Goal: Find contact information: Find contact information

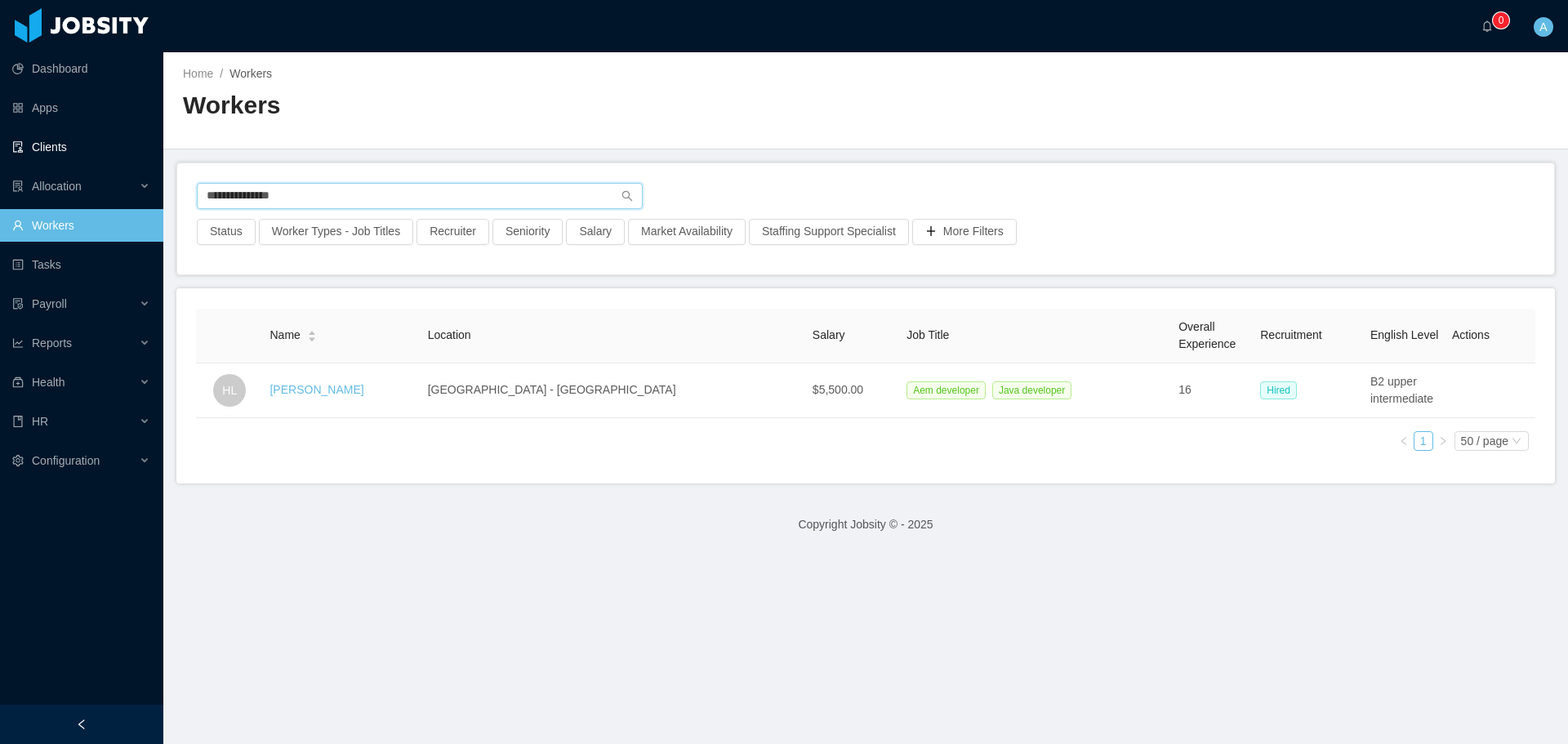
drag, startPoint x: 465, startPoint y: 201, endPoint x: 65, endPoint y: 147, distance: 403.6
click at [65, 147] on section "**********" at bounding box center [784, 372] width 1568 height 744
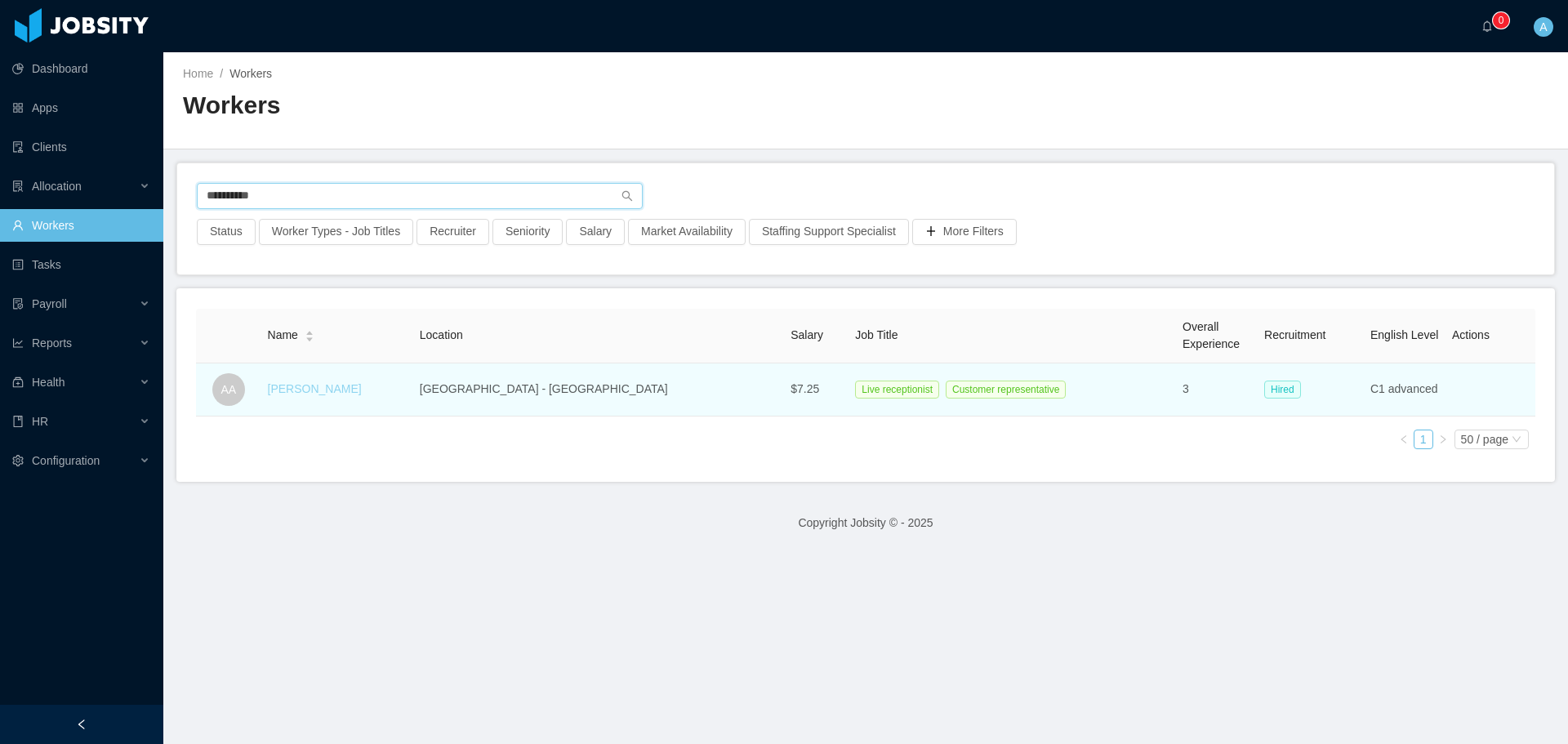
type input "**********"
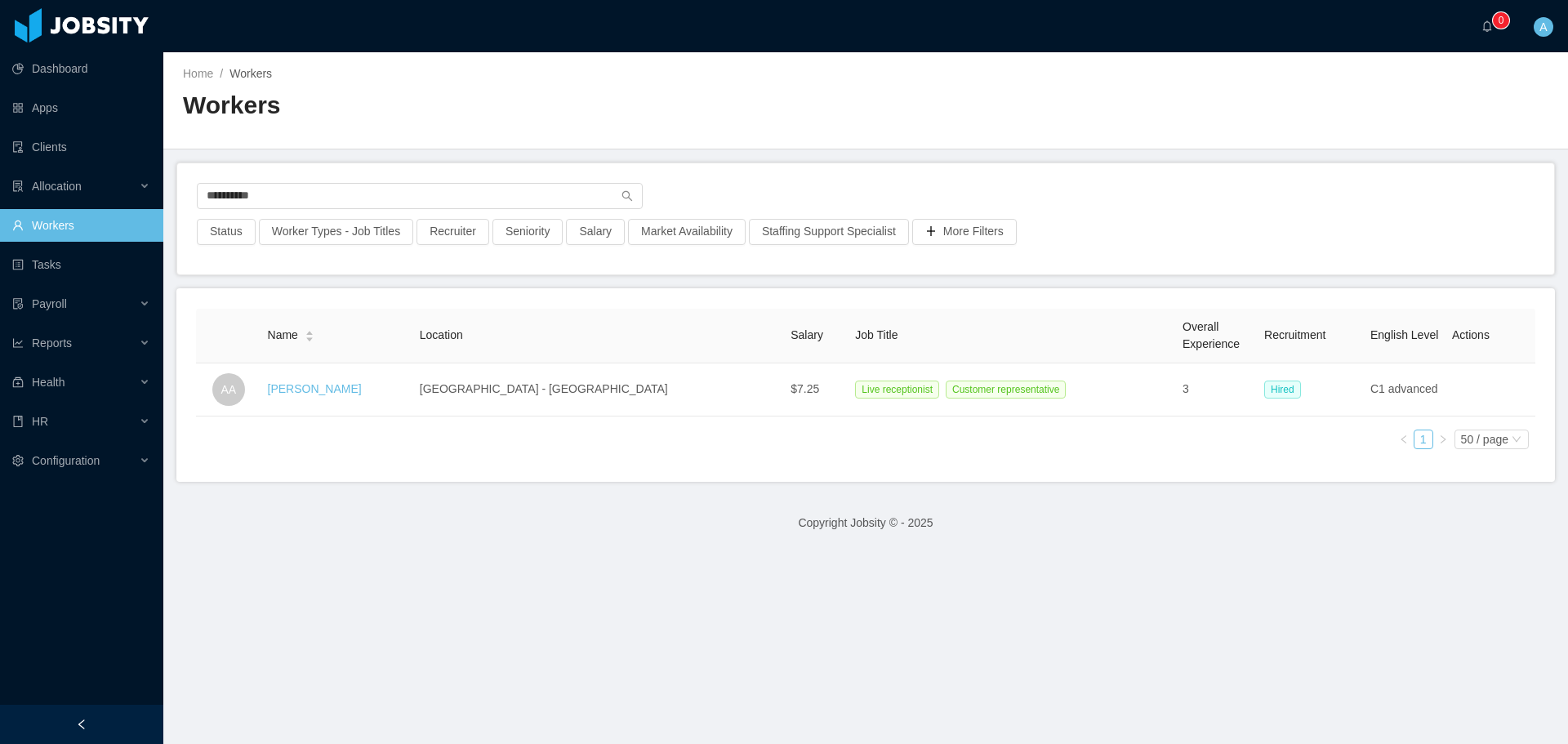
click at [316, 388] on link "[PERSON_NAME]" at bounding box center [315, 389] width 94 height 13
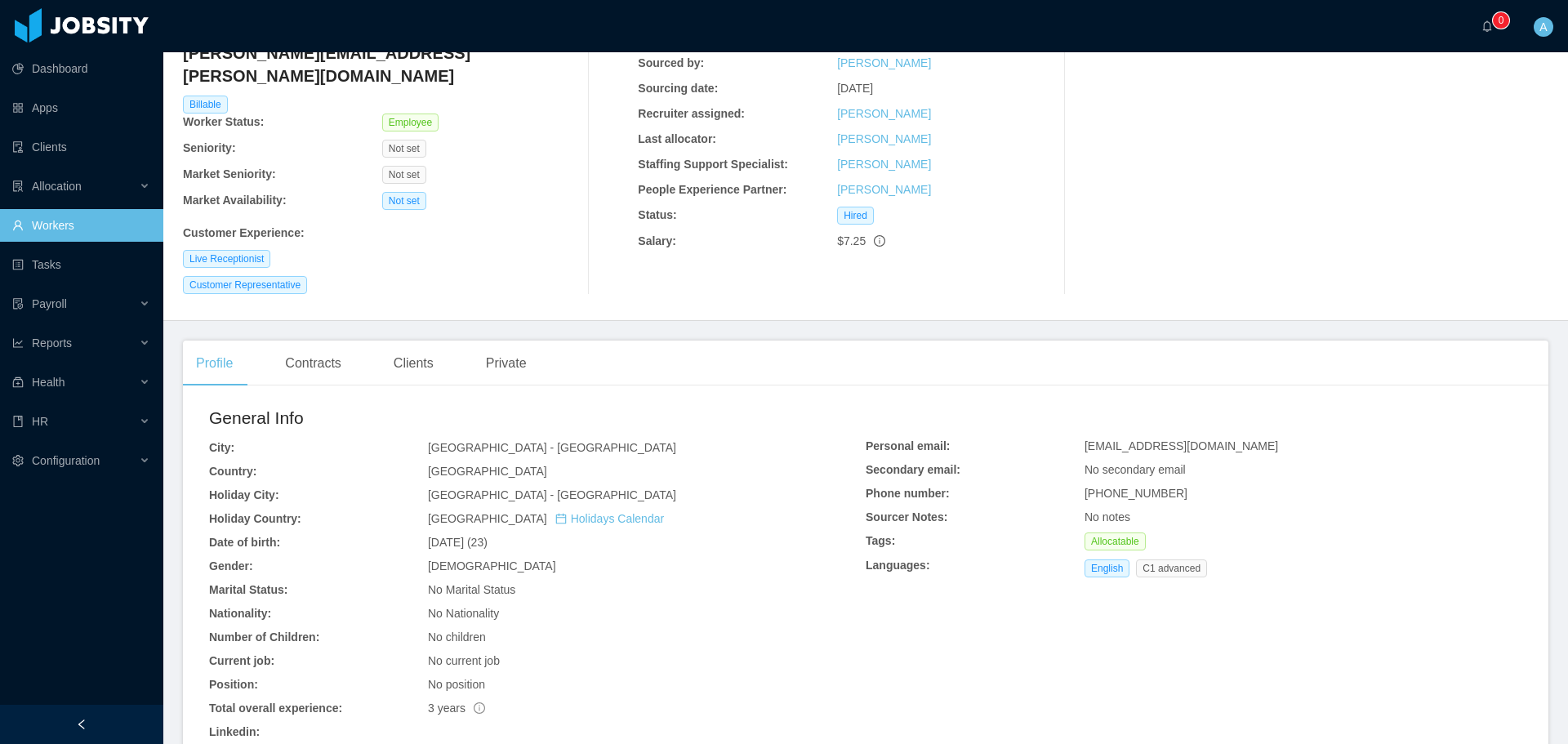
scroll to position [164, 0]
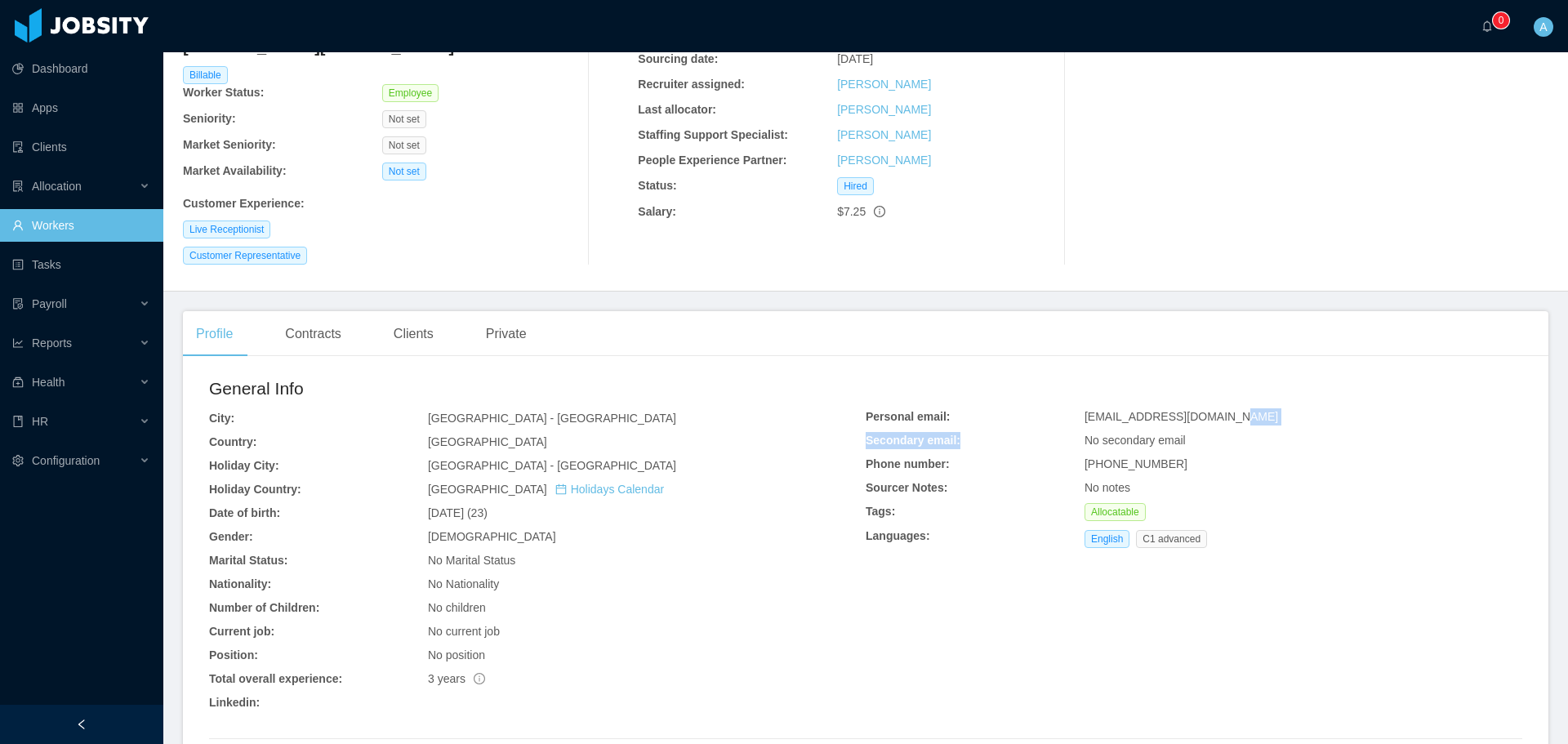
drag, startPoint x: 1218, startPoint y: 397, endPoint x: 1063, endPoint y: 411, distance: 155.6
click at [1063, 411] on div "Personal email: [EMAIL_ADDRESS][DOMAIN_NAME] Secondary email: No secondary emai…" at bounding box center [1194, 482] width 657 height 146
click at [401, 385] on div "General Info" at bounding box center [537, 393] width 657 height 34
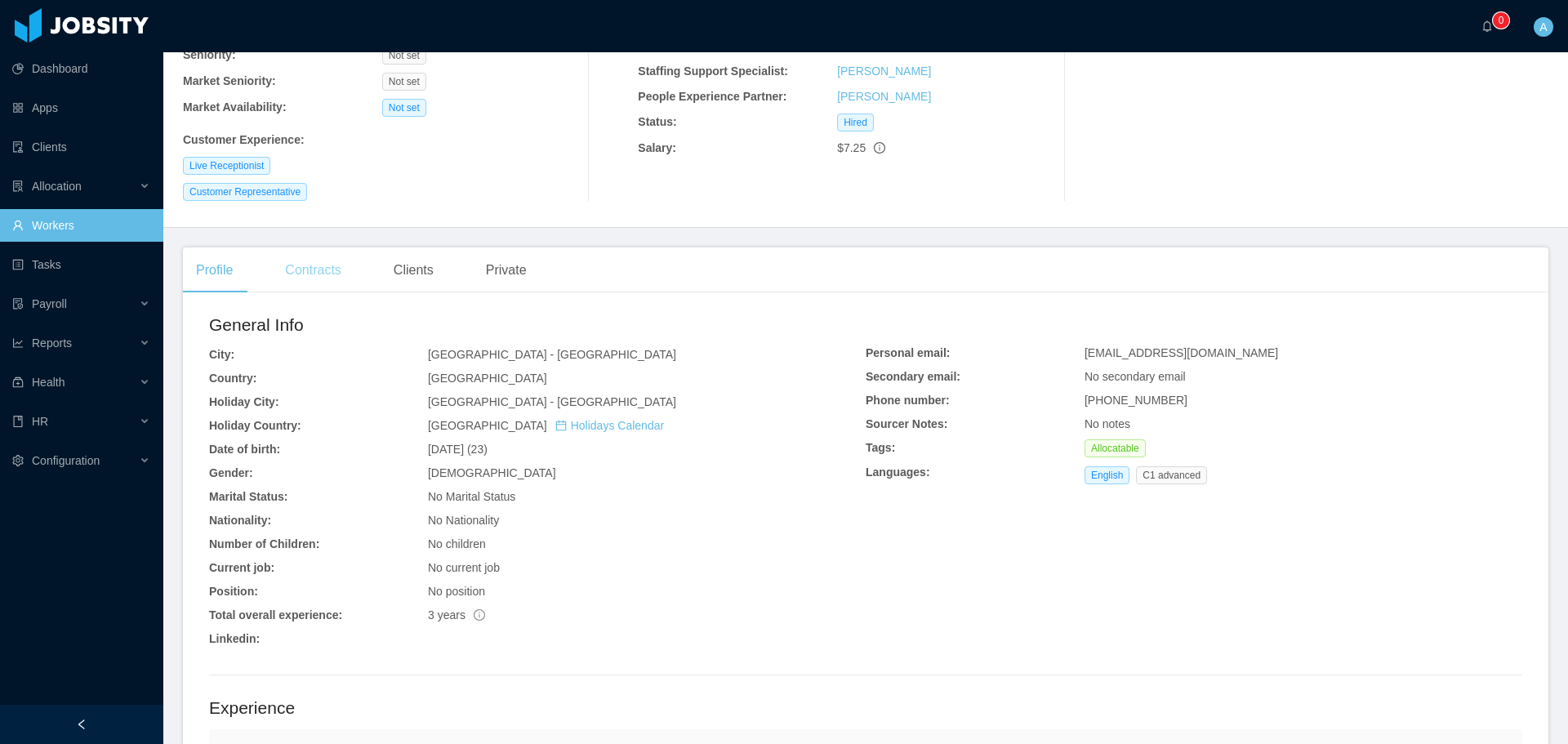
scroll to position [0, 0]
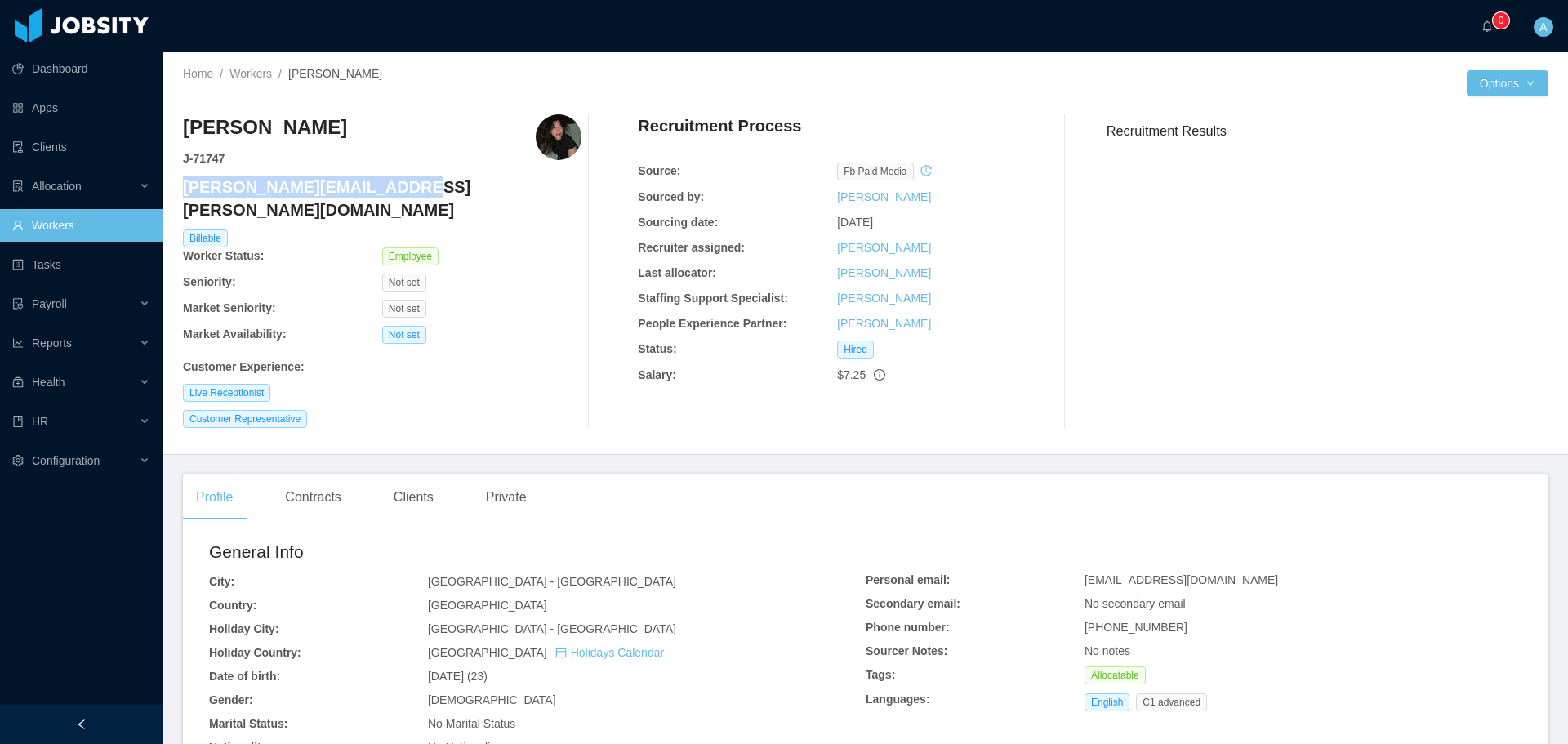
drag, startPoint x: 383, startPoint y: 189, endPoint x: 183, endPoint y: 184, distance: 200.1
click at [183, 184] on h4 "[PERSON_NAME][EMAIL_ADDRESS][PERSON_NAME][DOMAIN_NAME]" at bounding box center [382, 198] width 398 height 46
copy h4 "[PERSON_NAME][EMAIL_ADDRESS][PERSON_NAME][DOMAIN_NAME]"
click at [261, 76] on link "Workers" at bounding box center [250, 74] width 42 height 13
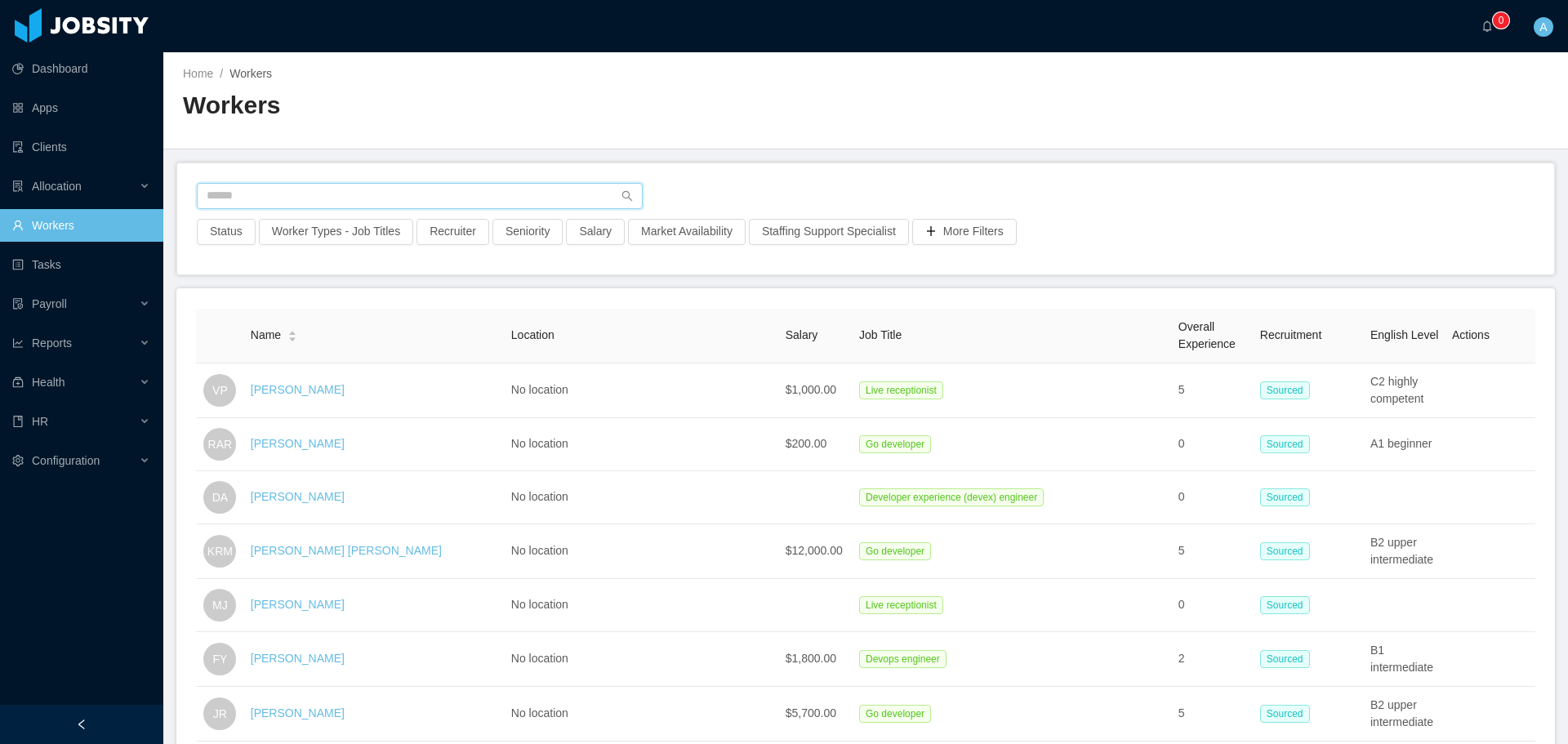
click at [421, 191] on input "text" at bounding box center [419, 195] width 446 height 26
type input "**********"
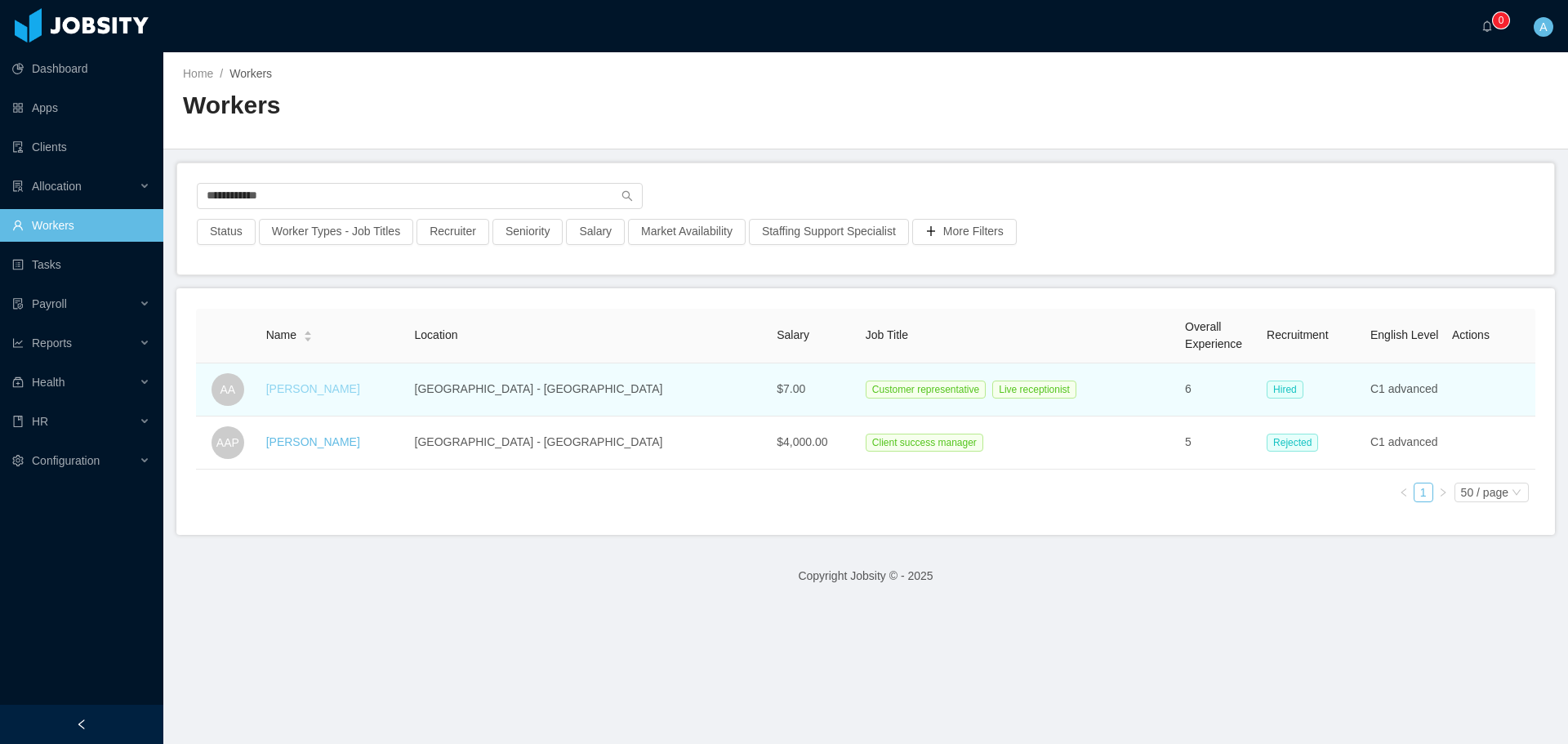
click at [314, 389] on link "[PERSON_NAME]" at bounding box center [313, 389] width 94 height 13
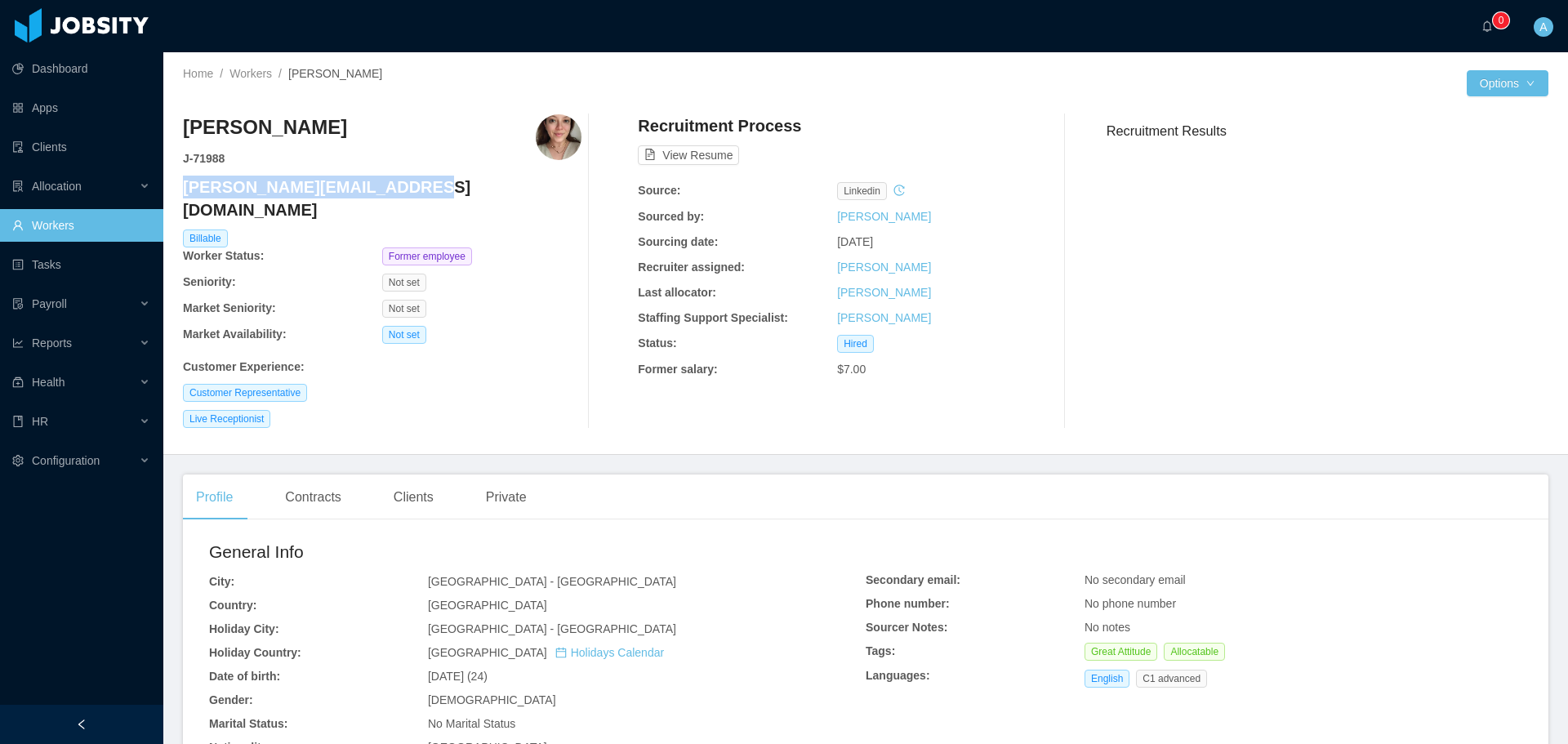
drag, startPoint x: 419, startPoint y: 187, endPoint x: 186, endPoint y: 187, distance: 233.0
click at [186, 187] on h4 "[PERSON_NAME][EMAIL_ADDRESS][DOMAIN_NAME]" at bounding box center [382, 198] width 398 height 46
copy h4 "[PERSON_NAME][EMAIL_ADDRESS][DOMAIN_NAME]"
click at [264, 76] on link "Workers" at bounding box center [250, 74] width 42 height 13
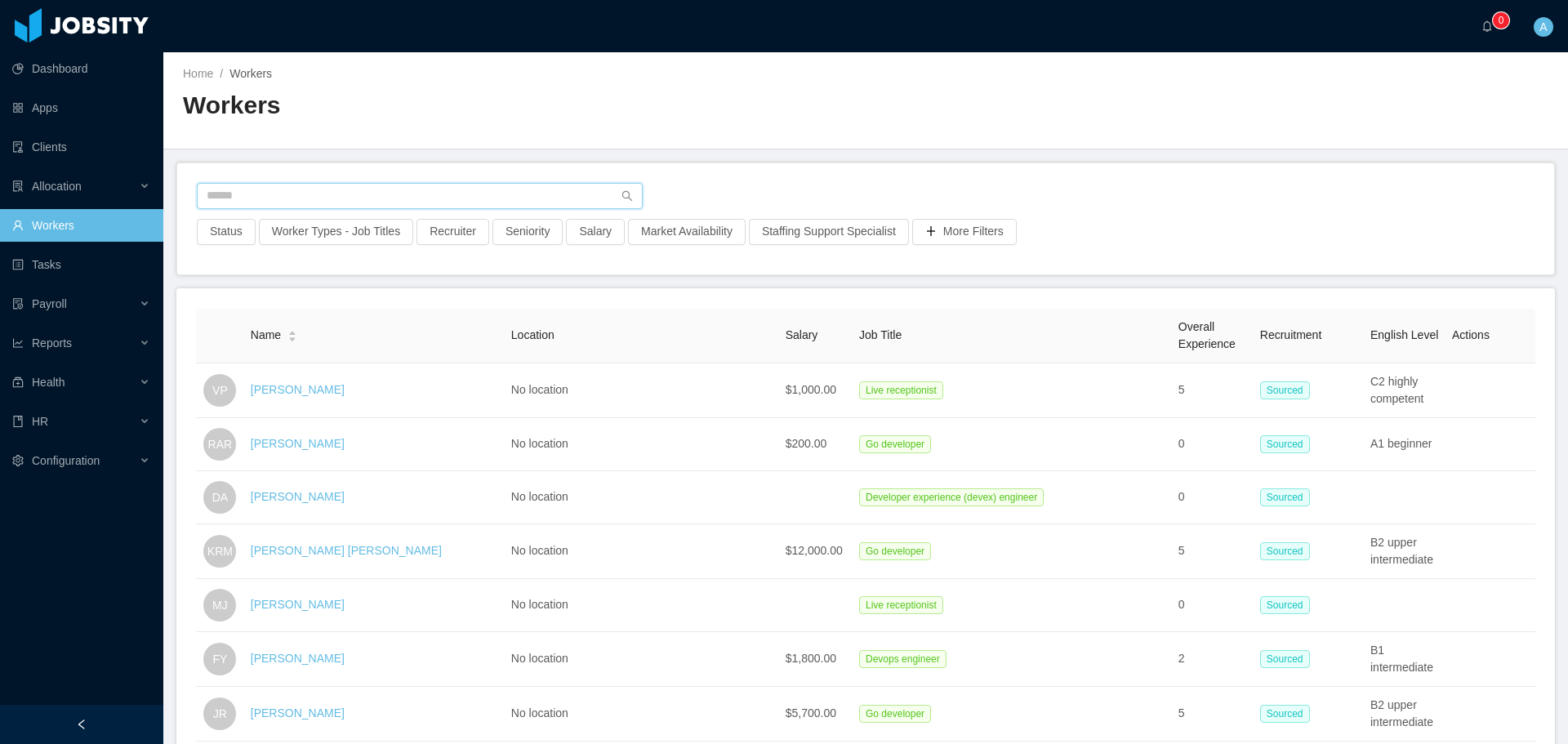
click at [393, 202] on input "text" at bounding box center [419, 195] width 446 height 26
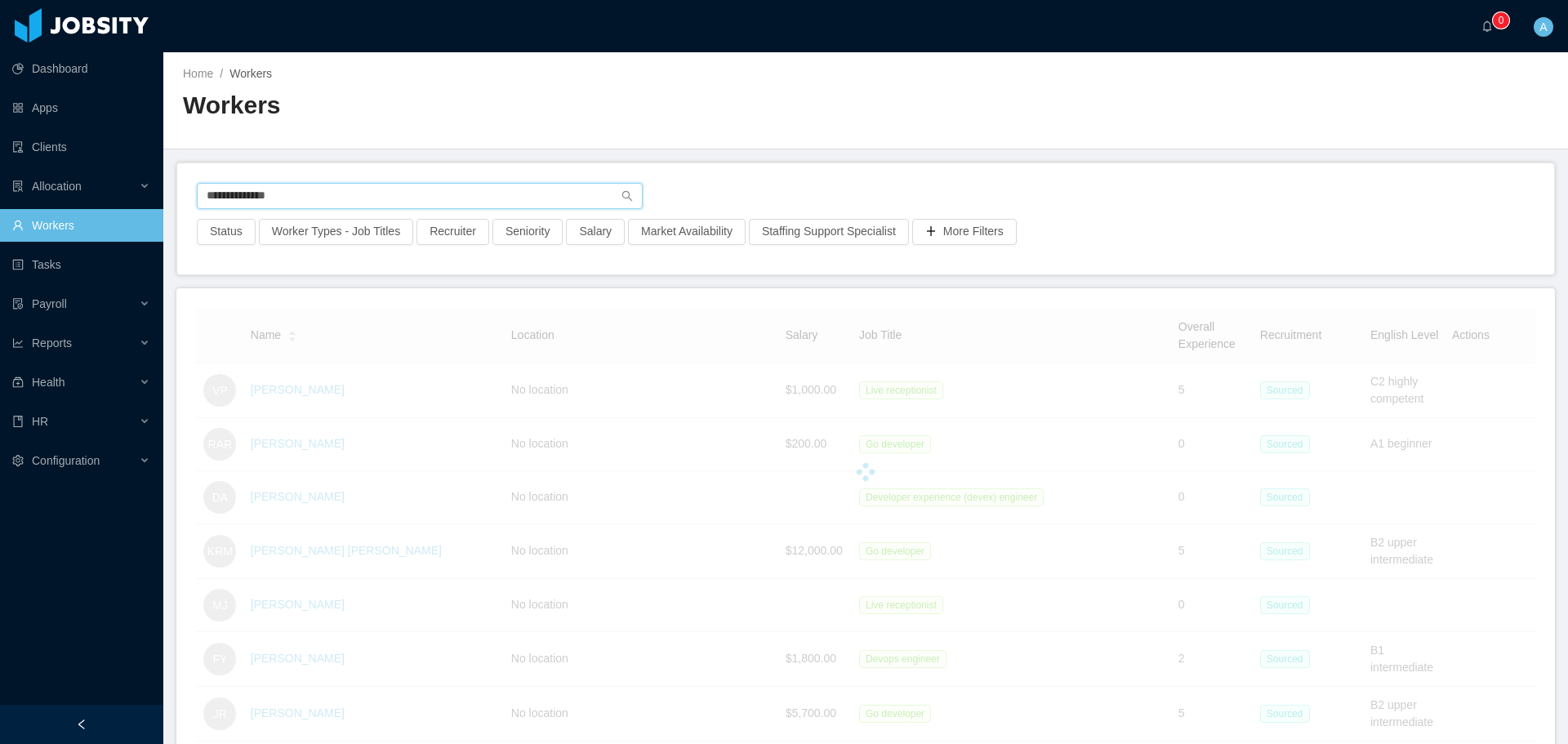
type input "**********"
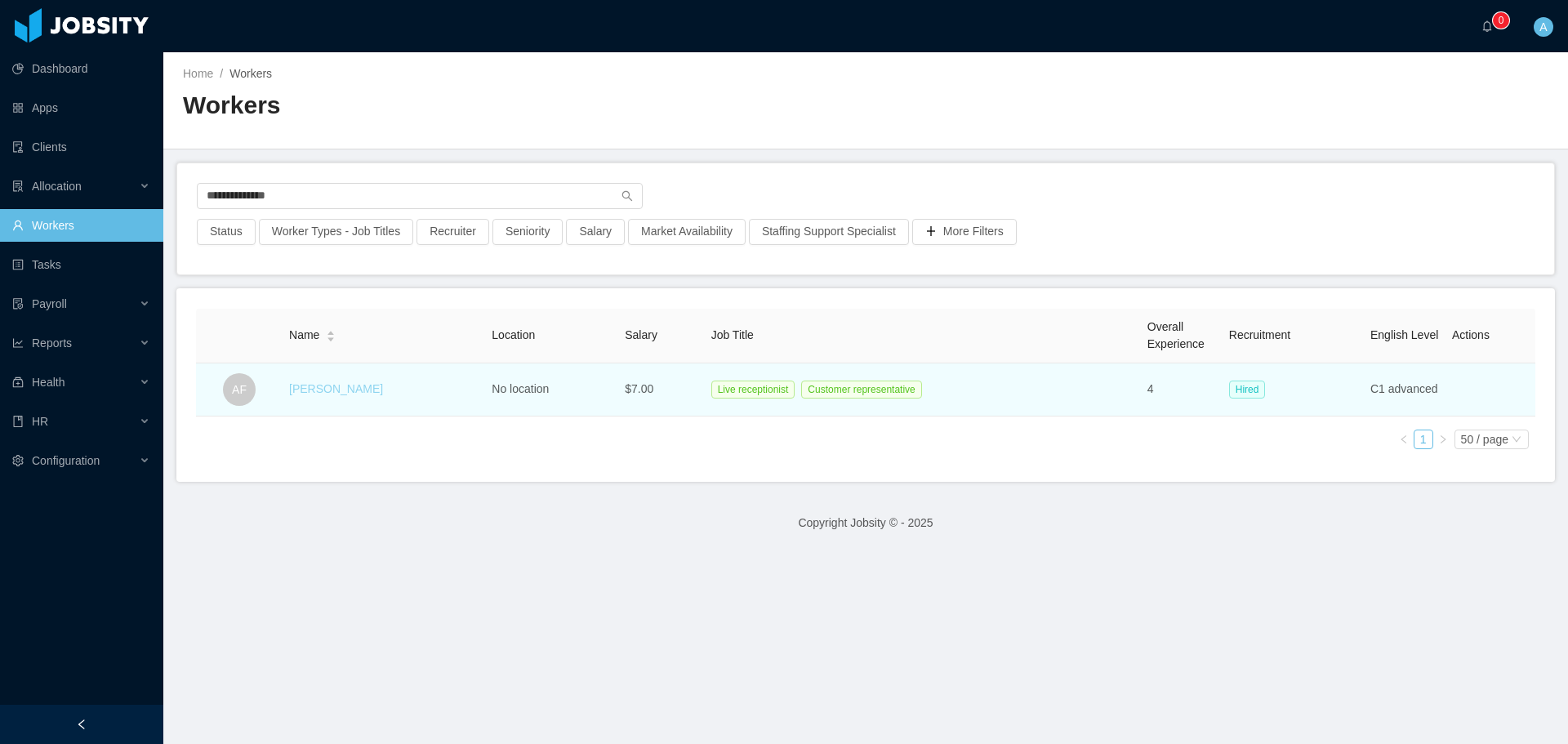
click at [318, 387] on link "[PERSON_NAME]" at bounding box center [335, 389] width 94 height 13
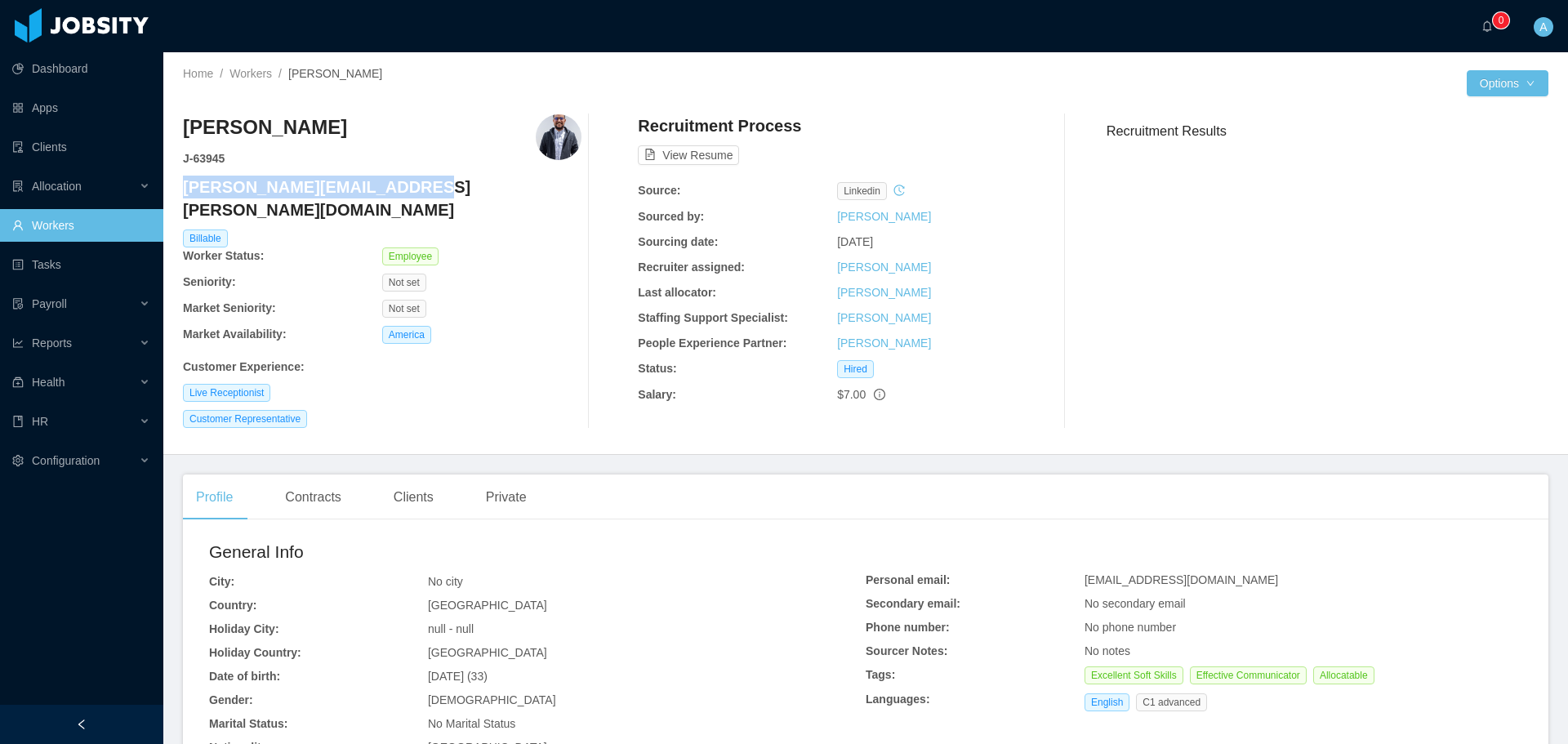
drag, startPoint x: 401, startPoint y: 187, endPoint x: 185, endPoint y: 188, distance: 216.0
click at [185, 188] on h4 "[PERSON_NAME][EMAIL_ADDRESS][PERSON_NAME][DOMAIN_NAME]" at bounding box center [382, 198] width 398 height 46
copy h4 "[PERSON_NAME][EMAIL_ADDRESS][PERSON_NAME][DOMAIN_NAME]"
click at [257, 76] on link "Workers" at bounding box center [250, 74] width 42 height 13
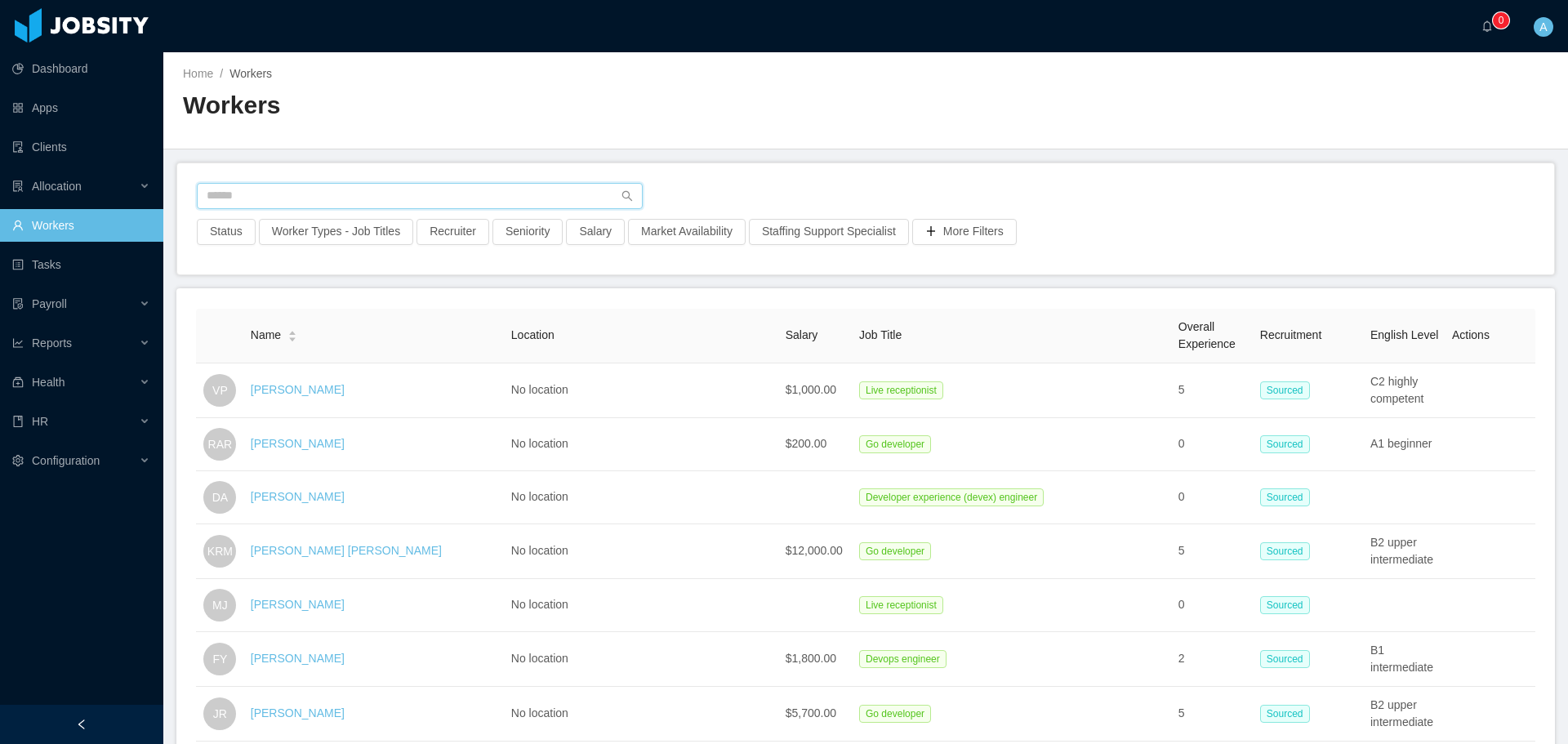
click at [378, 195] on input "text" at bounding box center [419, 195] width 446 height 26
type input "**********"
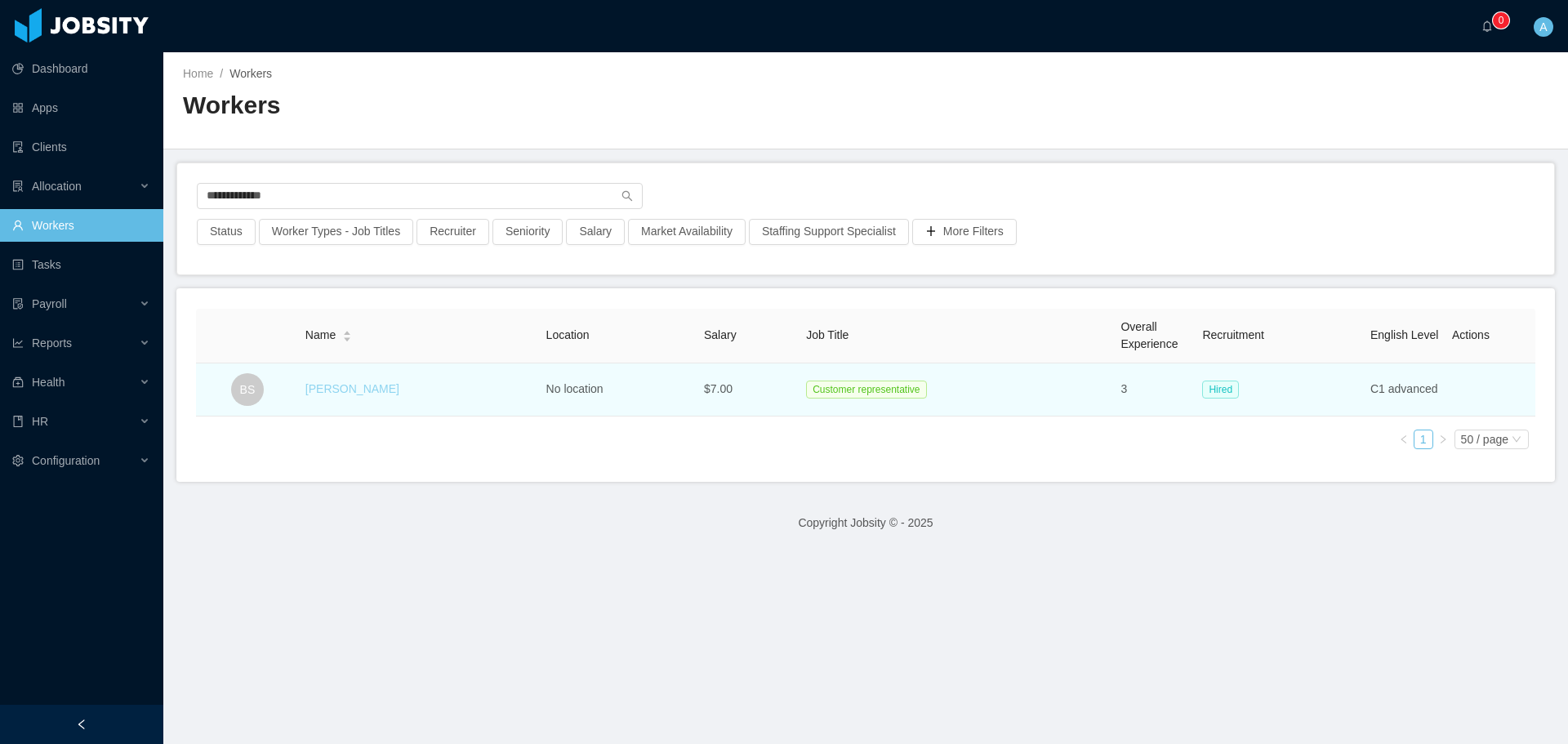
click at [353, 388] on link "[PERSON_NAME]" at bounding box center [352, 389] width 94 height 13
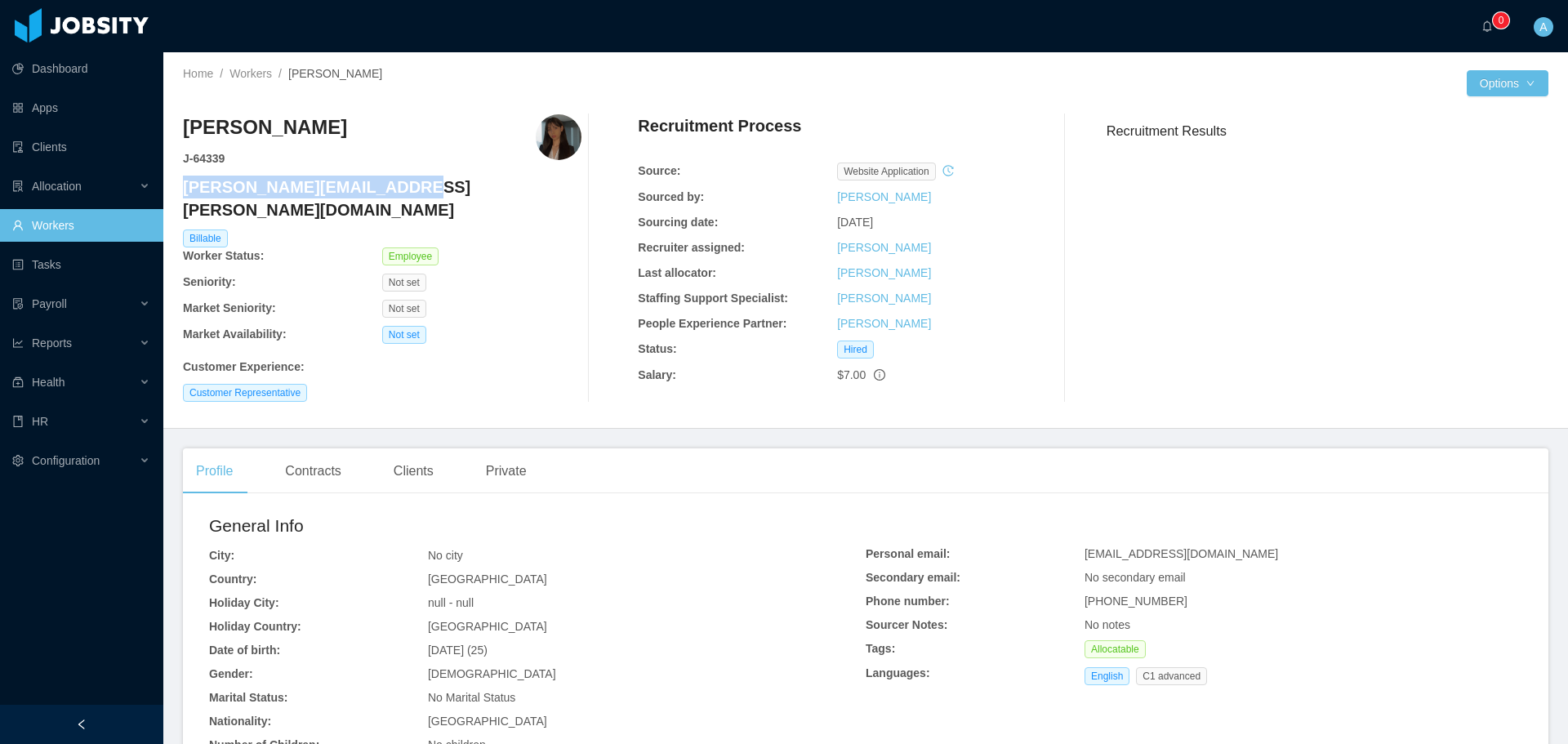
drag, startPoint x: 377, startPoint y: 184, endPoint x: 186, endPoint y: 187, distance: 191.0
click at [186, 187] on h4 "[PERSON_NAME][EMAIL_ADDRESS][PERSON_NAME][DOMAIN_NAME]" at bounding box center [382, 198] width 398 height 46
copy h4 "[PERSON_NAME][EMAIL_ADDRESS][PERSON_NAME][DOMAIN_NAME]"
click at [259, 76] on link "Workers" at bounding box center [250, 74] width 42 height 13
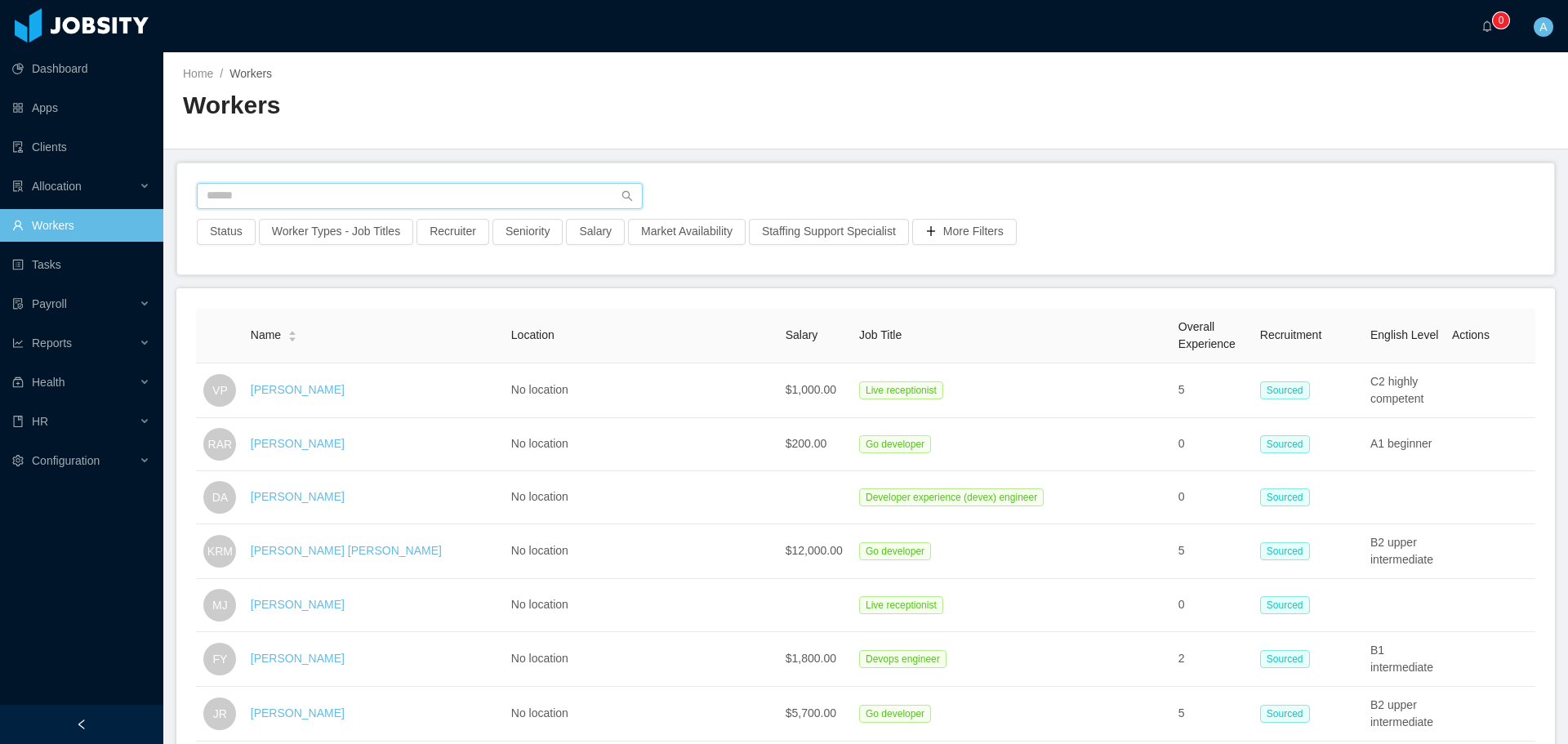
click at [375, 197] on input "text" at bounding box center [419, 195] width 446 height 26
type input "**********"
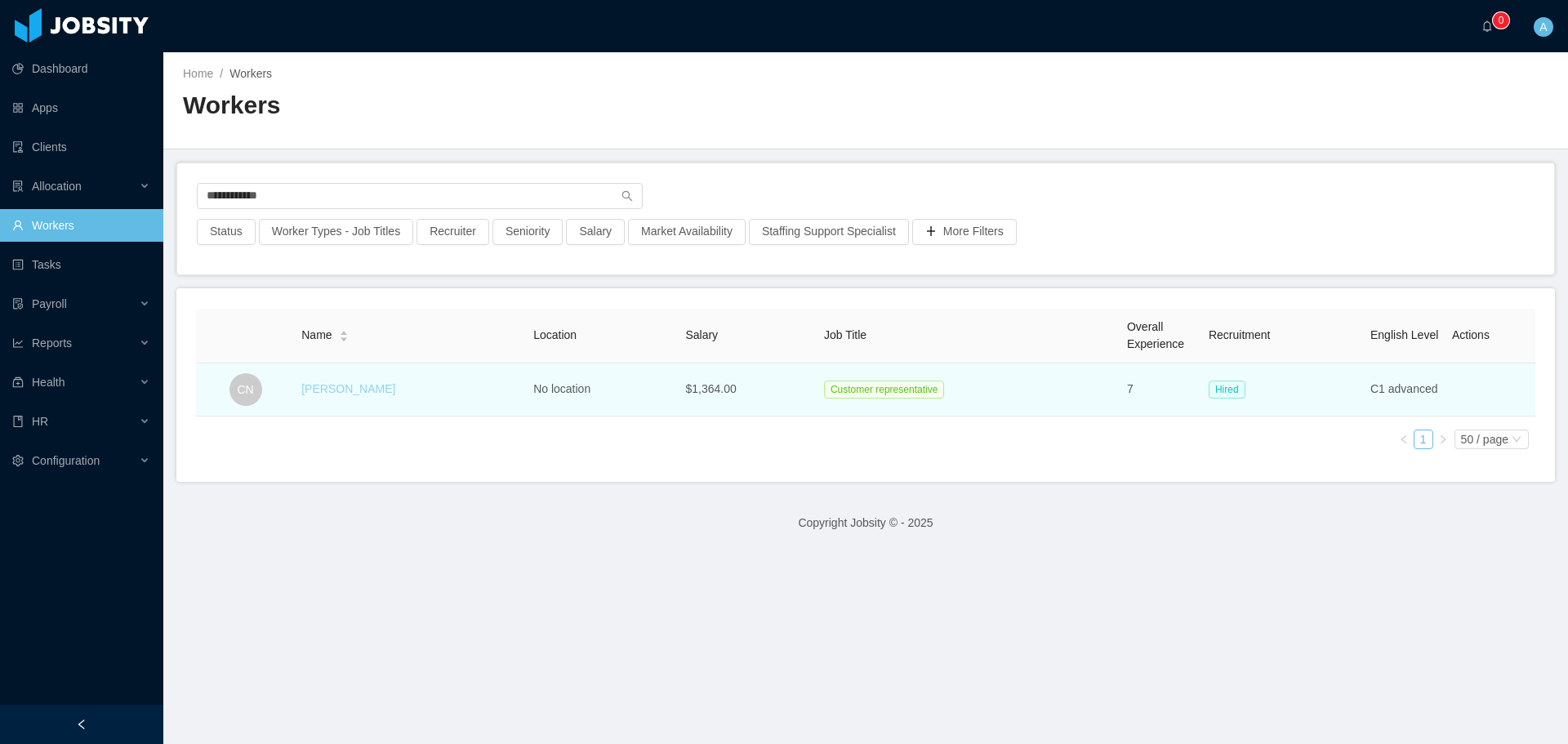
click at [332, 389] on link "[PERSON_NAME]" at bounding box center [348, 389] width 94 height 13
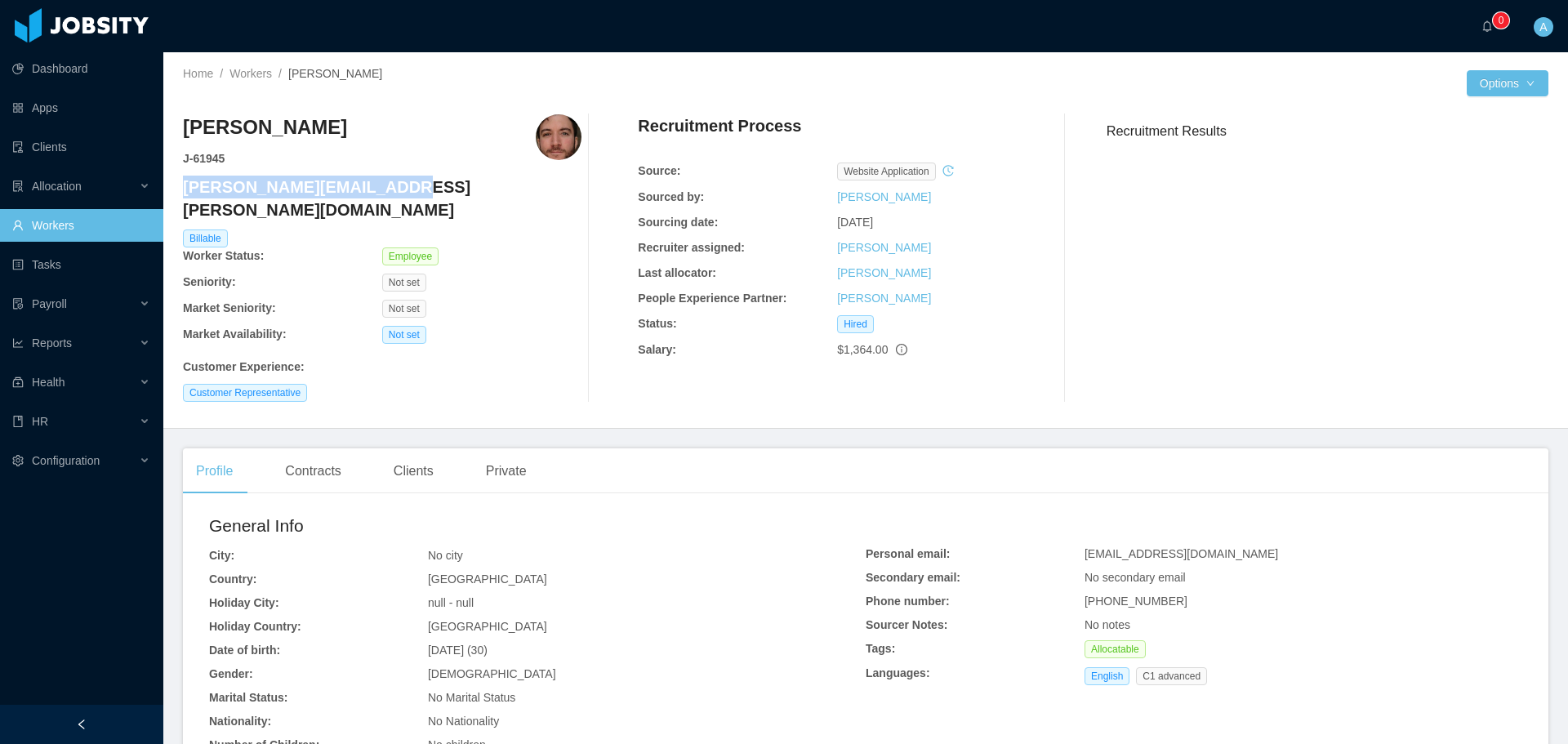
drag, startPoint x: 379, startPoint y: 190, endPoint x: 183, endPoint y: 184, distance: 196.1
click at [183, 184] on h4 "[PERSON_NAME][EMAIL_ADDRESS][PERSON_NAME][DOMAIN_NAME]" at bounding box center [382, 198] width 398 height 46
copy h4 "[PERSON_NAME][EMAIL_ADDRESS][PERSON_NAME][DOMAIN_NAME]"
click at [262, 76] on link "Workers" at bounding box center [250, 74] width 42 height 13
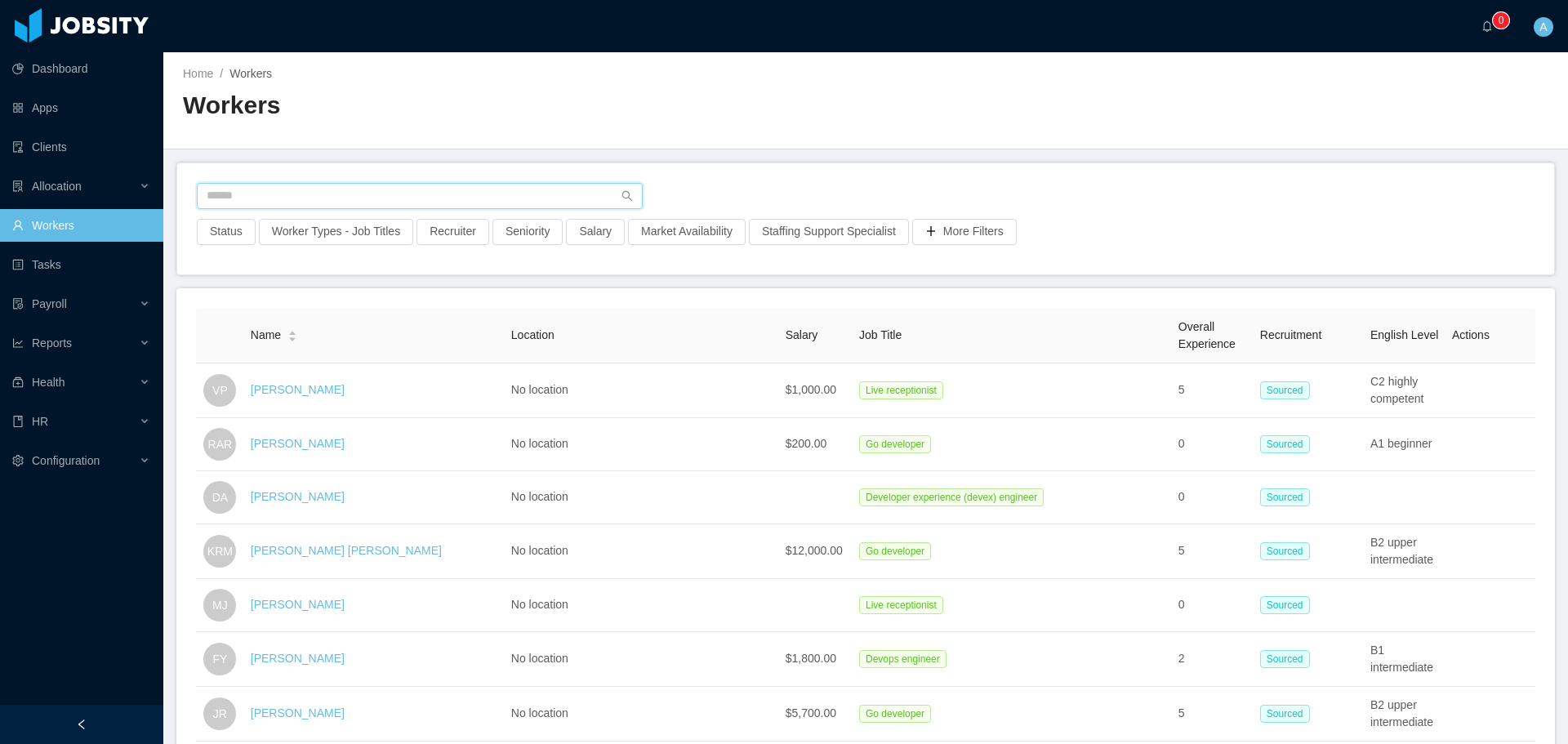
click at [530, 186] on input "text" at bounding box center [419, 195] width 446 height 26
type input "**********"
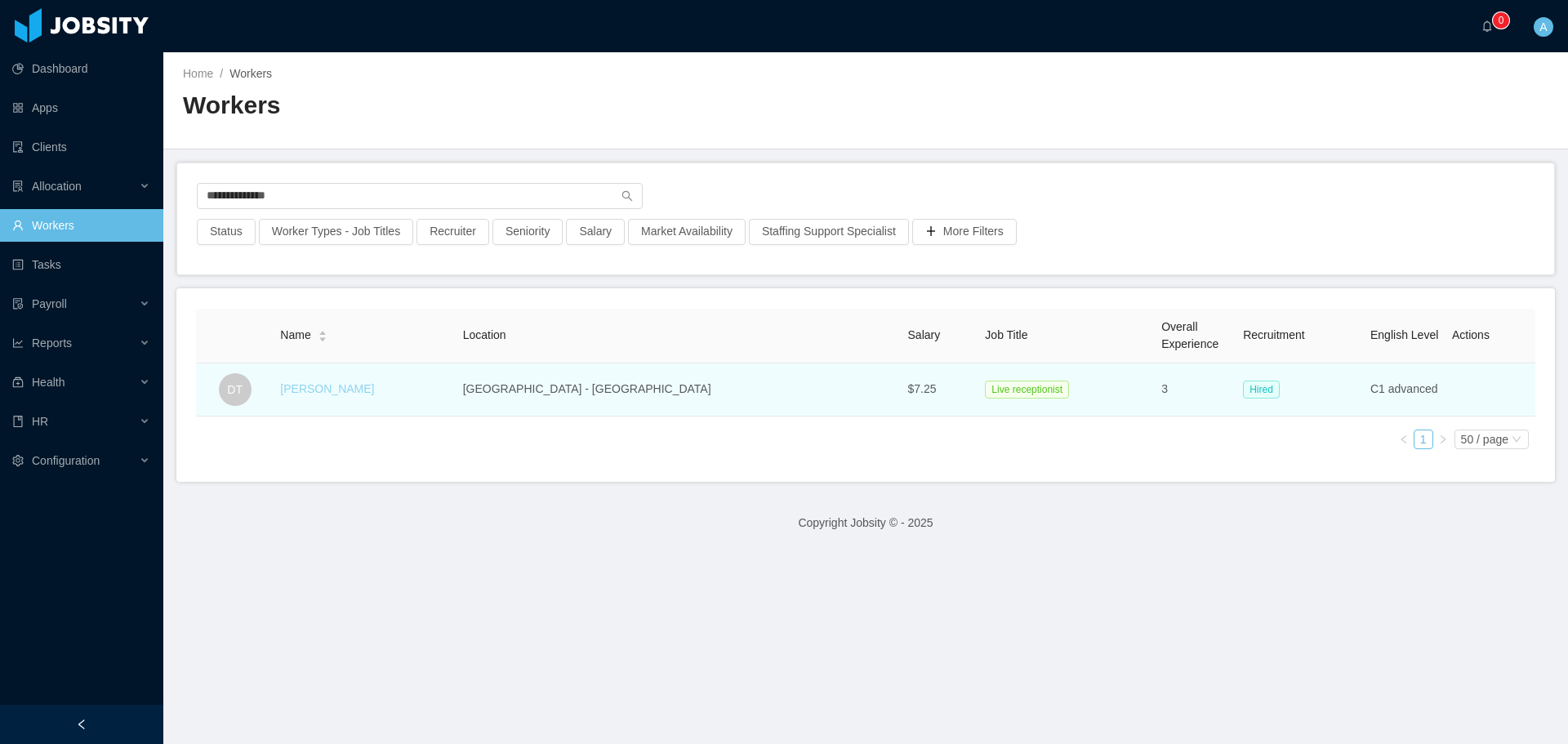
click at [360, 387] on link "[PERSON_NAME]" at bounding box center [326, 389] width 94 height 13
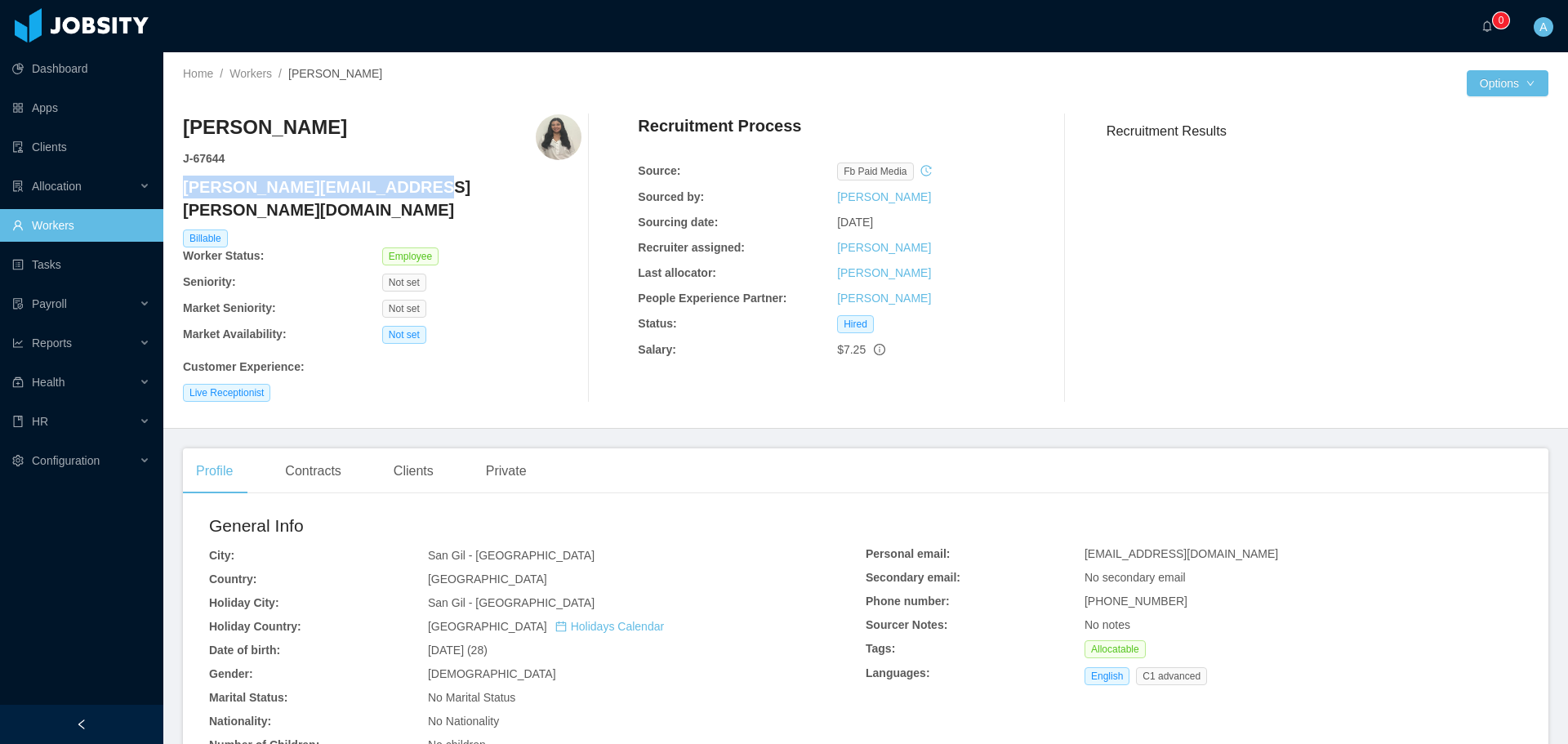
drag, startPoint x: 383, startPoint y: 188, endPoint x: 187, endPoint y: 185, distance: 196.0
click at [187, 191] on h4 "[PERSON_NAME][EMAIL_ADDRESS][PERSON_NAME][DOMAIN_NAME]" at bounding box center [382, 198] width 398 height 46
copy h4 "[PERSON_NAME][EMAIL_ADDRESS][PERSON_NAME][DOMAIN_NAME]"
click at [248, 77] on link "Workers" at bounding box center [250, 74] width 42 height 13
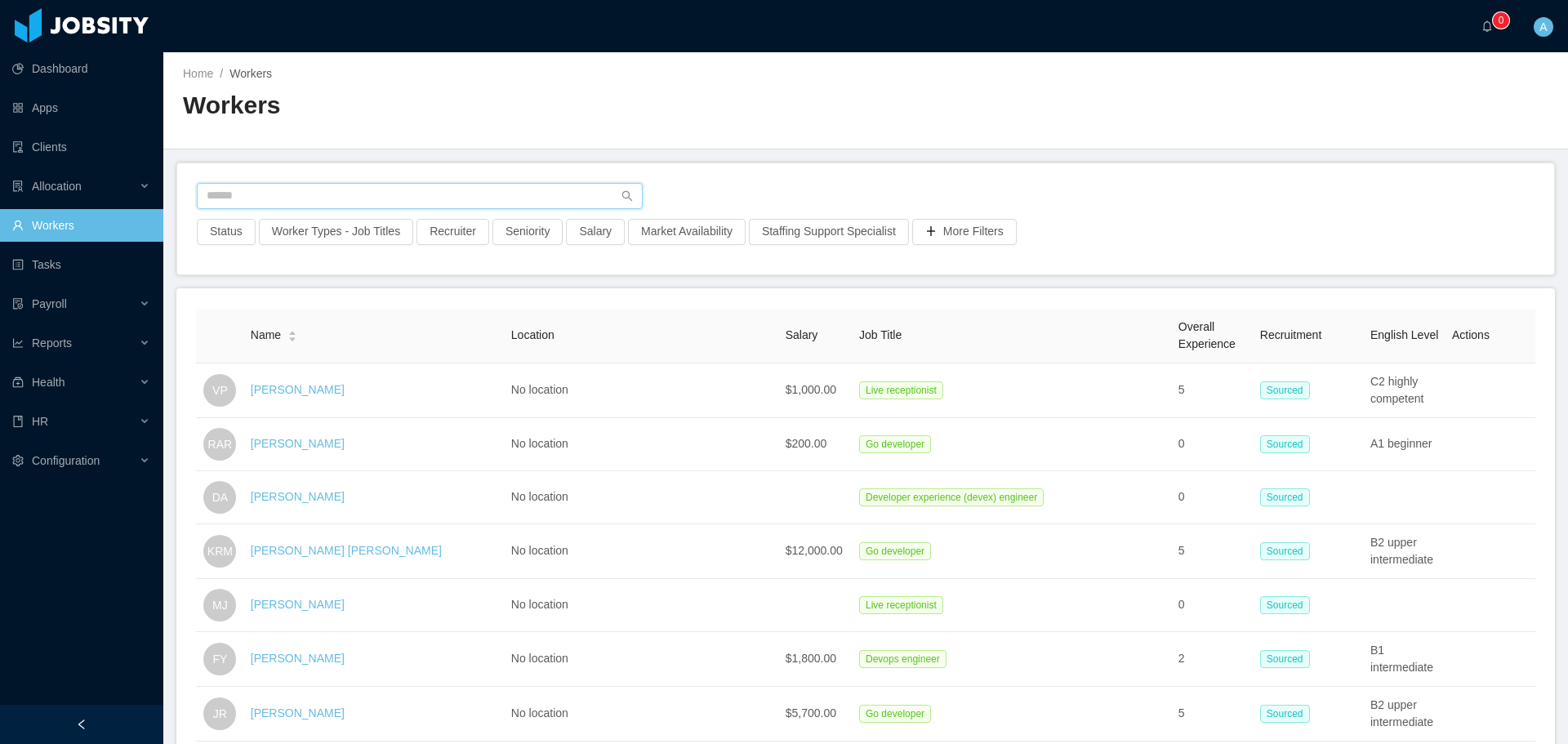
click at [383, 196] on input "text" at bounding box center [419, 195] width 446 height 26
type input "**********"
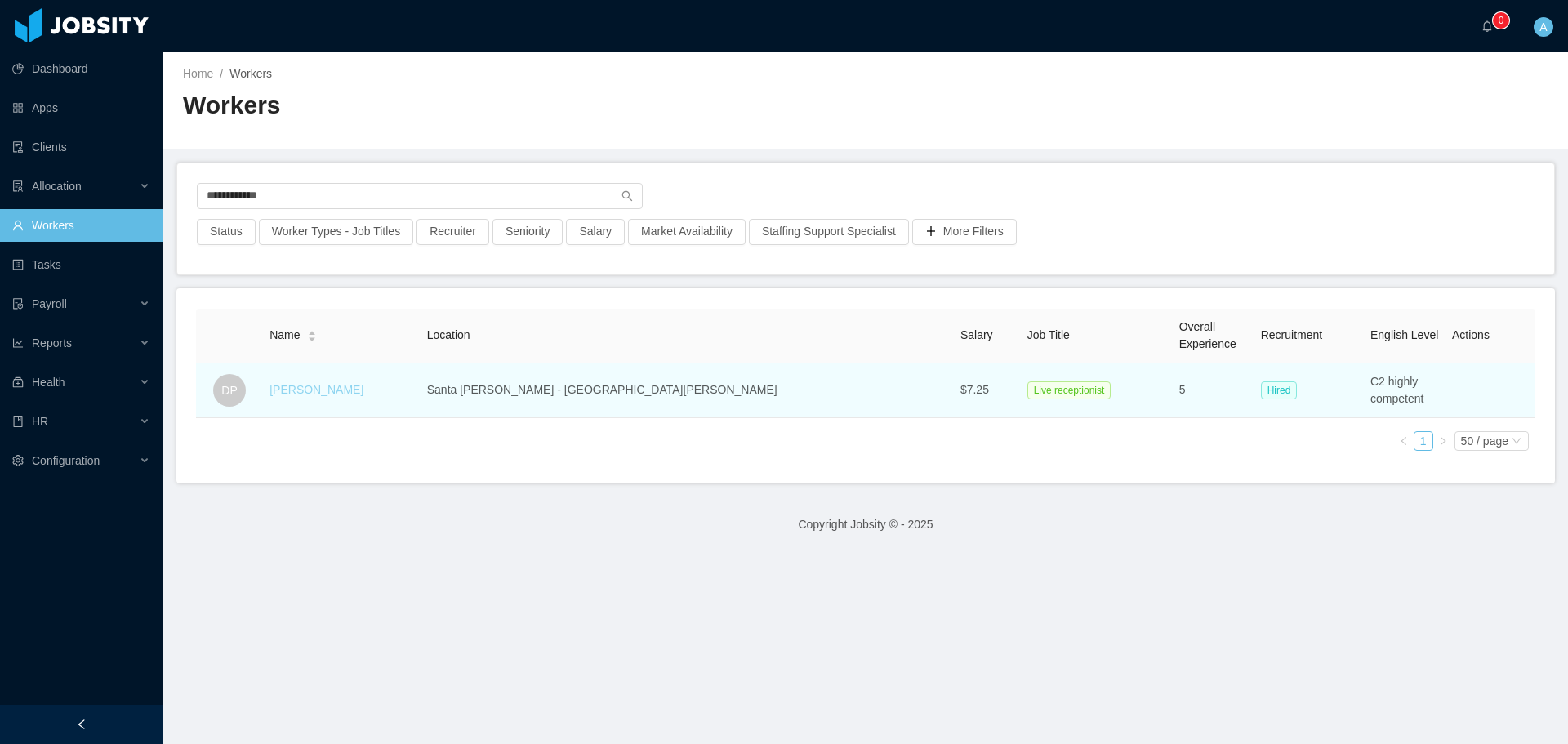
click at [338, 386] on link "[PERSON_NAME]" at bounding box center [316, 389] width 94 height 13
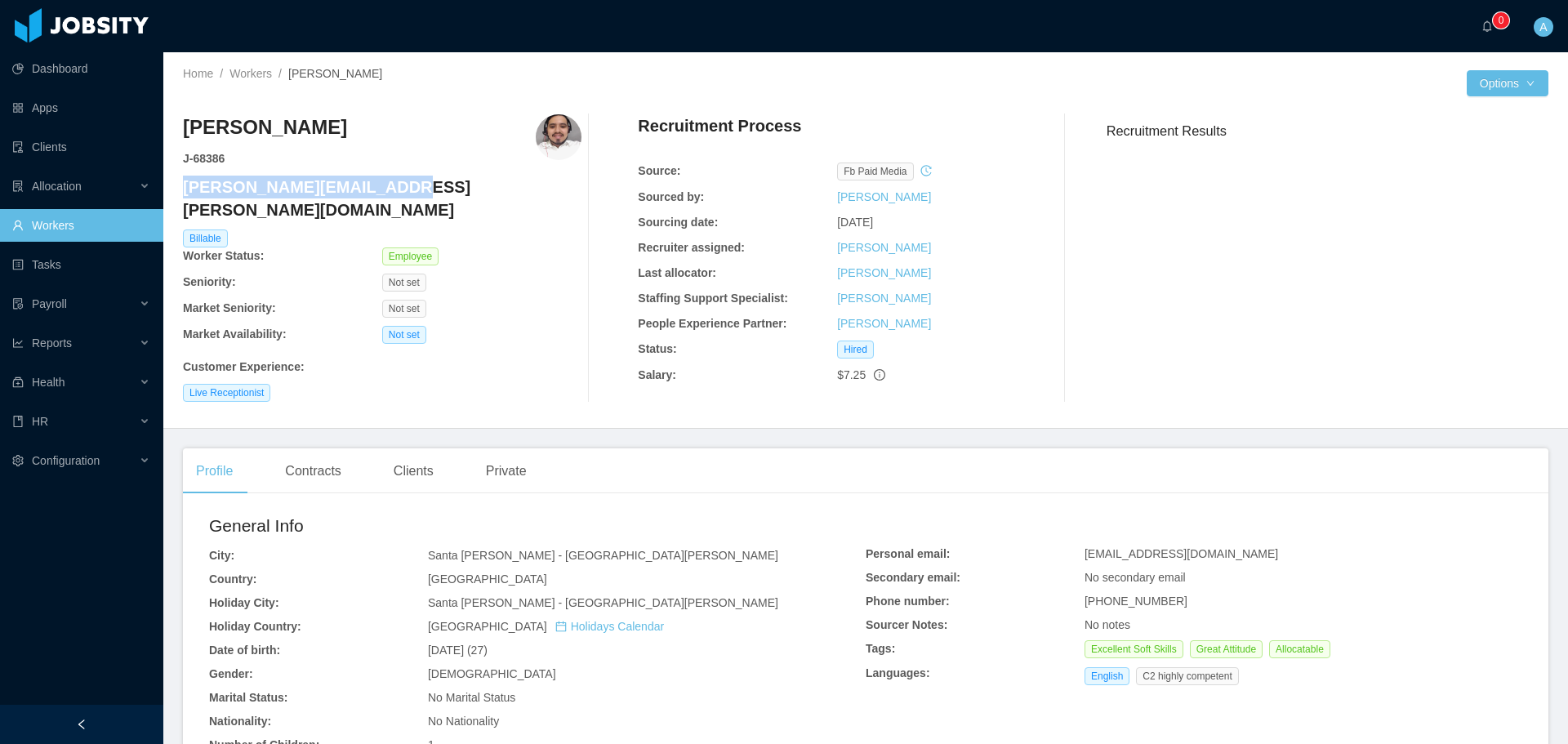
drag, startPoint x: 380, startPoint y: 189, endPoint x: 188, endPoint y: 184, distance: 192.1
click at [188, 184] on h4 "[PERSON_NAME][EMAIL_ADDRESS][PERSON_NAME][DOMAIN_NAME]" at bounding box center [382, 198] width 398 height 46
copy h4 "[PERSON_NAME][EMAIL_ADDRESS][PERSON_NAME][DOMAIN_NAME]"
click at [249, 74] on link "Workers" at bounding box center [250, 74] width 42 height 13
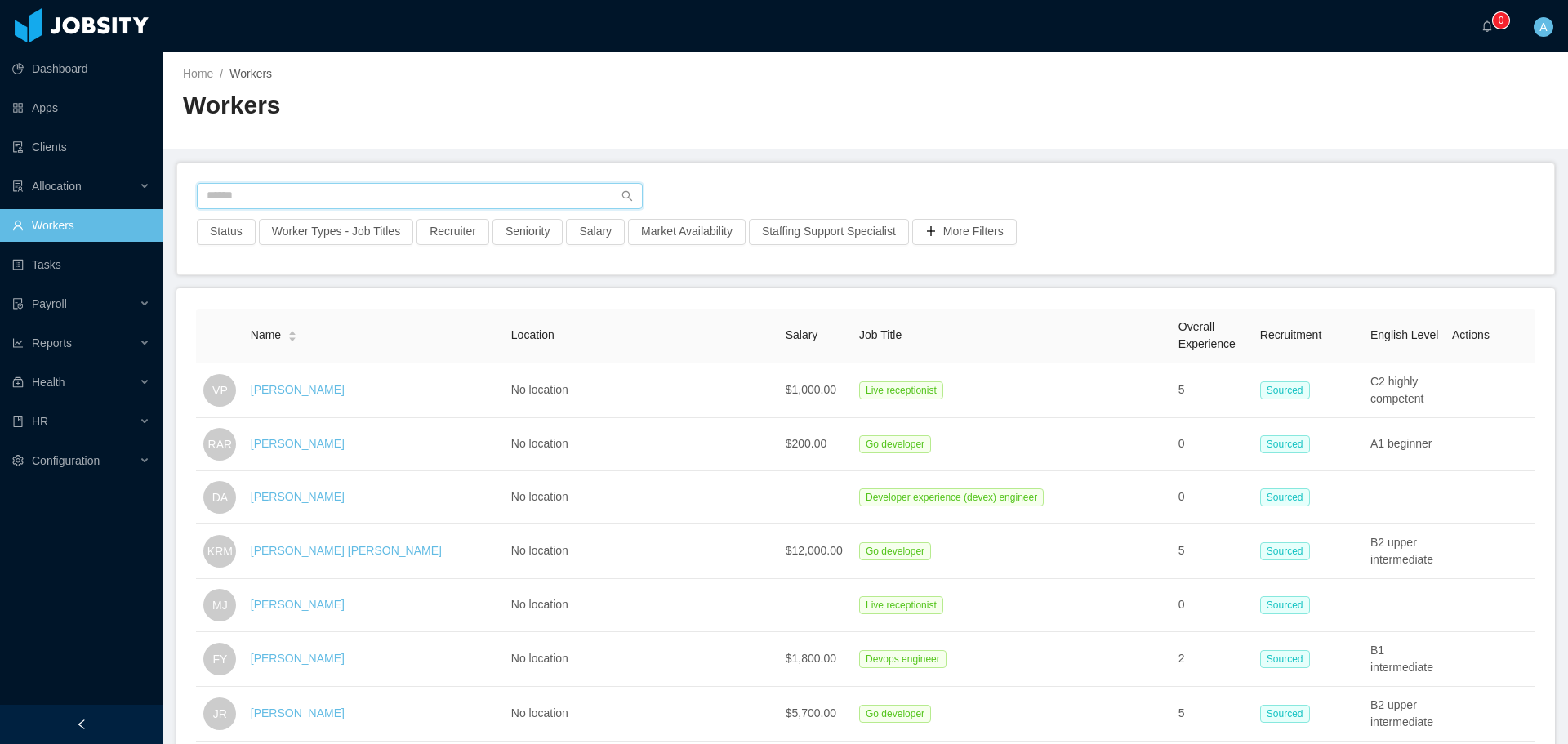
click at [372, 199] on input "text" at bounding box center [419, 195] width 446 height 26
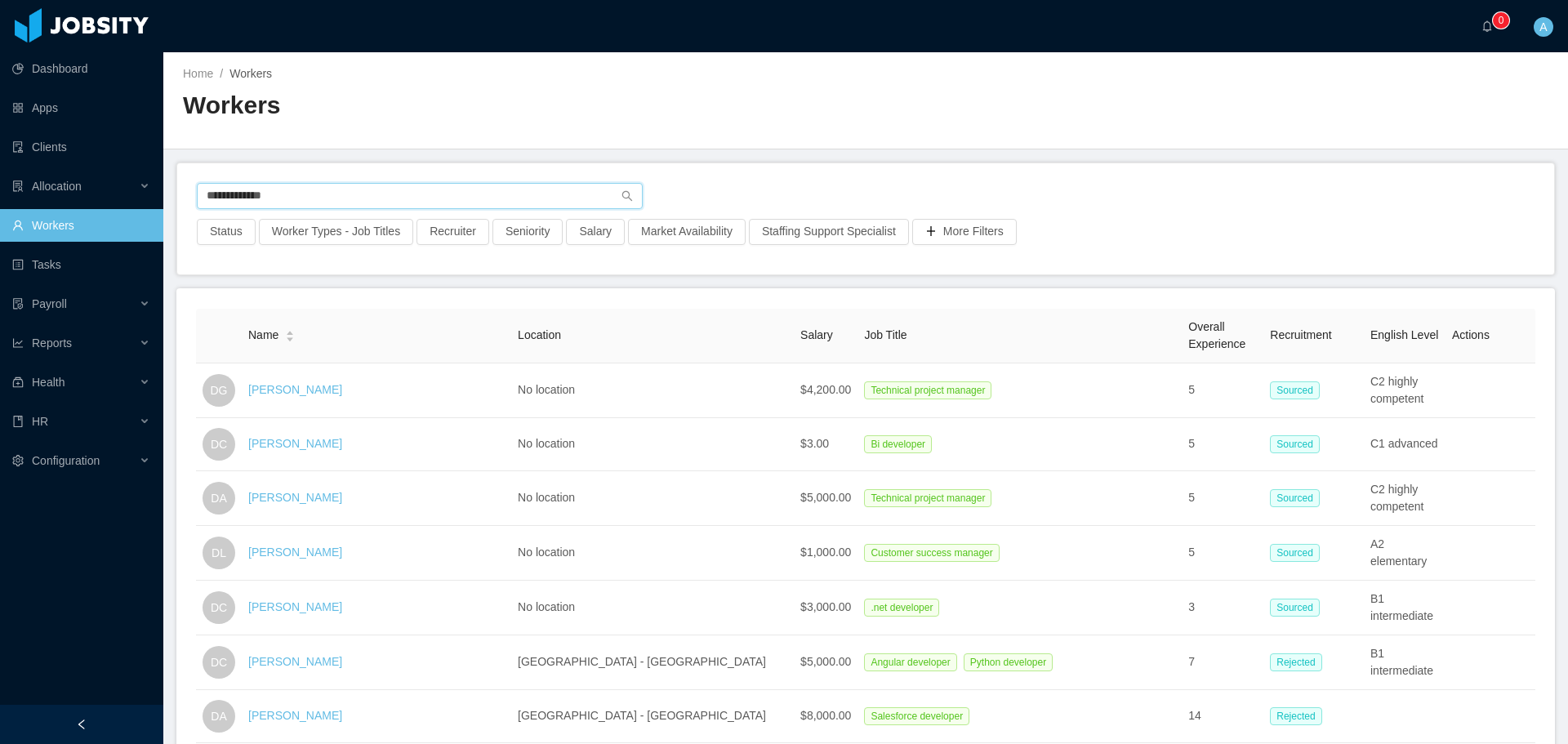
click at [374, 188] on input "**********" at bounding box center [419, 195] width 446 height 26
drag, startPoint x: 314, startPoint y: 197, endPoint x: 333, endPoint y: 198, distance: 19.0
click at [315, 197] on input "**********" at bounding box center [419, 195] width 446 height 26
drag, startPoint x: 253, startPoint y: 190, endPoint x: 316, endPoint y: 190, distance: 63.0
click at [254, 190] on input "**********" at bounding box center [419, 195] width 446 height 26
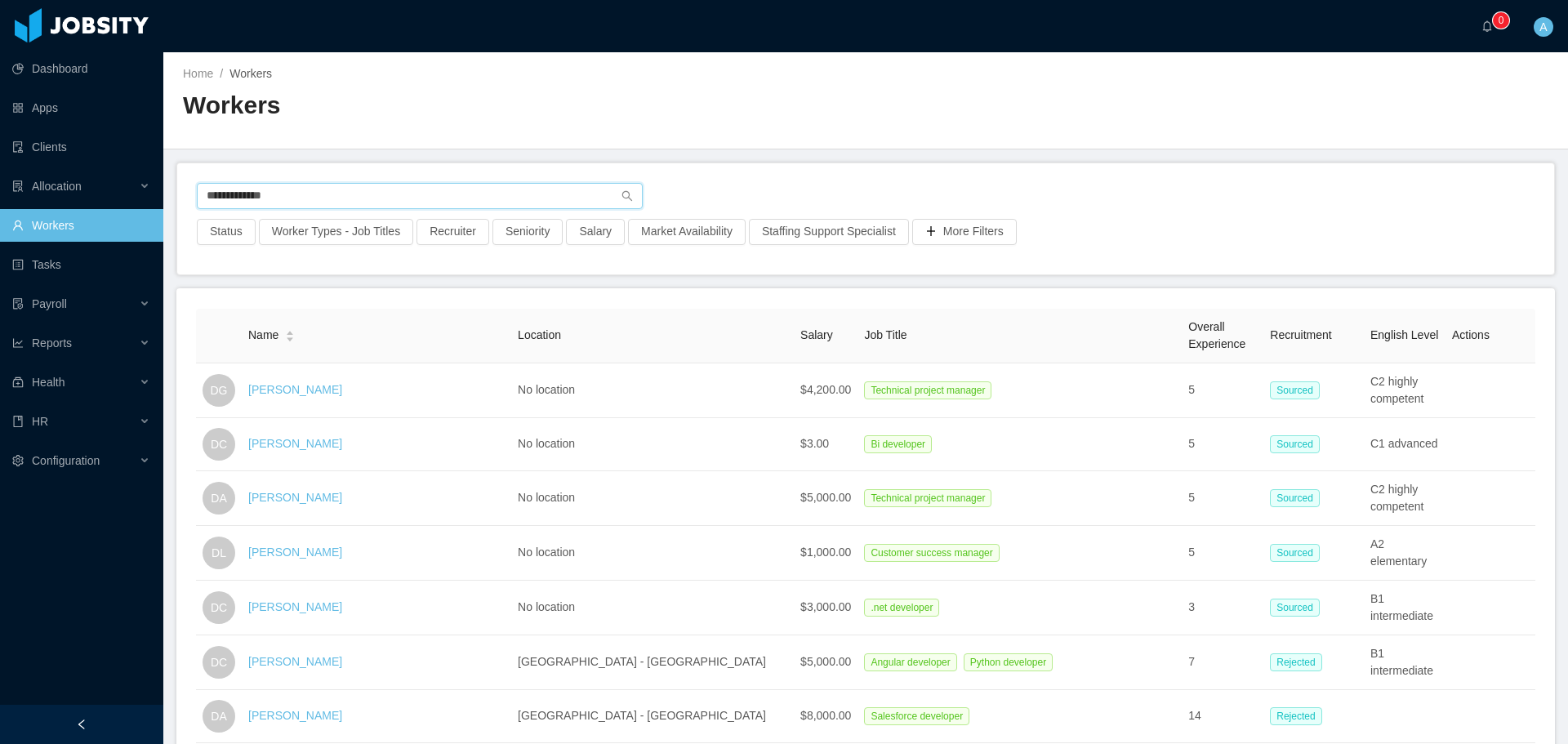
click at [316, 190] on input "**********" at bounding box center [419, 195] width 446 height 26
drag, startPoint x: 355, startPoint y: 193, endPoint x: 168, endPoint y: 205, distance: 187.4
click at [168, 205] on main "**********" at bounding box center [866, 398] width 1404 height 692
type input "**********"
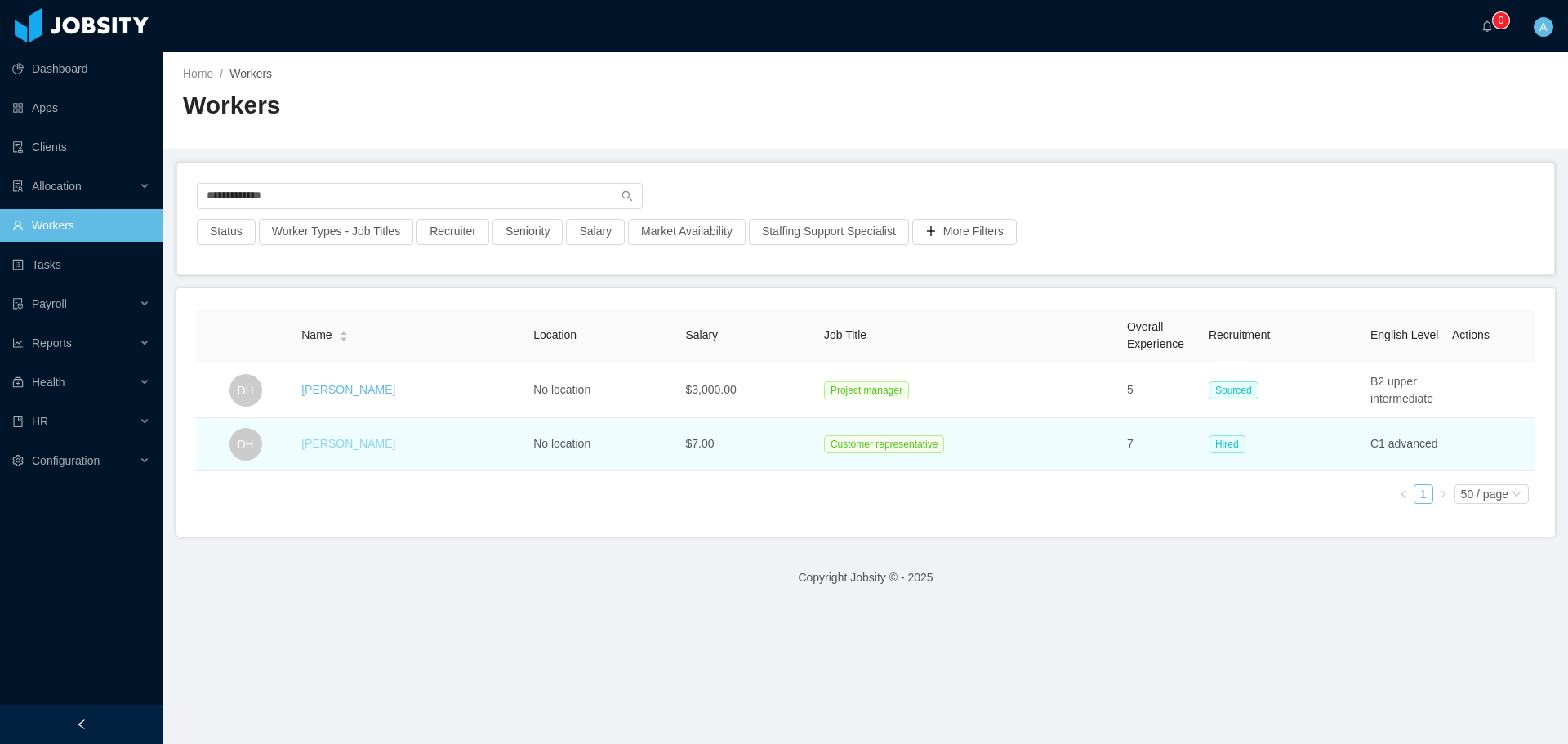
click at [331, 445] on link "[PERSON_NAME]" at bounding box center [348, 443] width 94 height 13
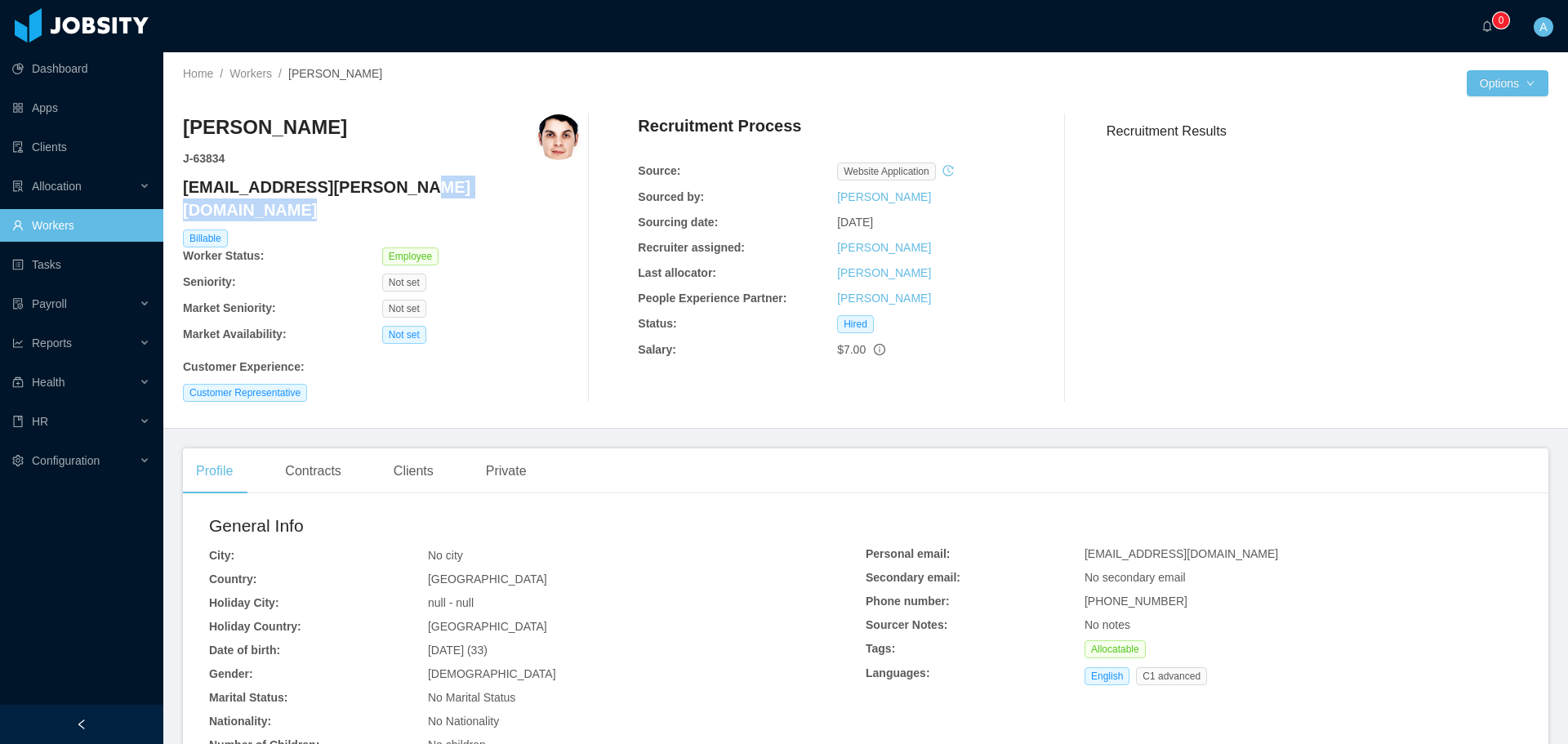
drag, startPoint x: 385, startPoint y: 187, endPoint x: 177, endPoint y: 185, distance: 208.0
click at [177, 185] on div "Home / Workers / [PERSON_NAME] / Options [PERSON_NAME] J- 63834 [EMAIL_ADDRESS]…" at bounding box center [866, 241] width 1404 height 377
click at [369, 188] on h4 "[EMAIL_ADDRESS][PERSON_NAME][DOMAIN_NAME]" at bounding box center [382, 198] width 398 height 46
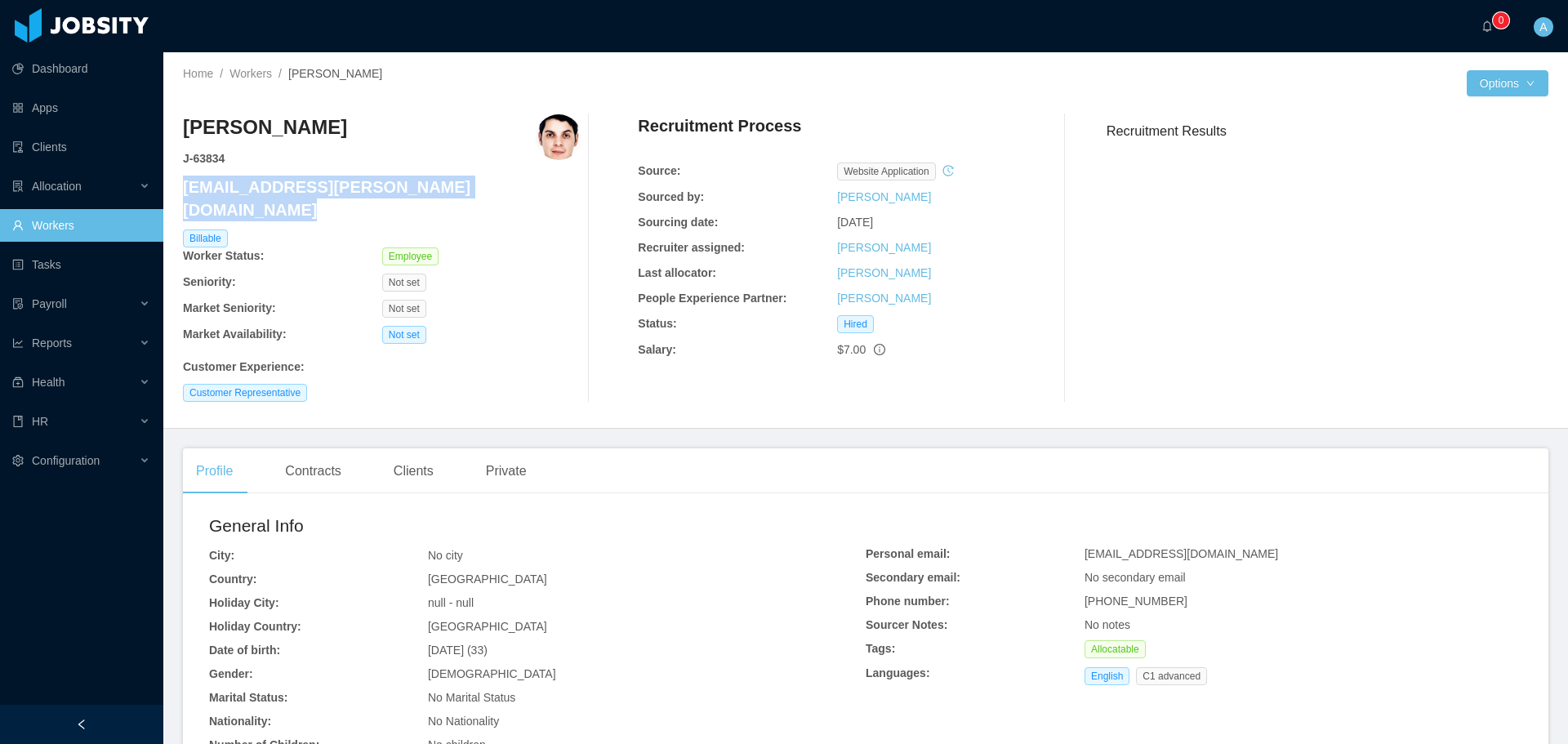
copy h4 "[EMAIL_ADDRESS][PERSON_NAME][DOMAIN_NAME]"
click at [247, 68] on link "Workers" at bounding box center [250, 74] width 42 height 13
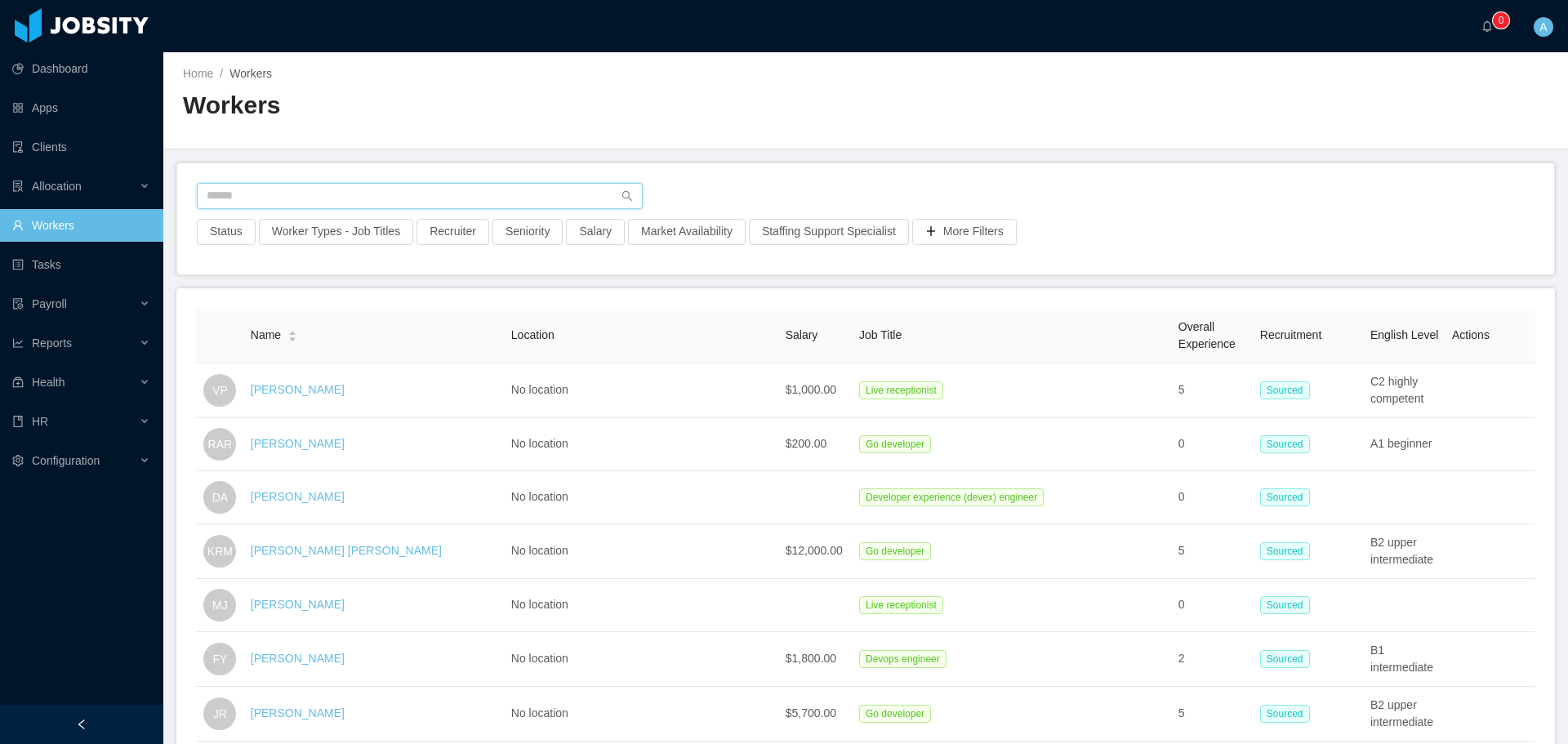
click at [337, 203] on input "text" at bounding box center [419, 195] width 446 height 26
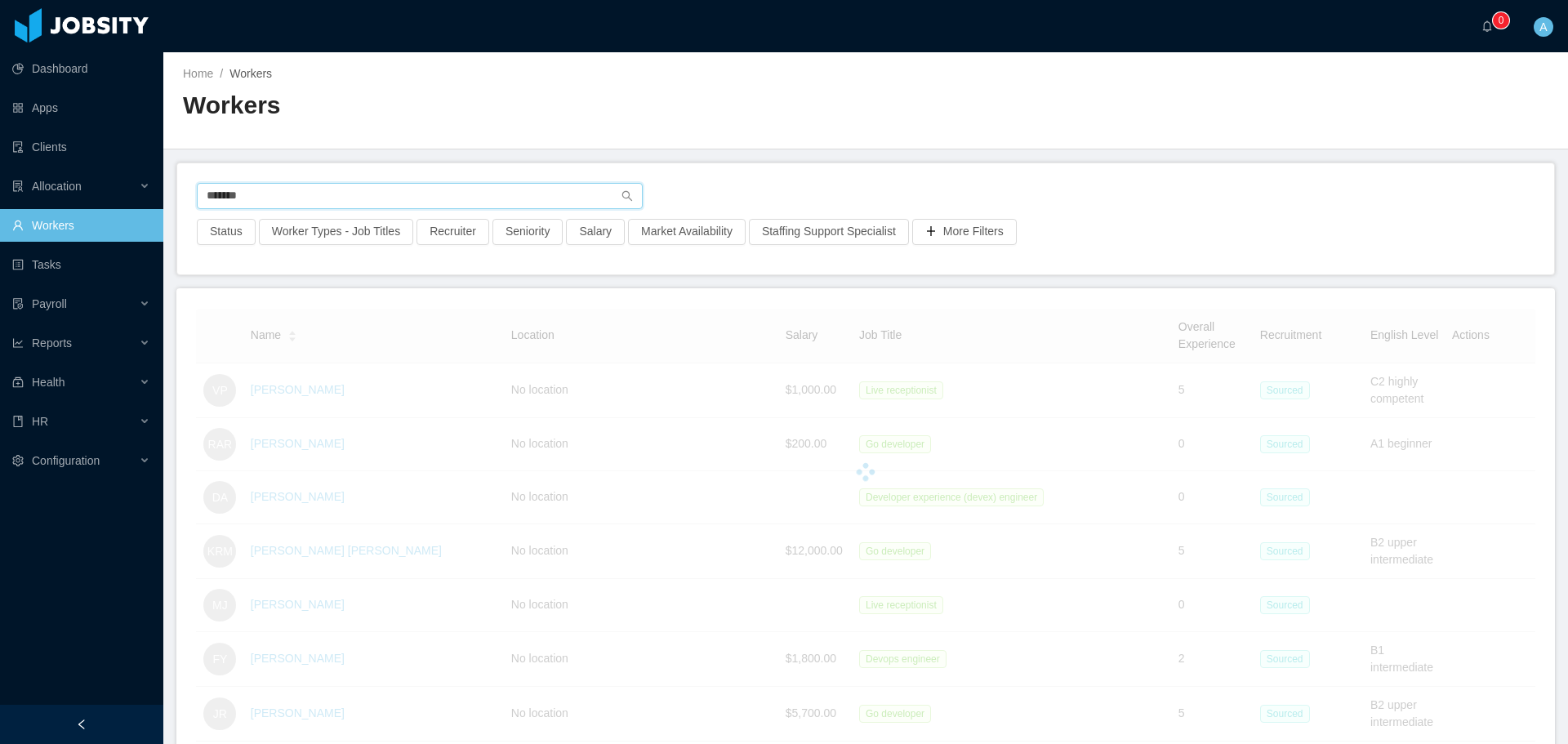
type input "*******"
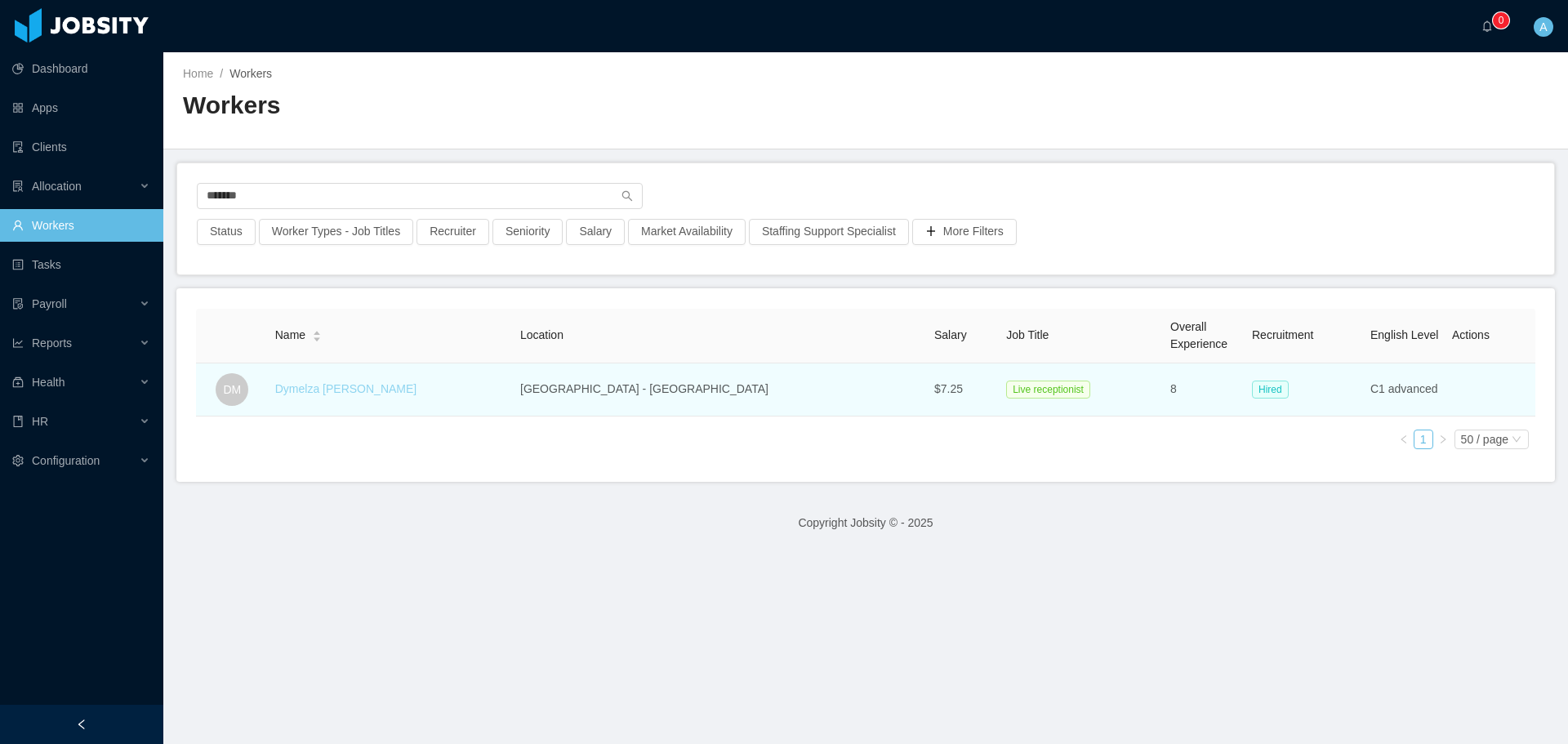
click at [349, 390] on link "Dymelza [PERSON_NAME]" at bounding box center [346, 389] width 141 height 13
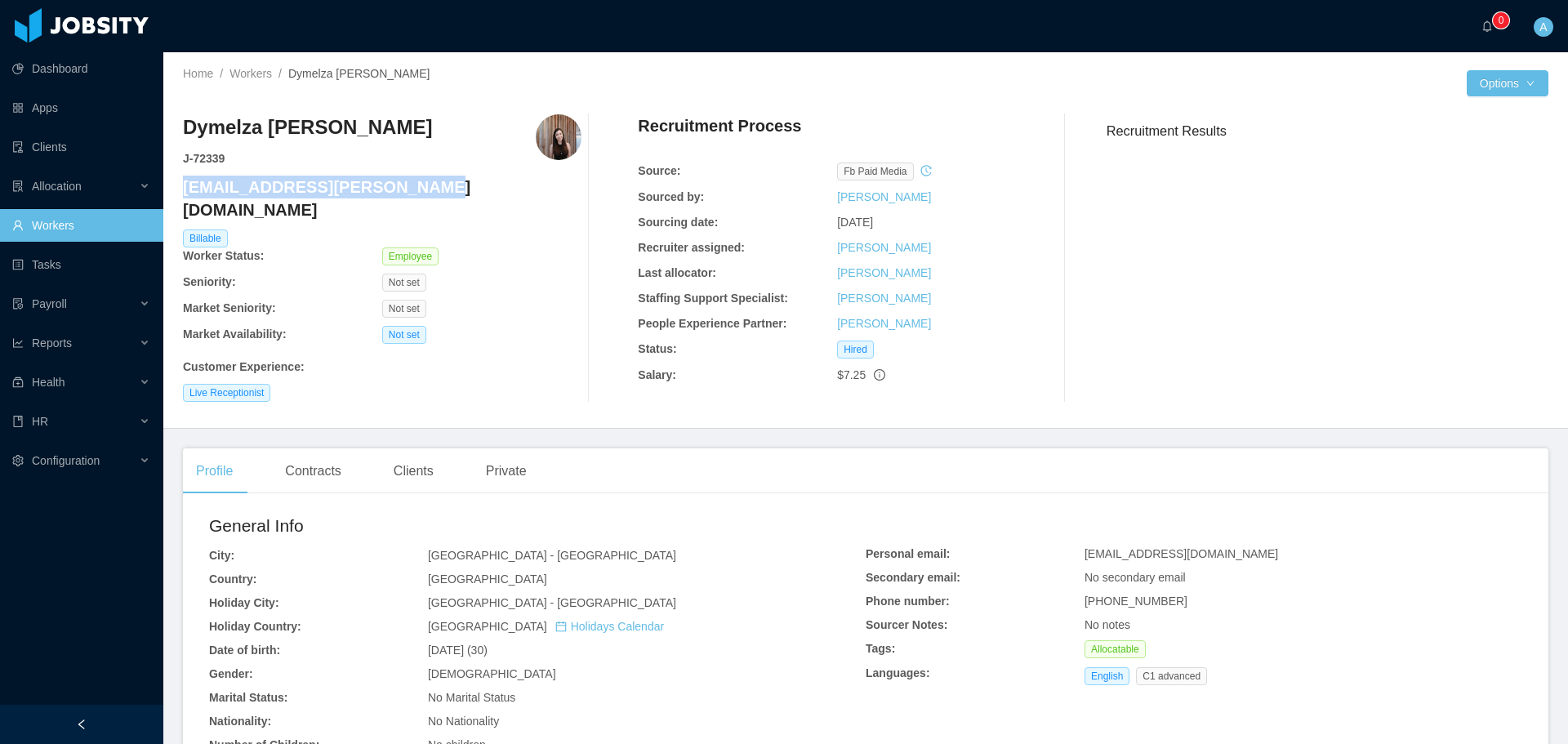
drag, startPoint x: 407, startPoint y: 184, endPoint x: 183, endPoint y: 193, distance: 224.2
click at [183, 193] on h4 "[EMAIL_ADDRESS][PERSON_NAME][DOMAIN_NAME]" at bounding box center [382, 198] width 398 height 46
copy h4 "[EMAIL_ADDRESS][PERSON_NAME][DOMAIN_NAME]"
click at [252, 75] on link "Workers" at bounding box center [250, 74] width 42 height 13
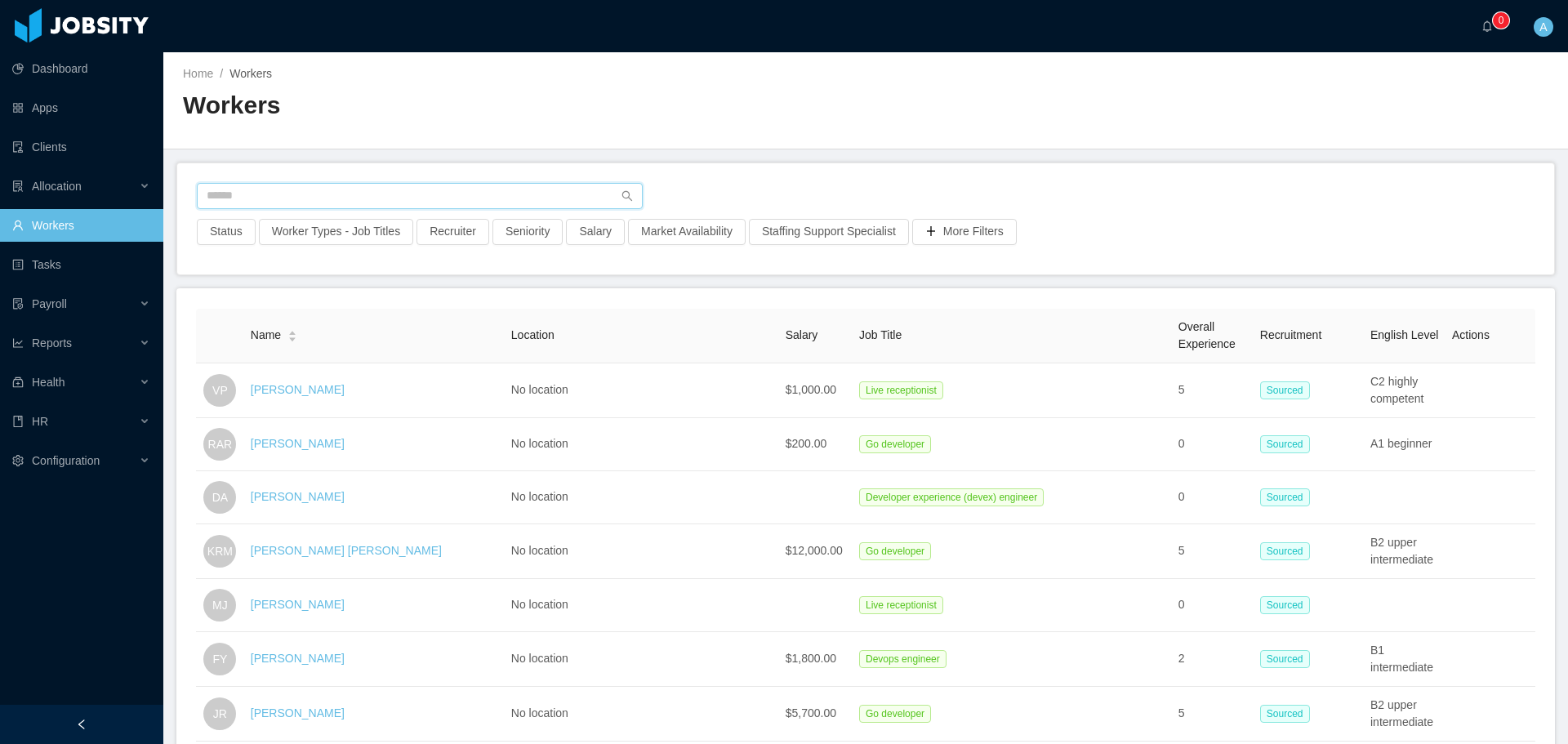
click at [399, 191] on input "text" at bounding box center [419, 195] width 446 height 26
type input "**********"
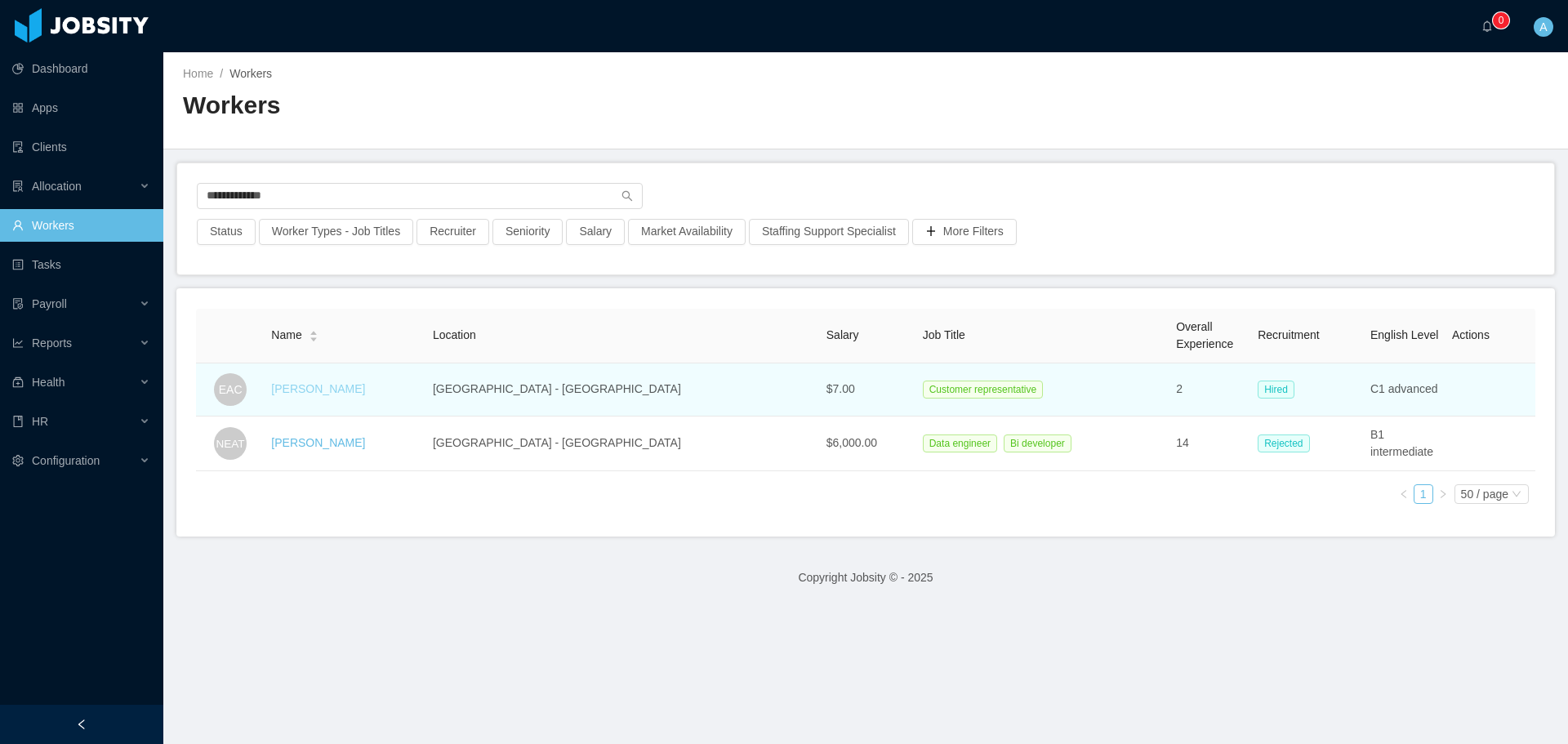
click at [331, 387] on link "[PERSON_NAME]" at bounding box center [318, 389] width 94 height 13
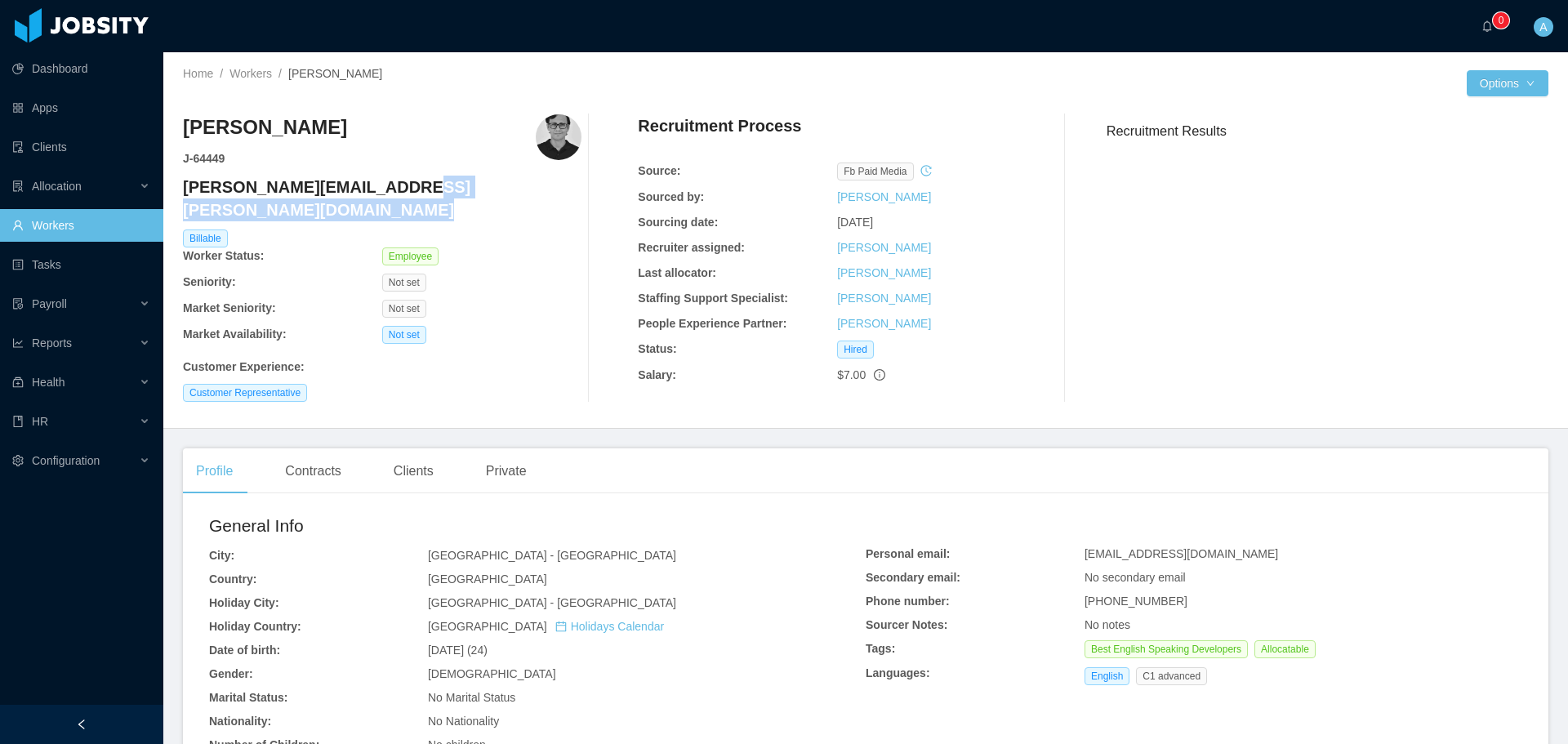
drag, startPoint x: 381, startPoint y: 190, endPoint x: 182, endPoint y: 176, distance: 199.5
click at [182, 176] on div "Home / Workers / [PERSON_NAME] / Options [PERSON_NAME] J- 64449 [PERSON_NAME][E…" at bounding box center [866, 241] width 1404 height 377
click at [247, 183] on h4 "[PERSON_NAME][EMAIL_ADDRESS][PERSON_NAME][DOMAIN_NAME]" at bounding box center [382, 198] width 398 height 46
click at [300, 181] on h4 "[PERSON_NAME][EMAIL_ADDRESS][PERSON_NAME][DOMAIN_NAME]" at bounding box center [382, 198] width 398 height 46
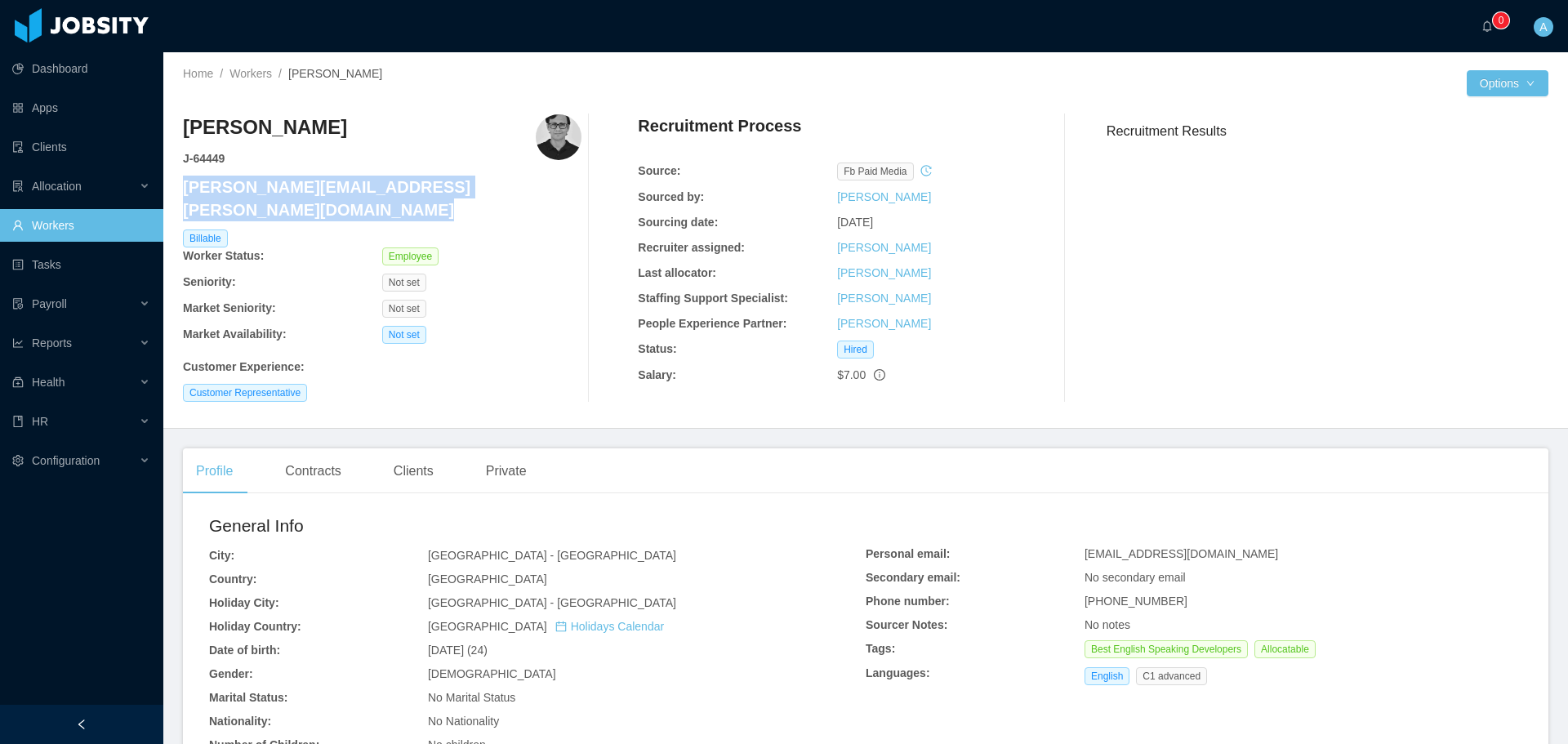
click at [300, 181] on h4 "[PERSON_NAME][EMAIL_ADDRESS][PERSON_NAME][DOMAIN_NAME]" at bounding box center [382, 198] width 398 height 46
copy h4 "[PERSON_NAME][EMAIL_ADDRESS][PERSON_NAME][DOMAIN_NAME]"
click at [248, 73] on link "Workers" at bounding box center [250, 74] width 42 height 13
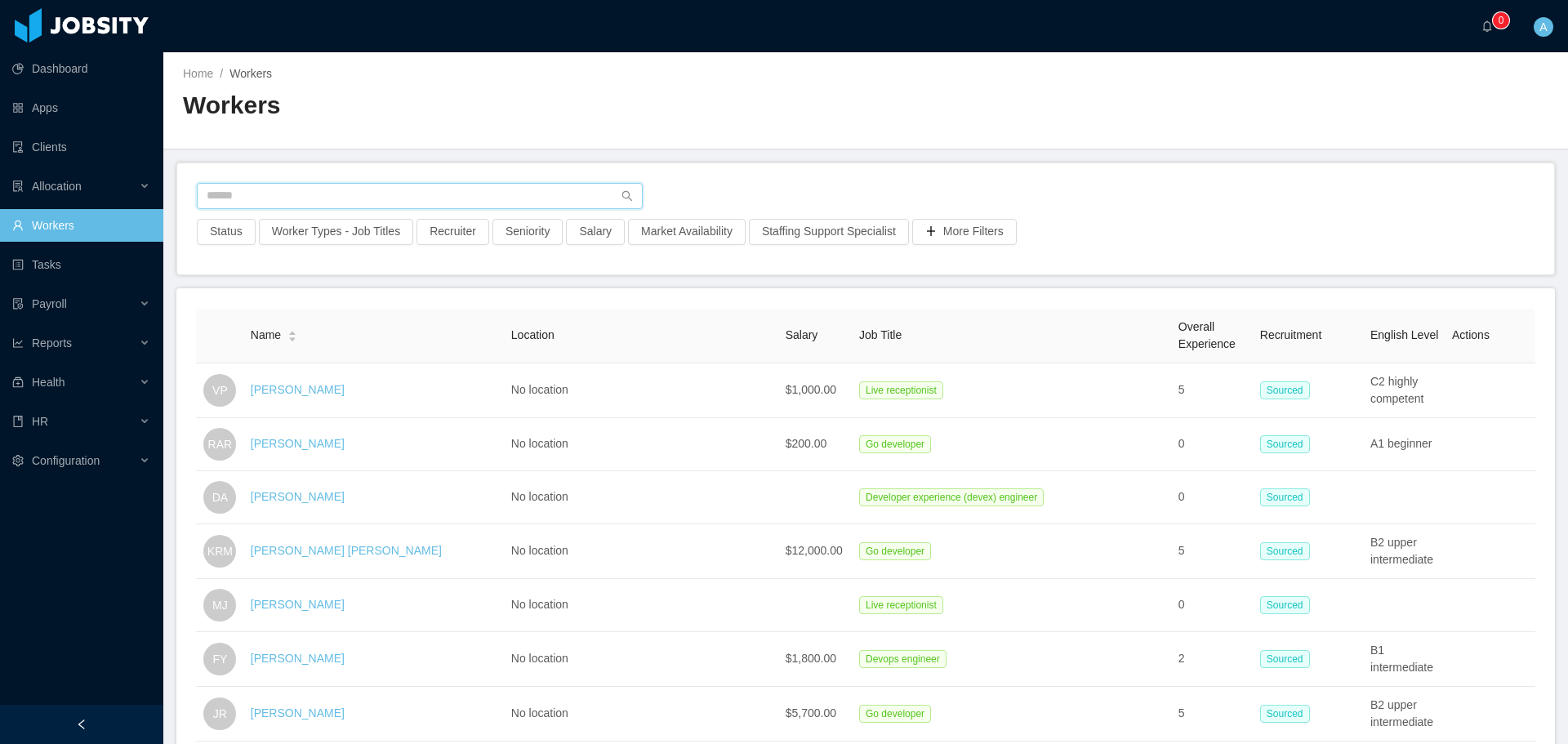
click at [379, 186] on input "text" at bounding box center [419, 195] width 446 height 26
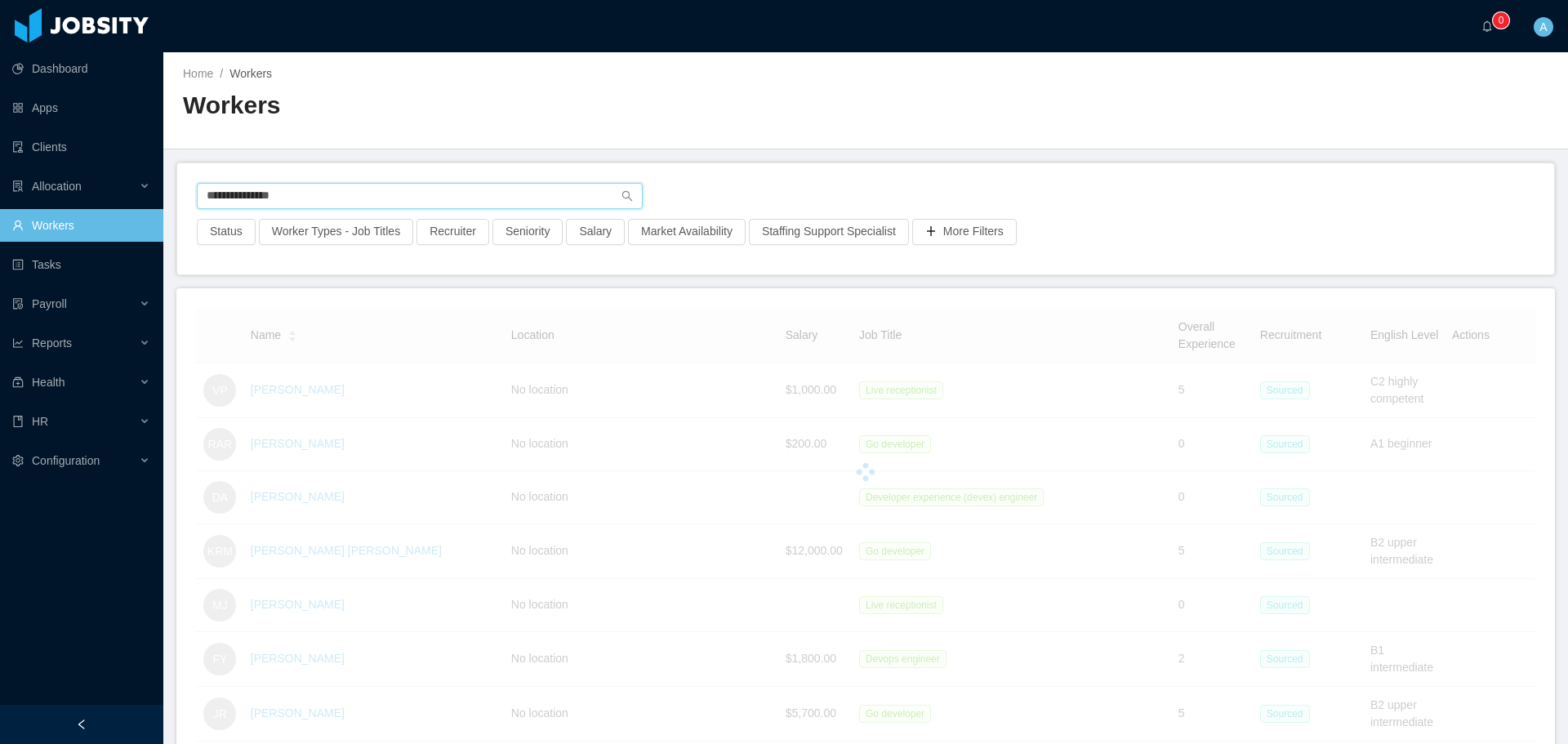
type input "**********"
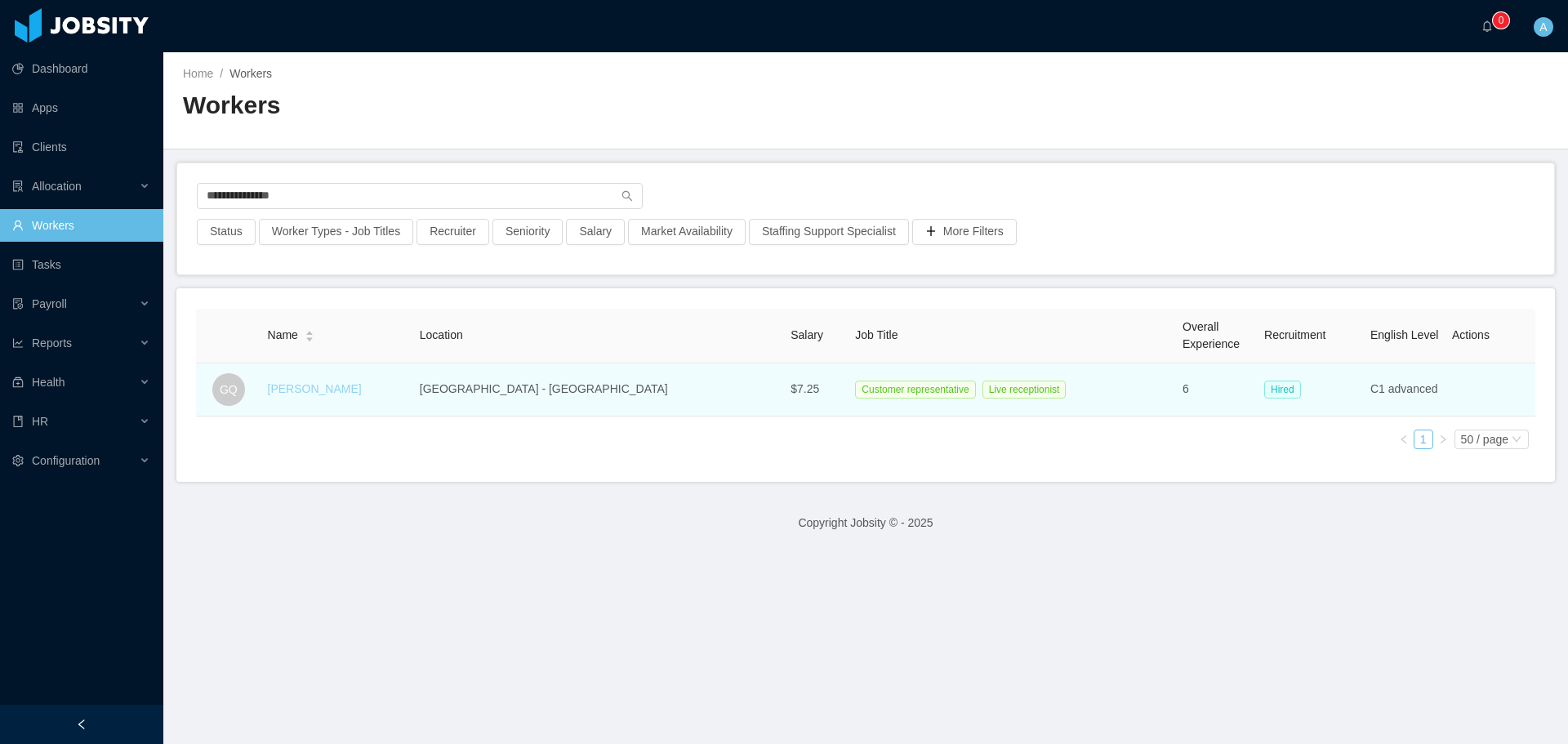
click at [339, 386] on link "[PERSON_NAME]" at bounding box center [315, 389] width 94 height 13
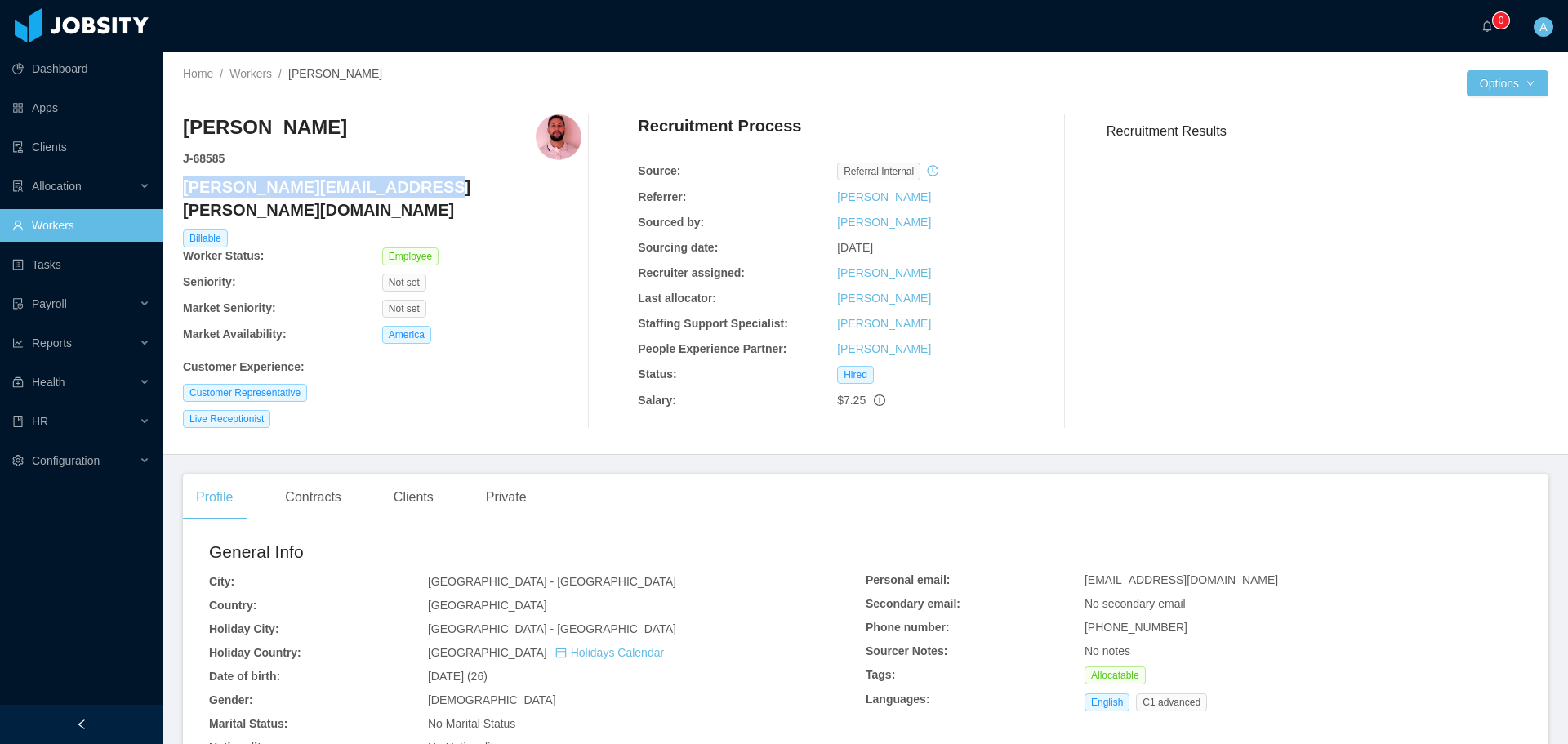
drag, startPoint x: 397, startPoint y: 187, endPoint x: 188, endPoint y: 191, distance: 209.0
click at [188, 191] on h4 "[PERSON_NAME][EMAIL_ADDRESS][PERSON_NAME][DOMAIN_NAME]" at bounding box center [382, 198] width 398 height 46
click at [266, 76] on link "Workers" at bounding box center [250, 74] width 42 height 13
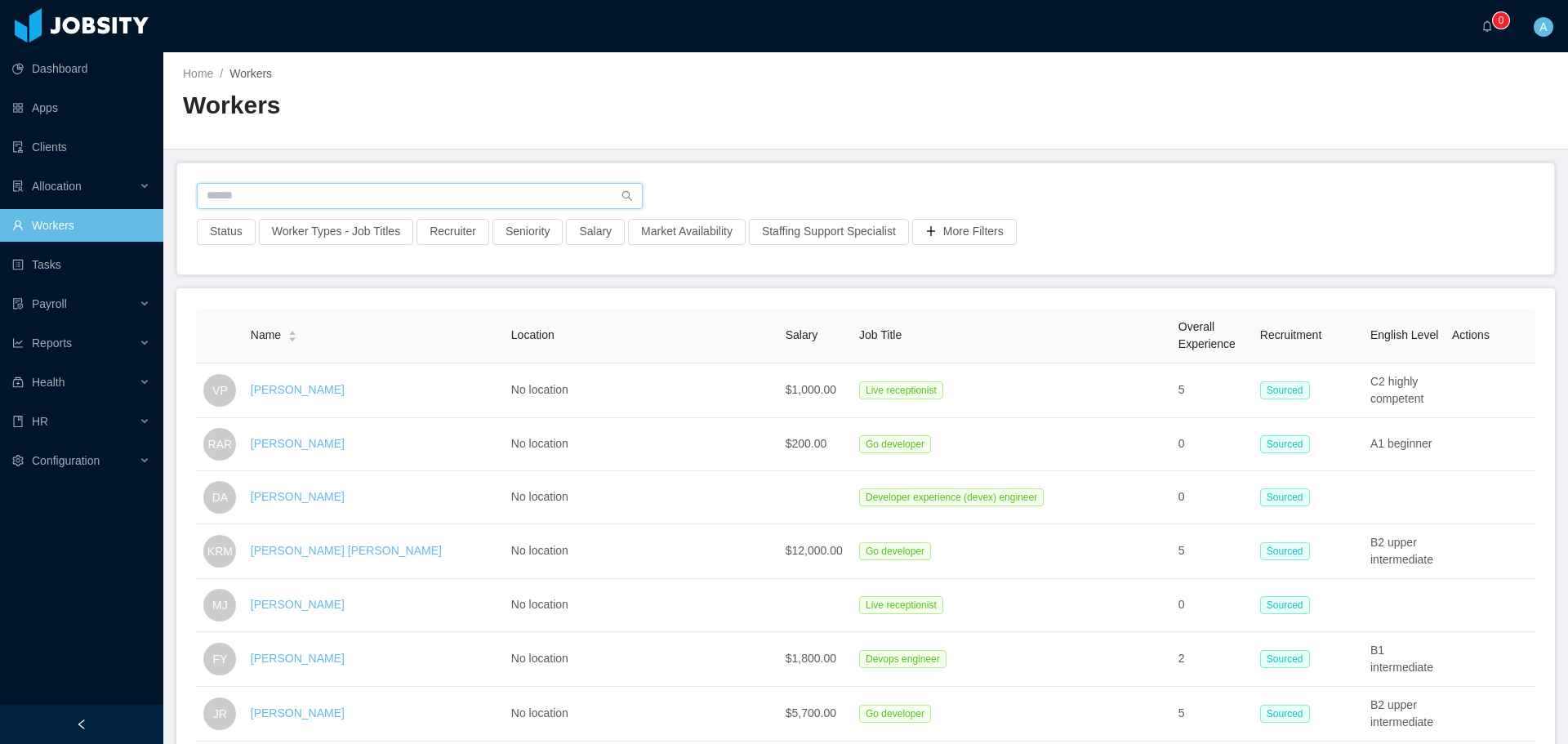
click at [390, 202] on input "text" at bounding box center [419, 195] width 446 height 26
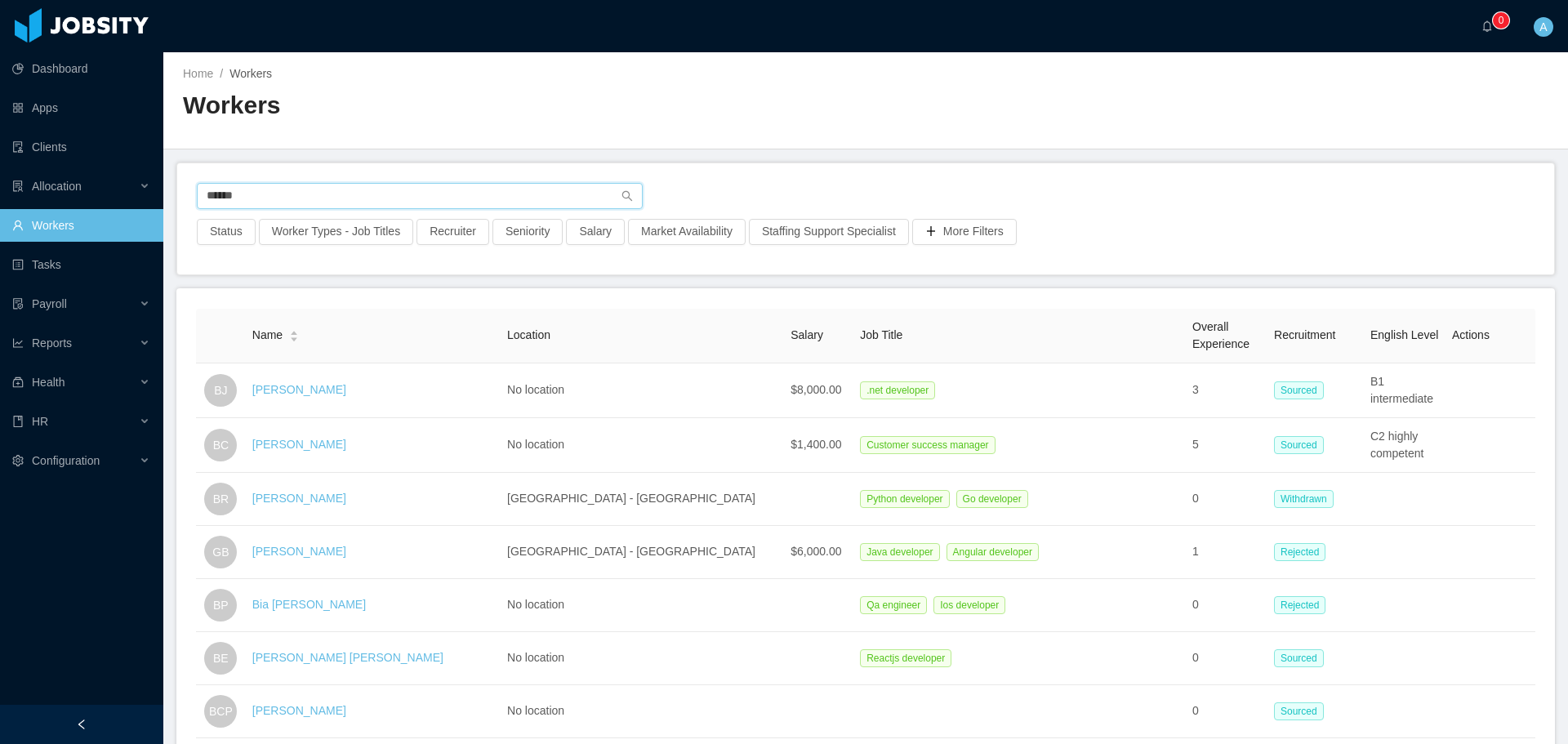
drag, startPoint x: 295, startPoint y: 195, endPoint x: 164, endPoint y: 190, distance: 131.1
click at [164, 190] on main "Home / Workers / Workers ****** Status Worker Types - Job Titles Recruiter Seni…" at bounding box center [866, 398] width 1404 height 692
type input "**********"
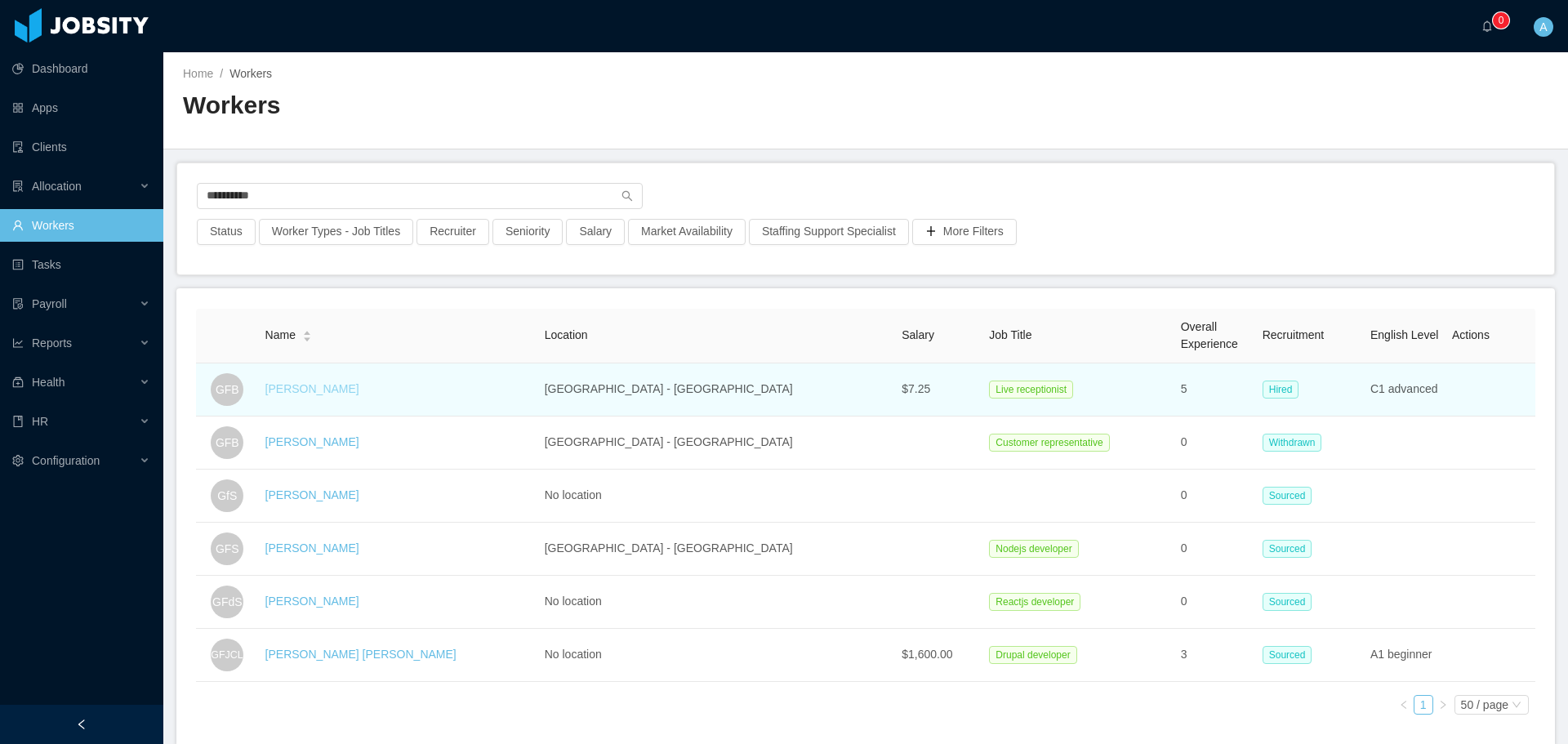
click at [343, 393] on link "[PERSON_NAME]" at bounding box center [312, 389] width 94 height 13
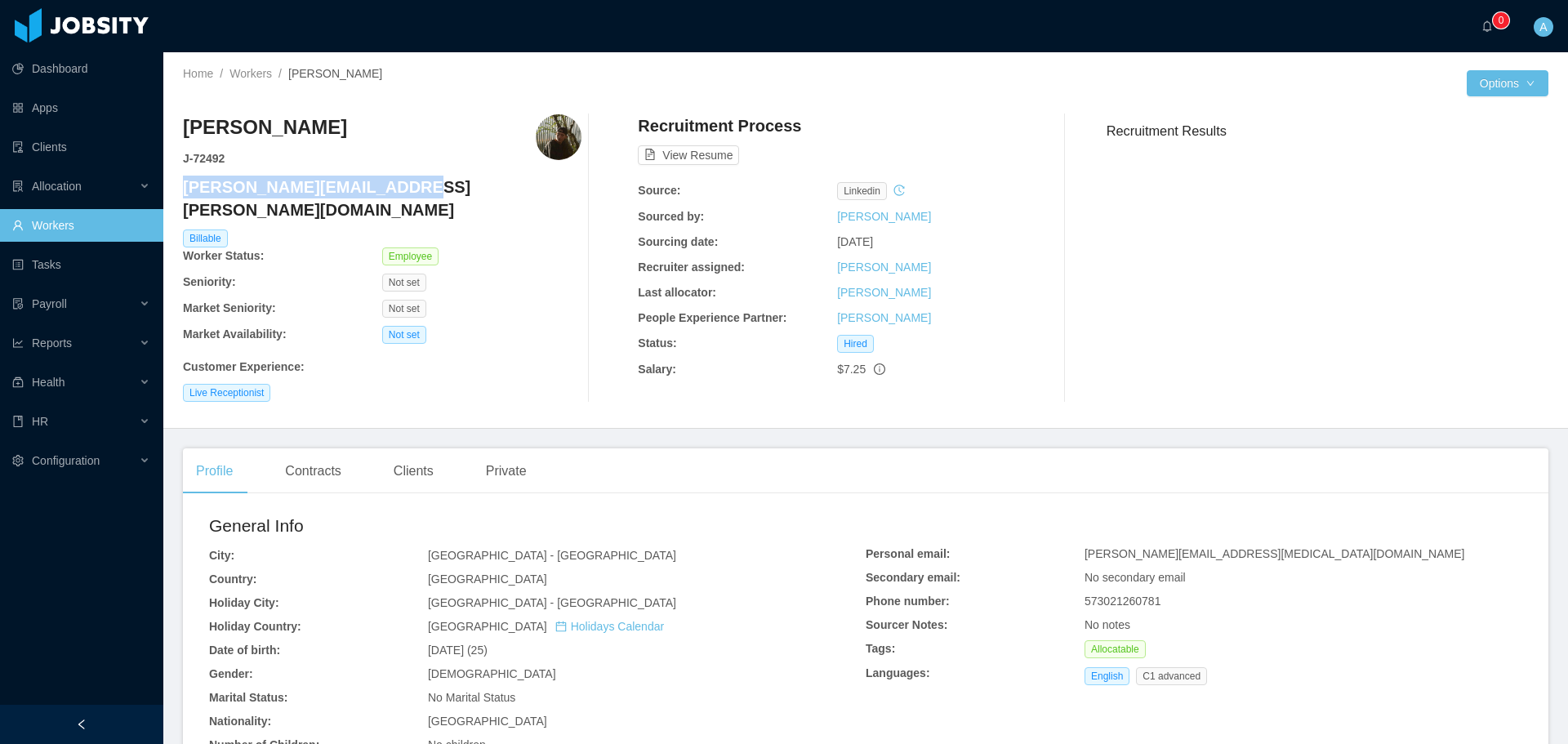
drag, startPoint x: 366, startPoint y: 188, endPoint x: 183, endPoint y: 188, distance: 183.0
click at [183, 188] on h4 "[PERSON_NAME][EMAIL_ADDRESS][PERSON_NAME][DOMAIN_NAME]" at bounding box center [382, 198] width 398 height 46
click at [261, 74] on link "Workers" at bounding box center [250, 74] width 42 height 13
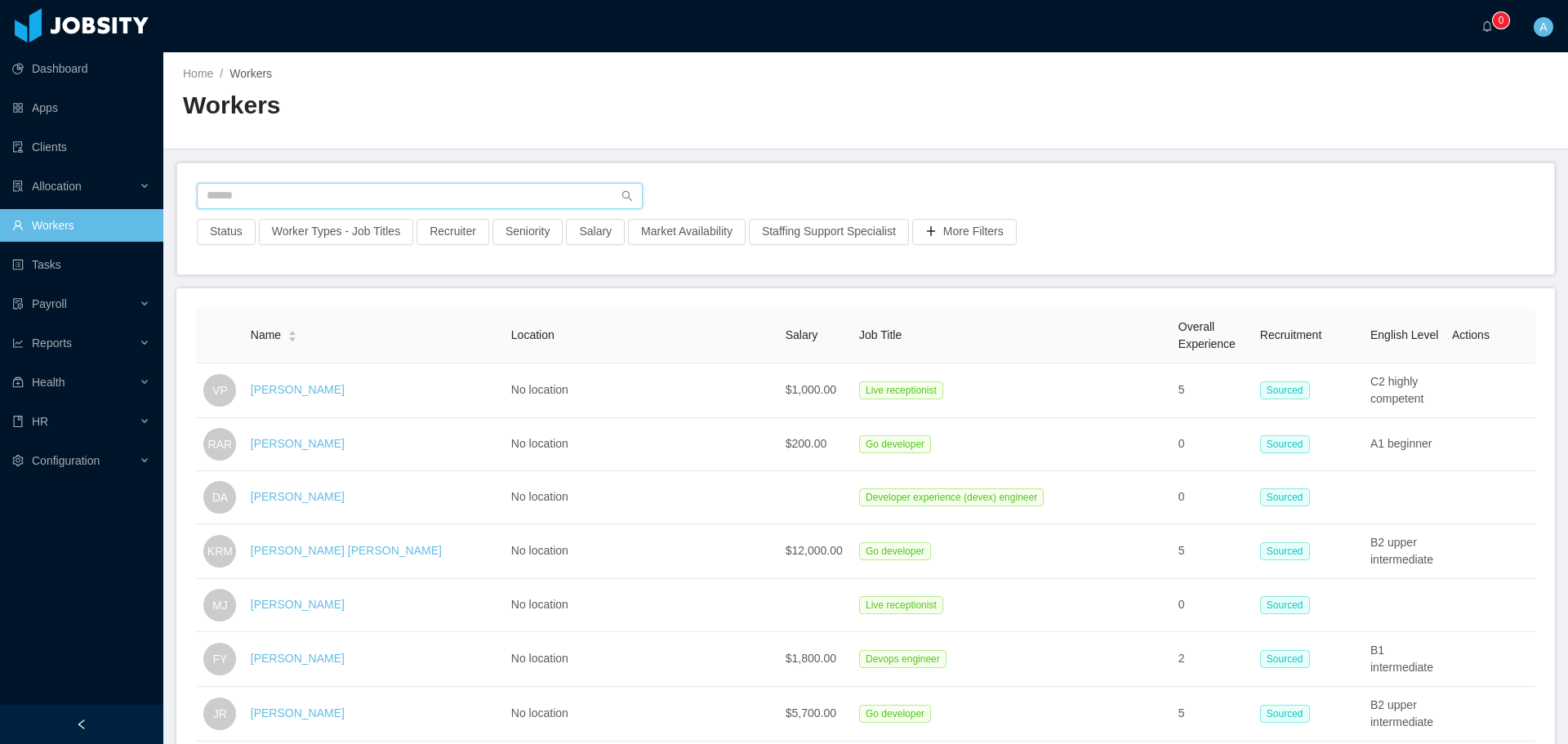
click at [465, 198] on input "text" at bounding box center [419, 195] width 446 height 26
type input "**********"
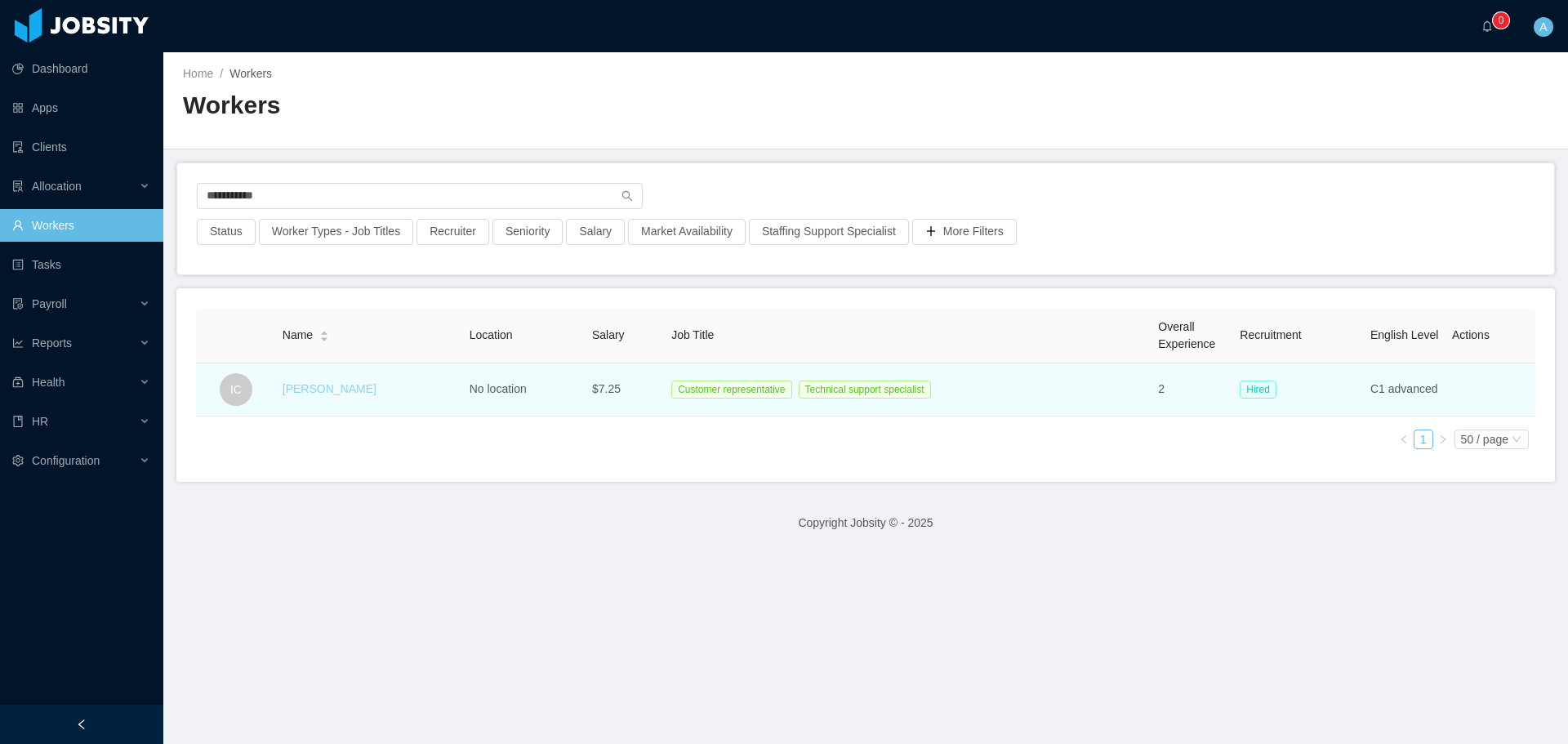
click at [320, 394] on link "[PERSON_NAME]" at bounding box center [329, 389] width 94 height 13
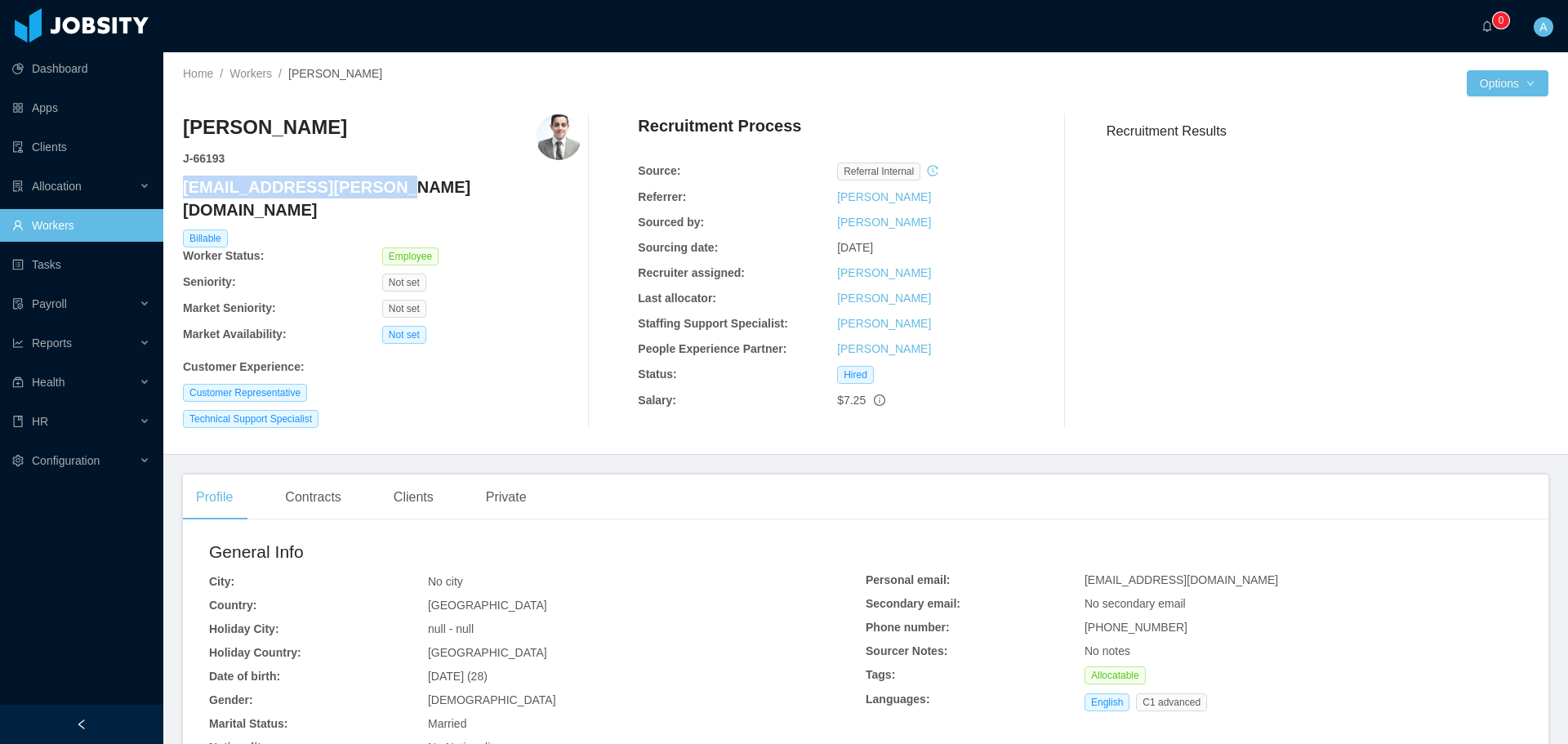
drag, startPoint x: 360, startPoint y: 188, endPoint x: 184, endPoint y: 190, distance: 176.0
click at [184, 190] on h4 "[EMAIL_ADDRESS][PERSON_NAME][DOMAIN_NAME]" at bounding box center [382, 198] width 398 height 46
click at [263, 75] on link "Workers" at bounding box center [250, 74] width 42 height 13
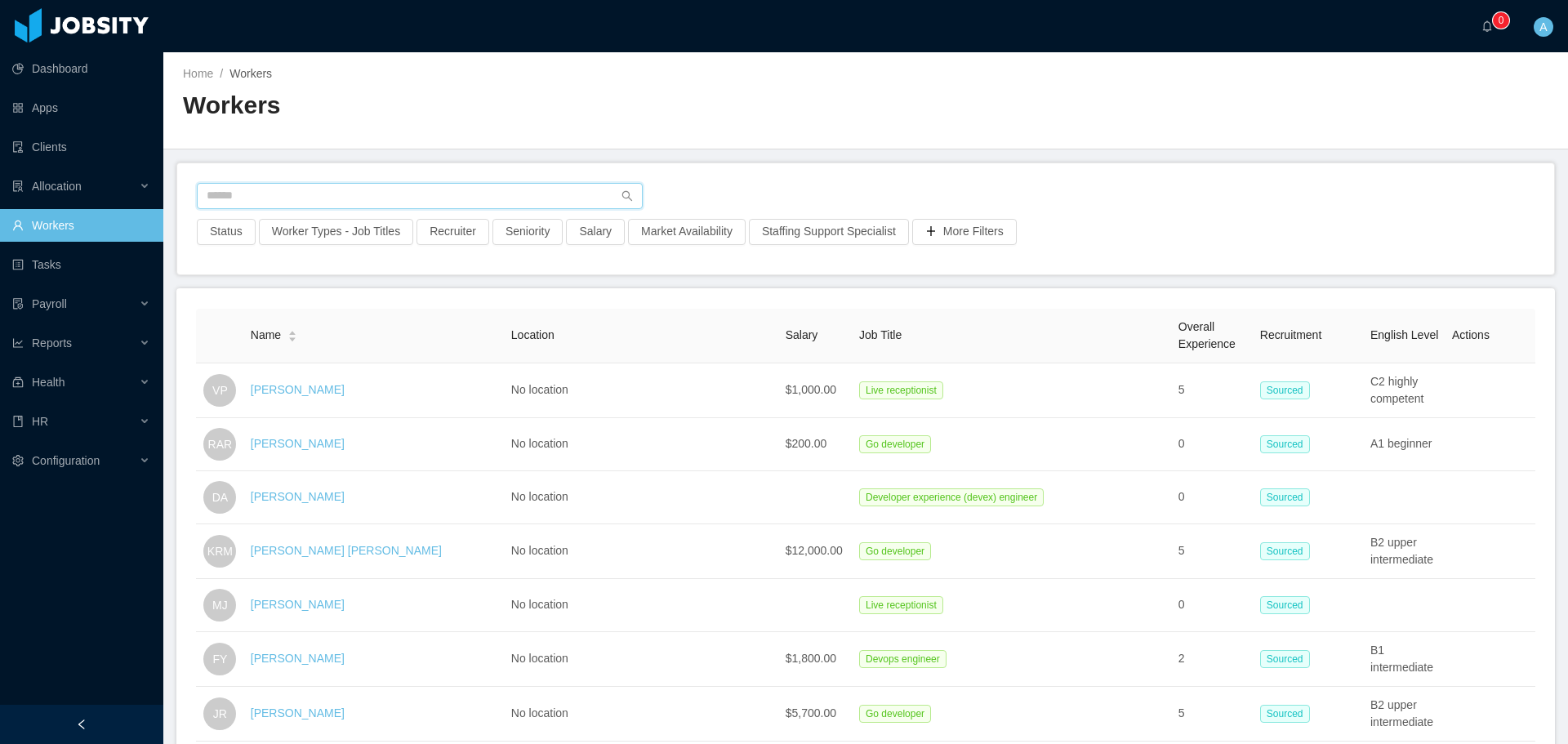
click at [393, 198] on input "text" at bounding box center [419, 195] width 446 height 26
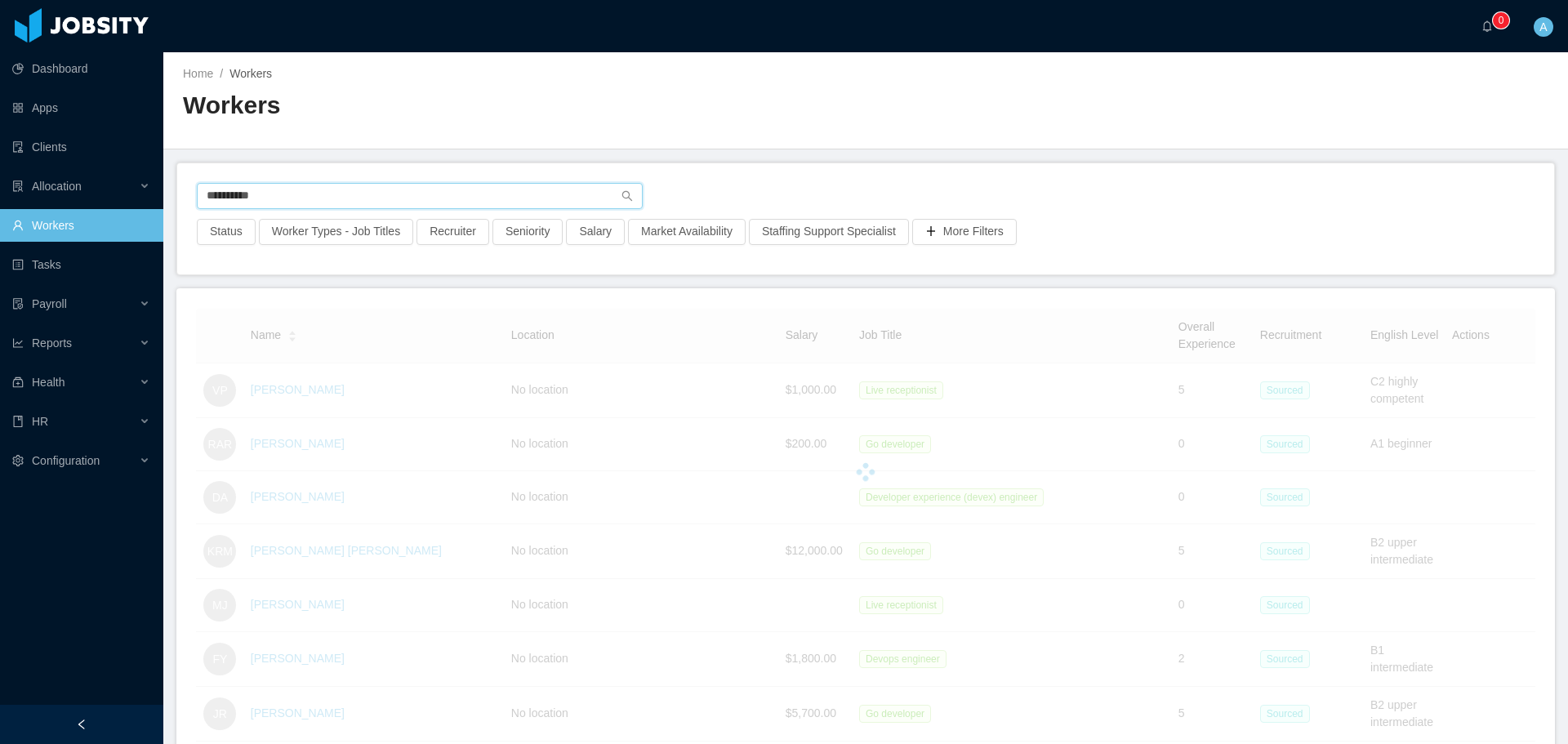
type input "**********"
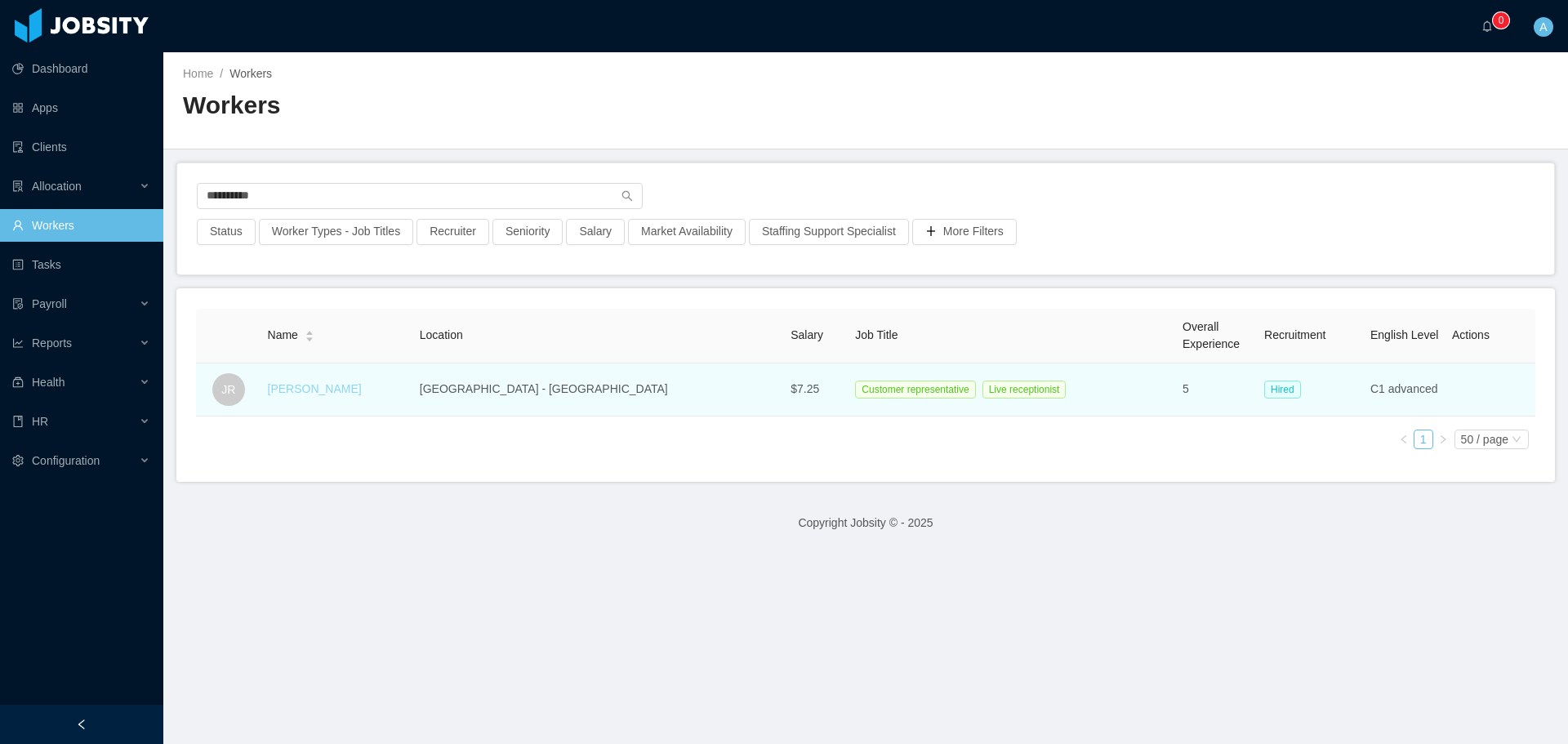
click at [336, 393] on link "[PERSON_NAME]" at bounding box center [315, 389] width 94 height 13
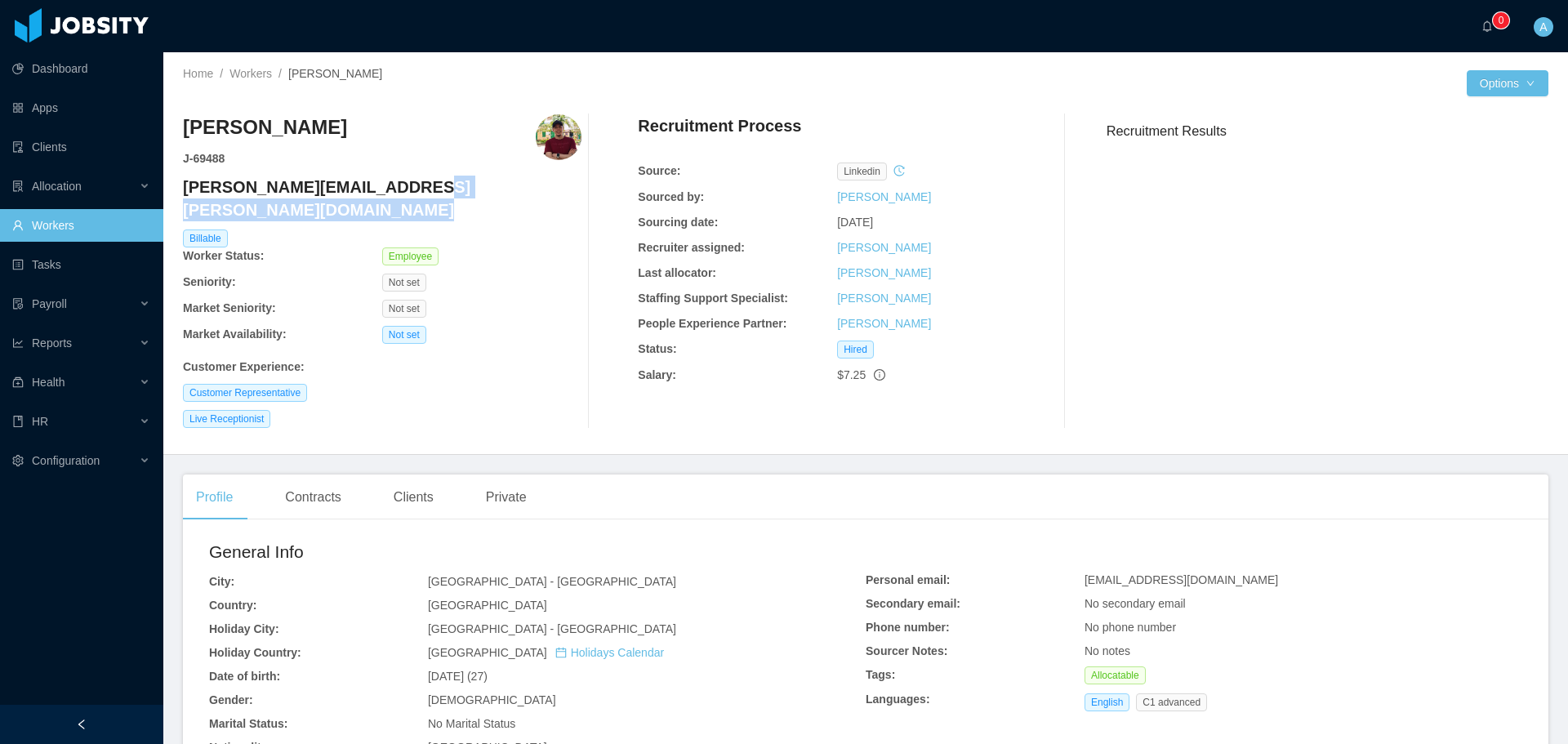
drag, startPoint x: 393, startPoint y: 184, endPoint x: 182, endPoint y: 188, distance: 211.0
click at [182, 188] on div "Home / Workers / [PERSON_NAME] / Options [PERSON_NAME] J- 69488 [PERSON_NAME][E…" at bounding box center [866, 253] width 1404 height 403
click at [286, 184] on h4 "[PERSON_NAME][EMAIL_ADDRESS][PERSON_NAME][DOMAIN_NAME]" at bounding box center [382, 198] width 398 height 46
click at [367, 190] on h4 "[PERSON_NAME][EMAIL_ADDRESS][PERSON_NAME][DOMAIN_NAME]" at bounding box center [382, 198] width 398 height 46
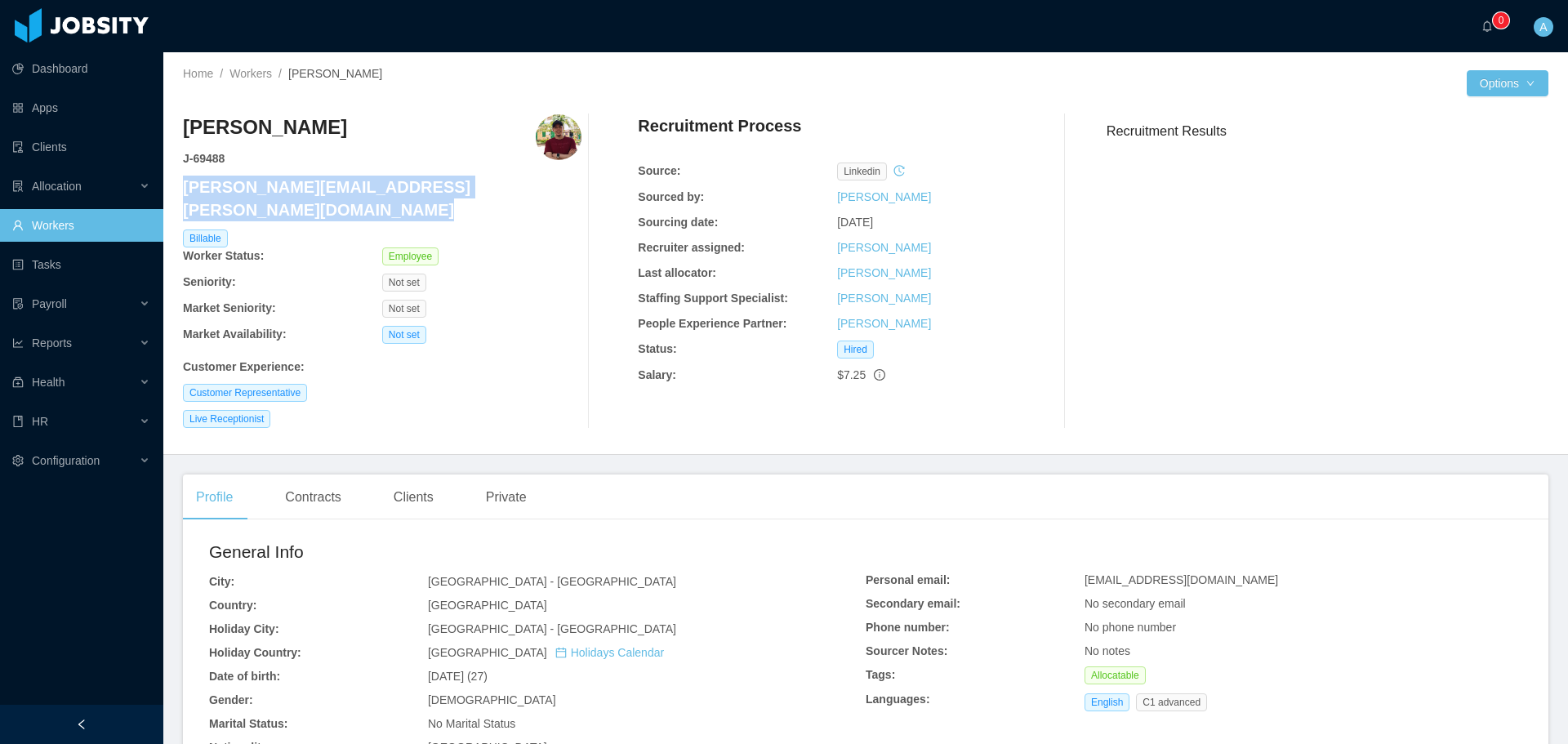
click at [367, 190] on h4 "[PERSON_NAME][EMAIL_ADDRESS][PERSON_NAME][DOMAIN_NAME]" at bounding box center [382, 198] width 398 height 46
click at [251, 75] on link "Workers" at bounding box center [250, 74] width 42 height 13
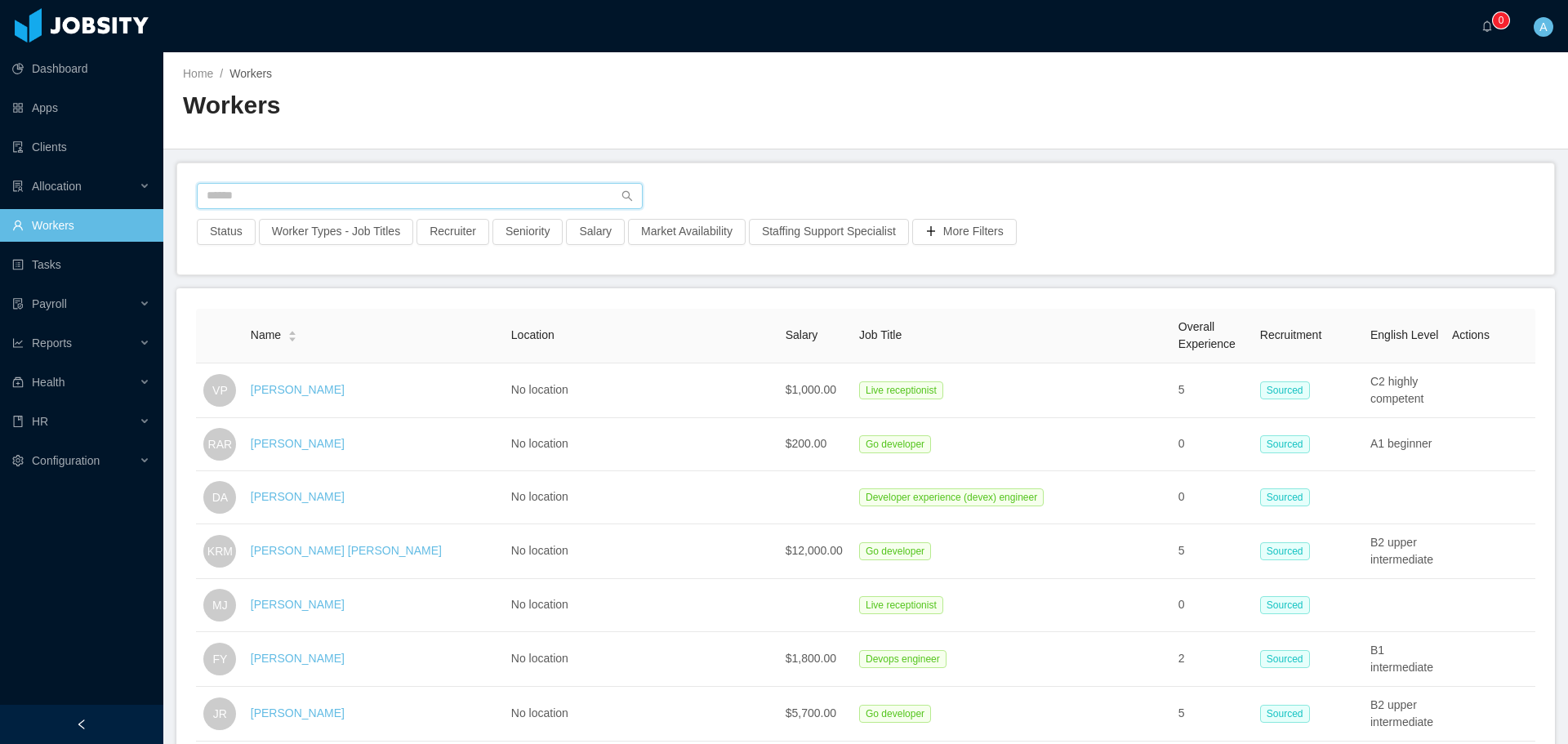
click at [399, 196] on input "text" at bounding box center [419, 195] width 446 height 26
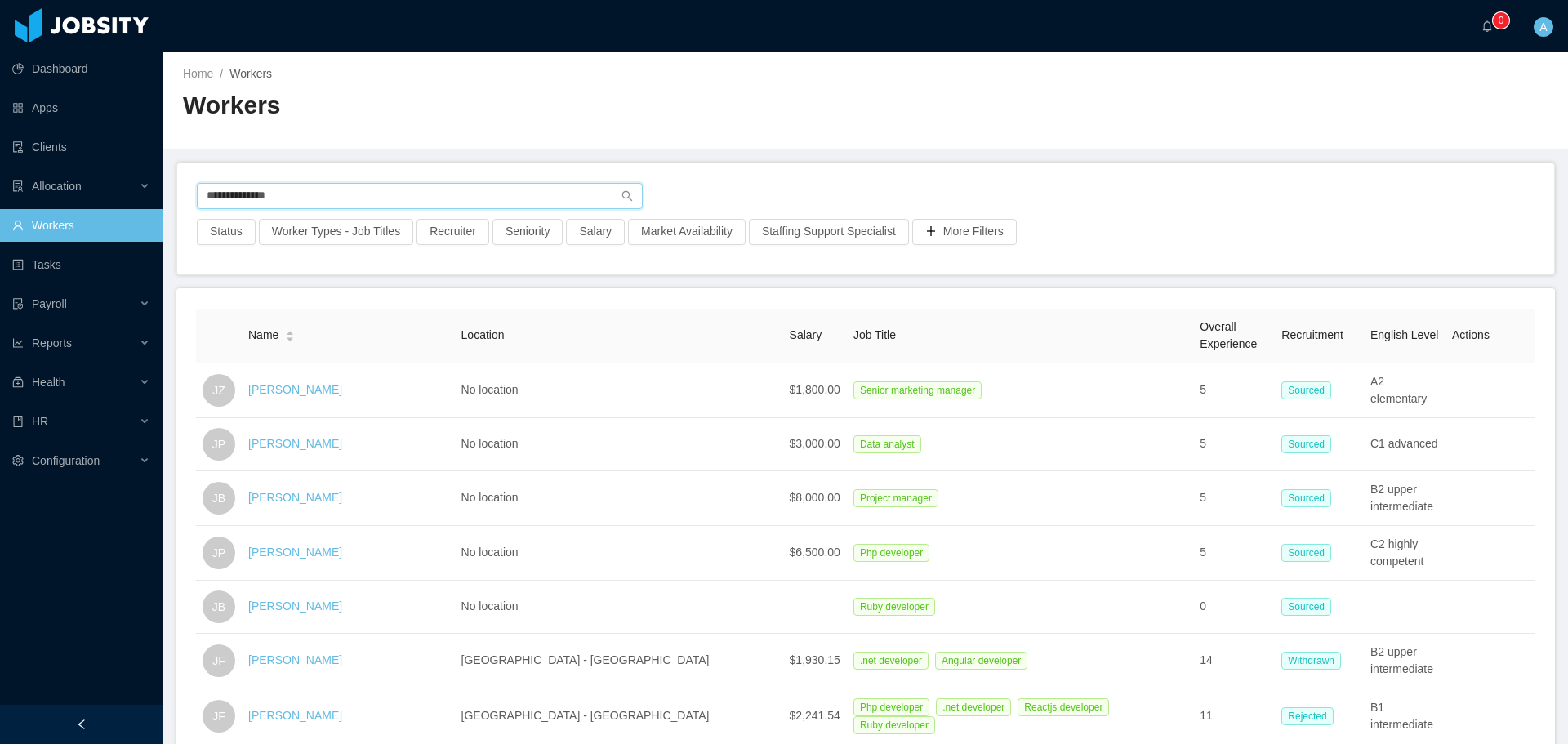
type input "**********"
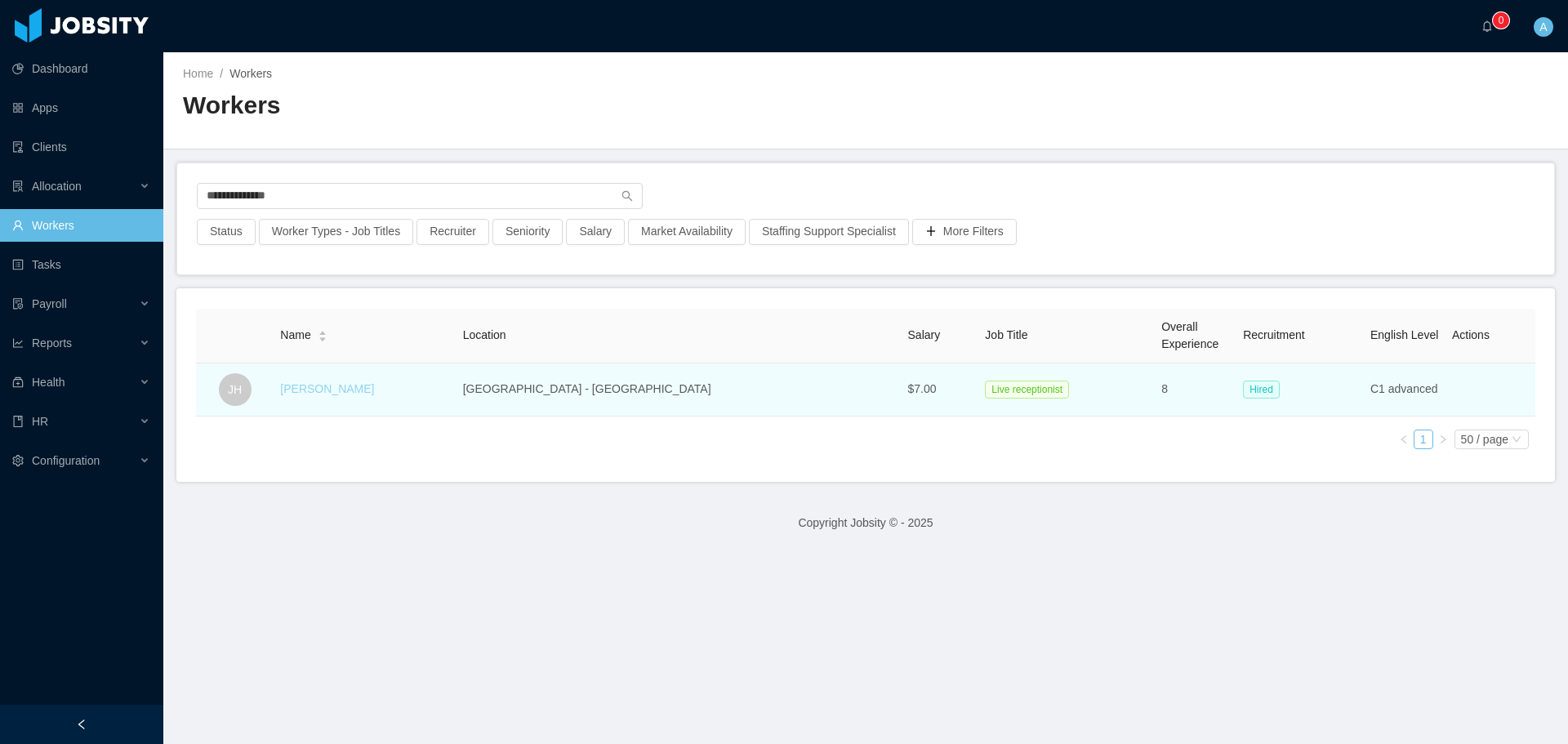
click at [339, 389] on link "[PERSON_NAME]" at bounding box center [326, 389] width 94 height 13
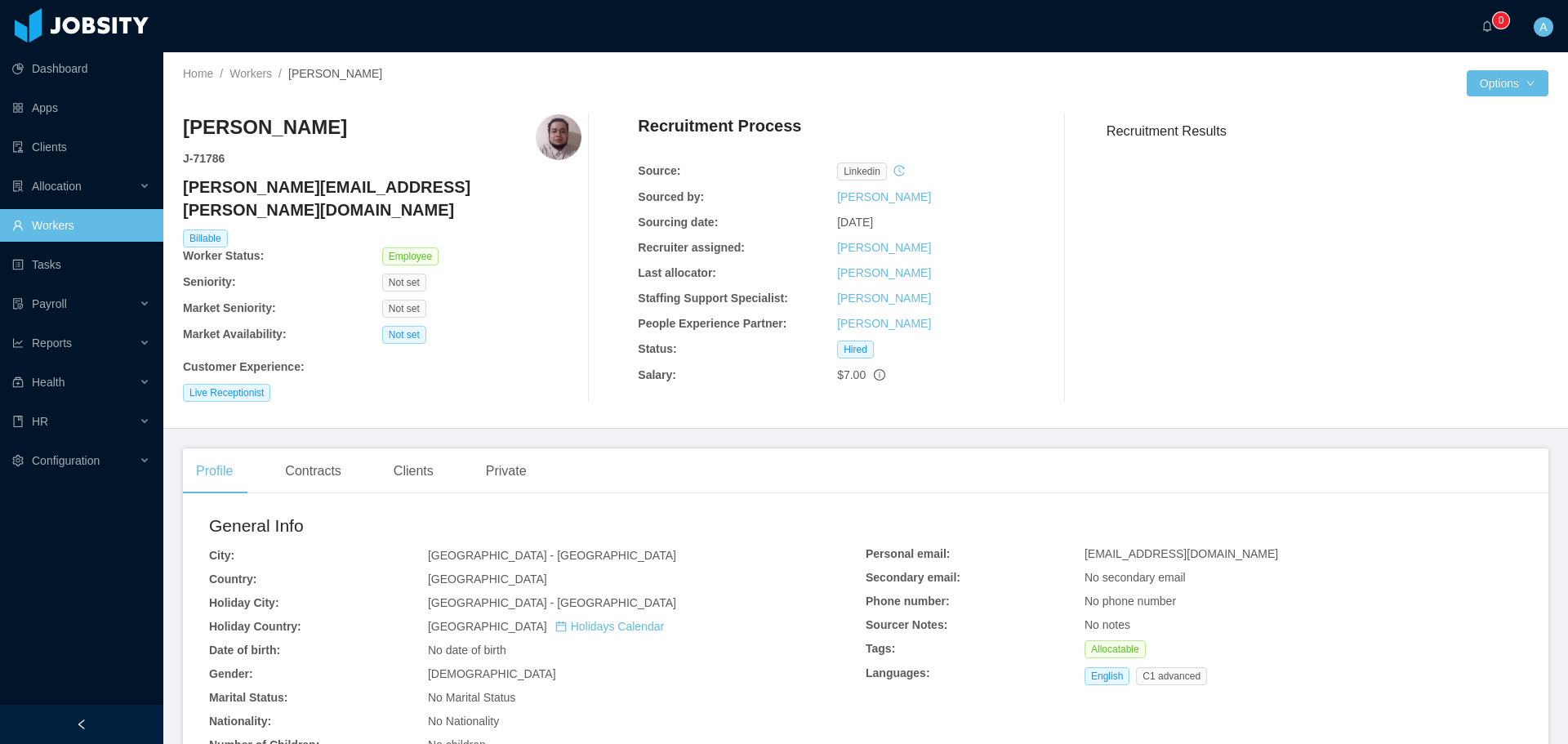
click at [375, 184] on h4 "[PERSON_NAME][EMAIL_ADDRESS][PERSON_NAME][DOMAIN_NAME]" at bounding box center [382, 198] width 398 height 46
click at [261, 76] on link "Workers" at bounding box center [250, 74] width 42 height 13
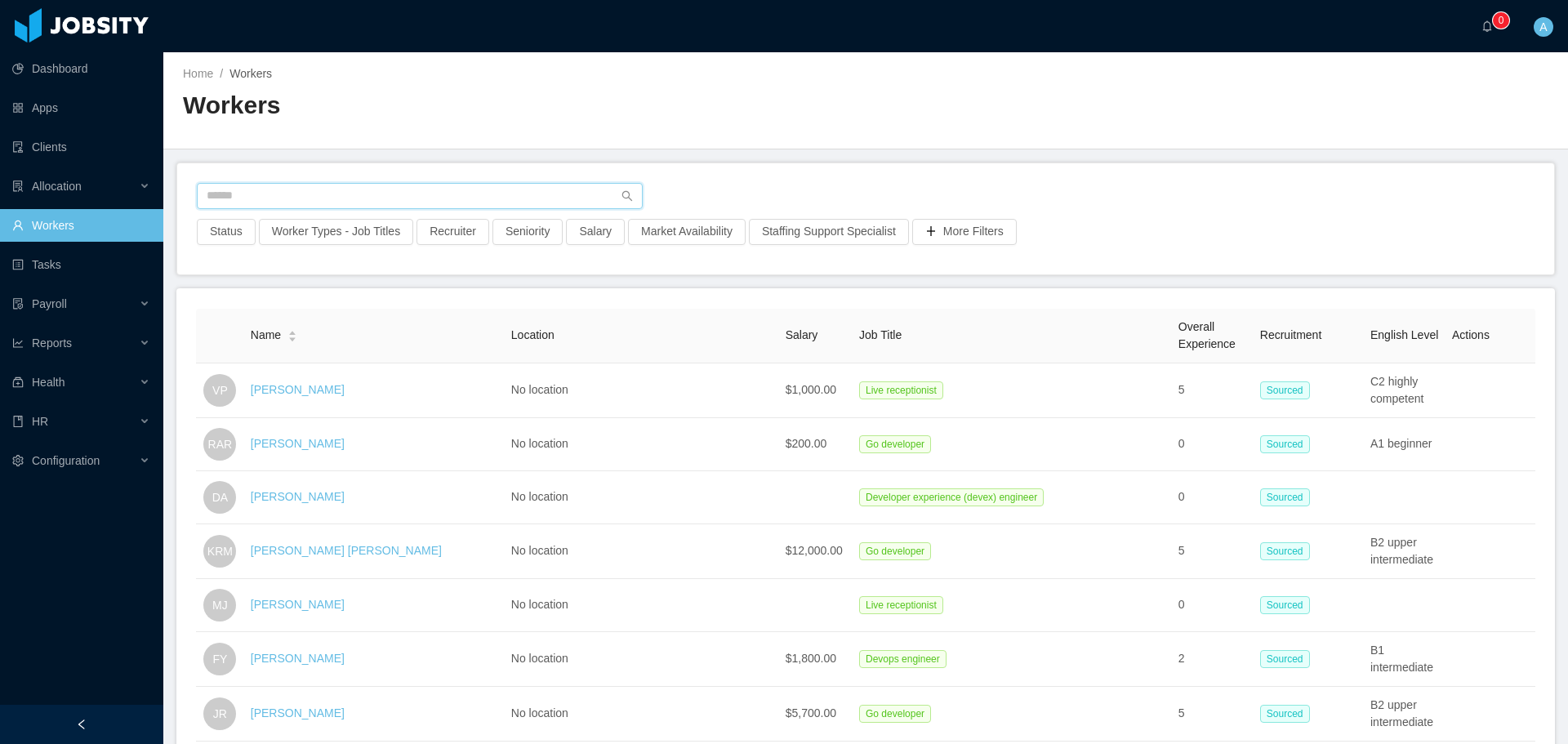
click at [364, 188] on input "text" at bounding box center [419, 195] width 446 height 26
type input "**********"
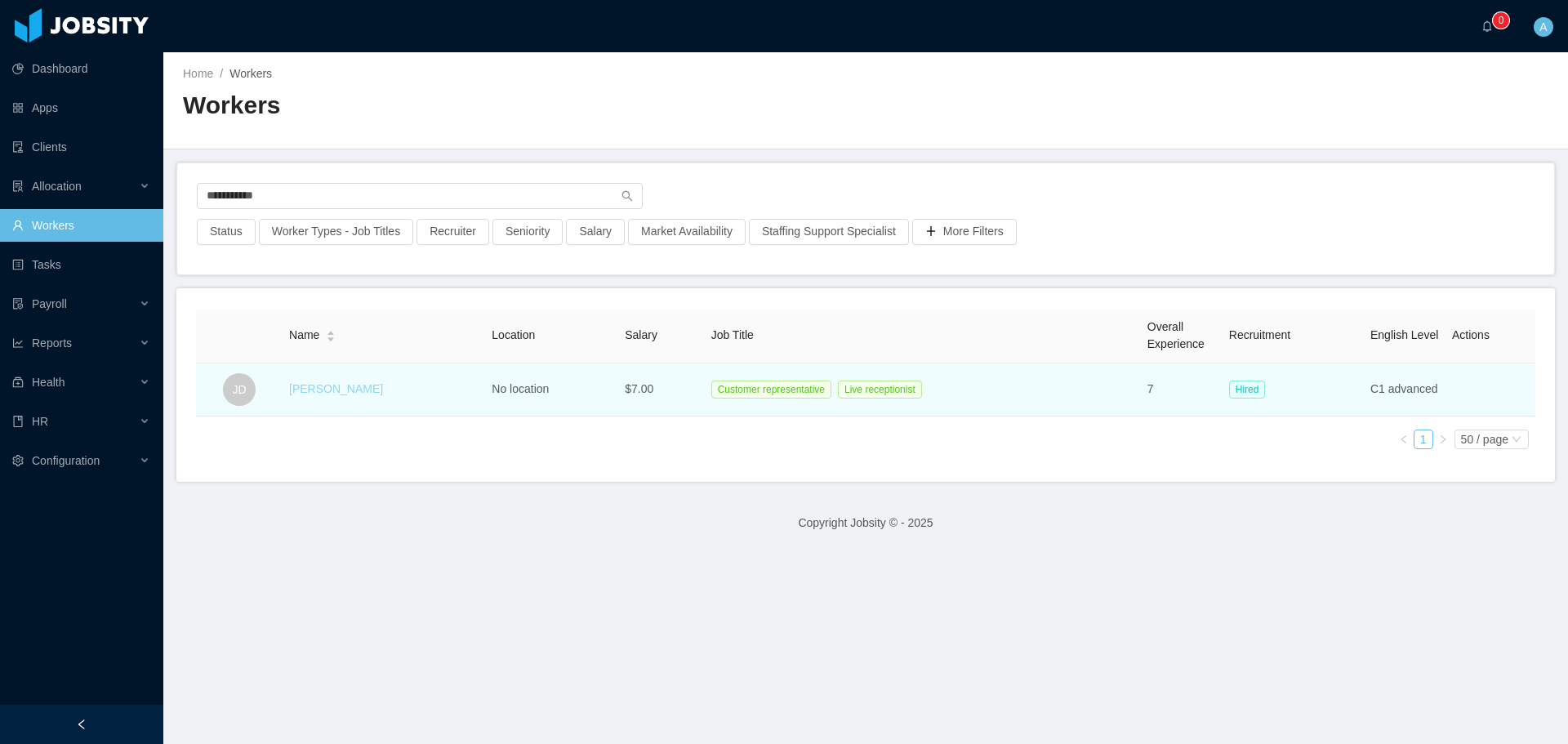
click at [330, 386] on link "[PERSON_NAME]" at bounding box center [335, 389] width 94 height 13
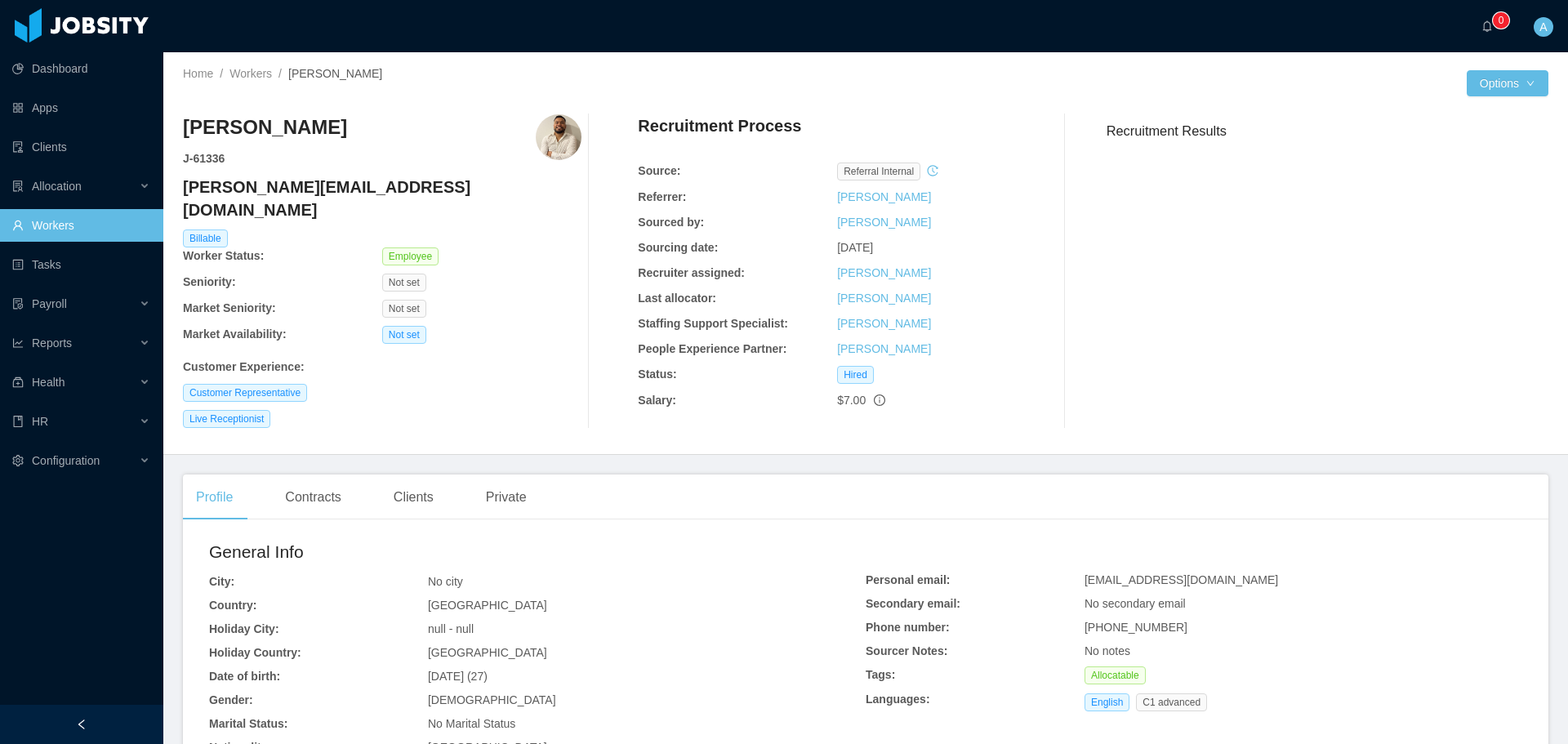
click at [271, 182] on h4 "[PERSON_NAME][EMAIL_ADDRESS][DOMAIN_NAME]" at bounding box center [382, 198] width 398 height 46
click at [264, 78] on link "Workers" at bounding box center [250, 74] width 42 height 13
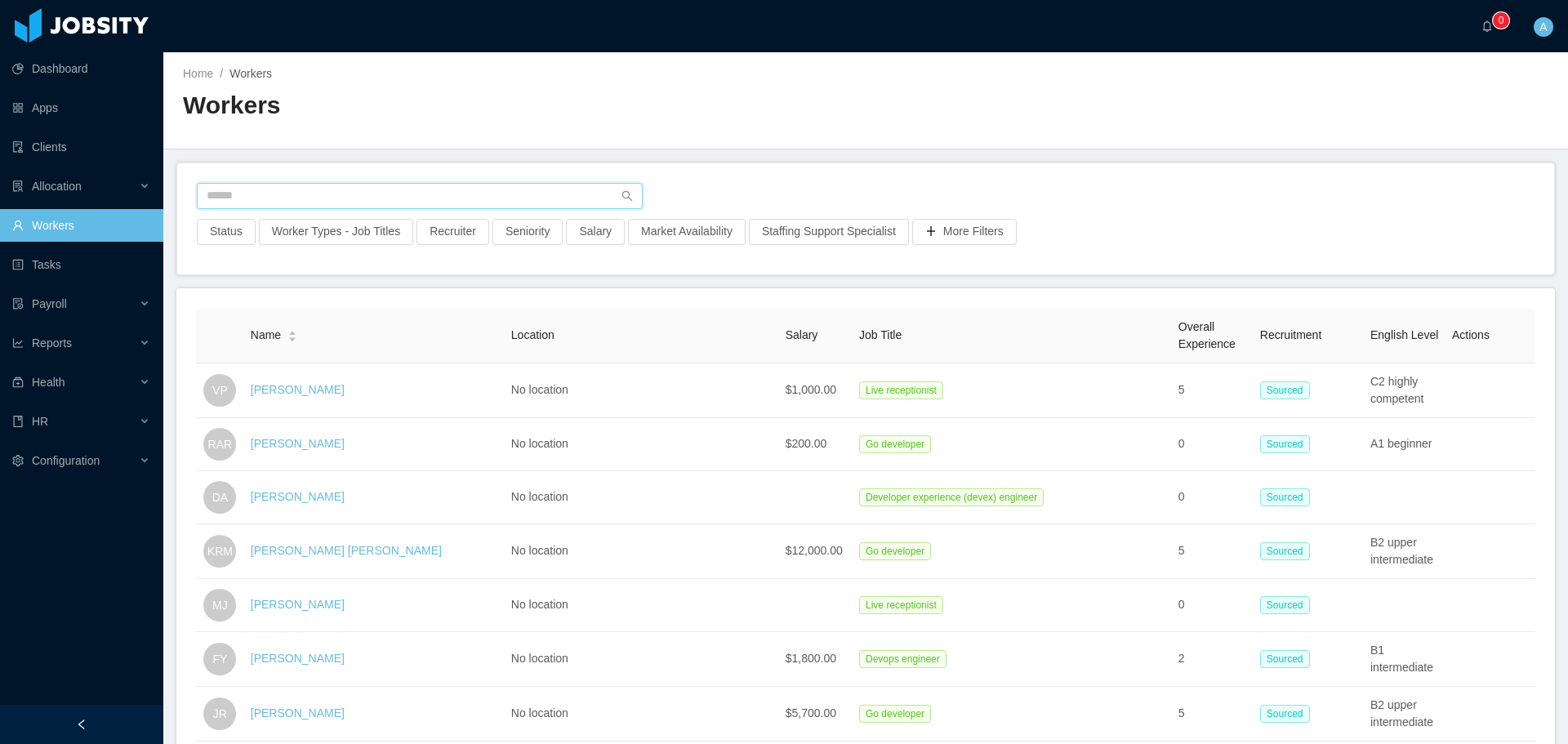
click at [355, 200] on input "text" at bounding box center [419, 195] width 446 height 26
type input "**********"
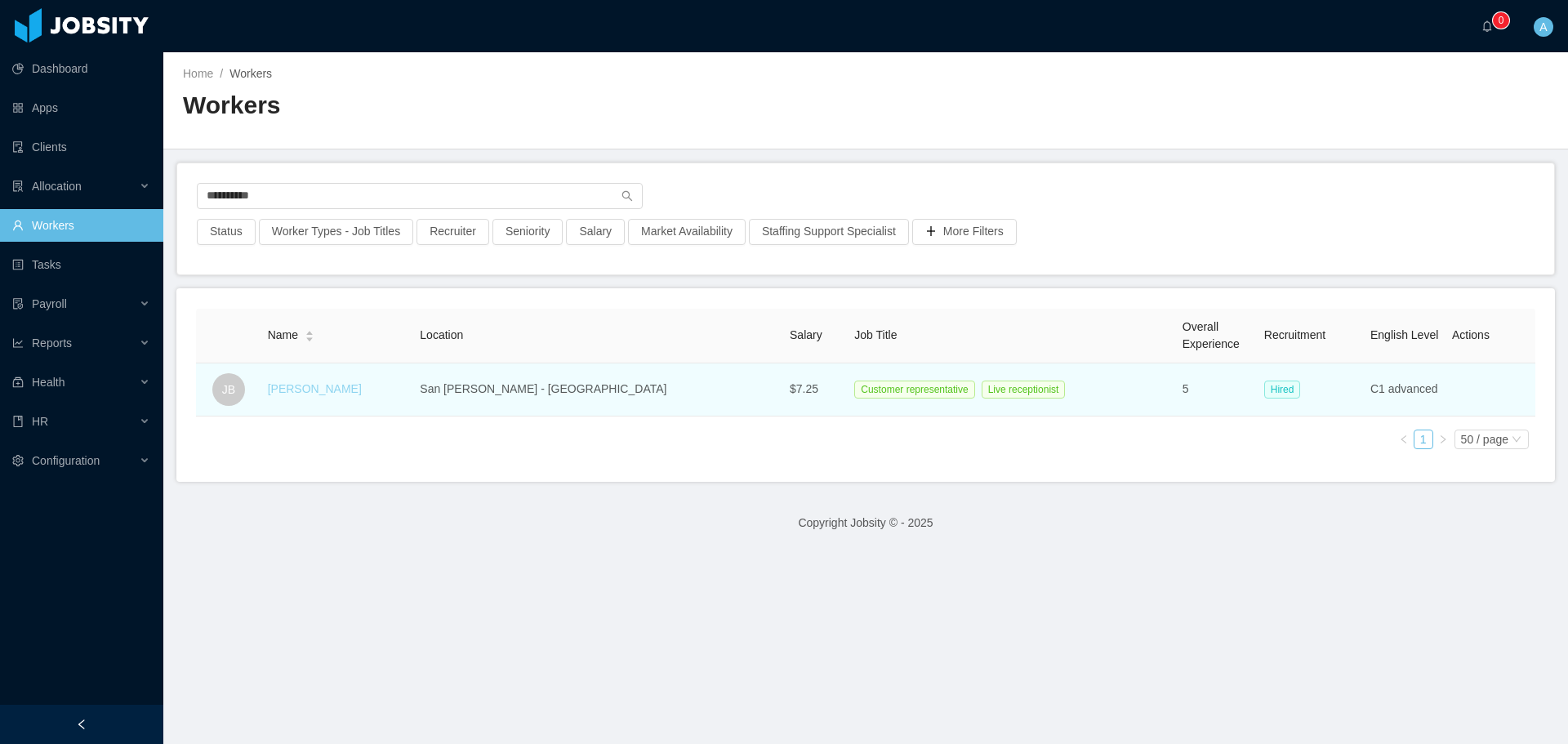
click at [315, 387] on link "[PERSON_NAME]" at bounding box center [315, 389] width 94 height 13
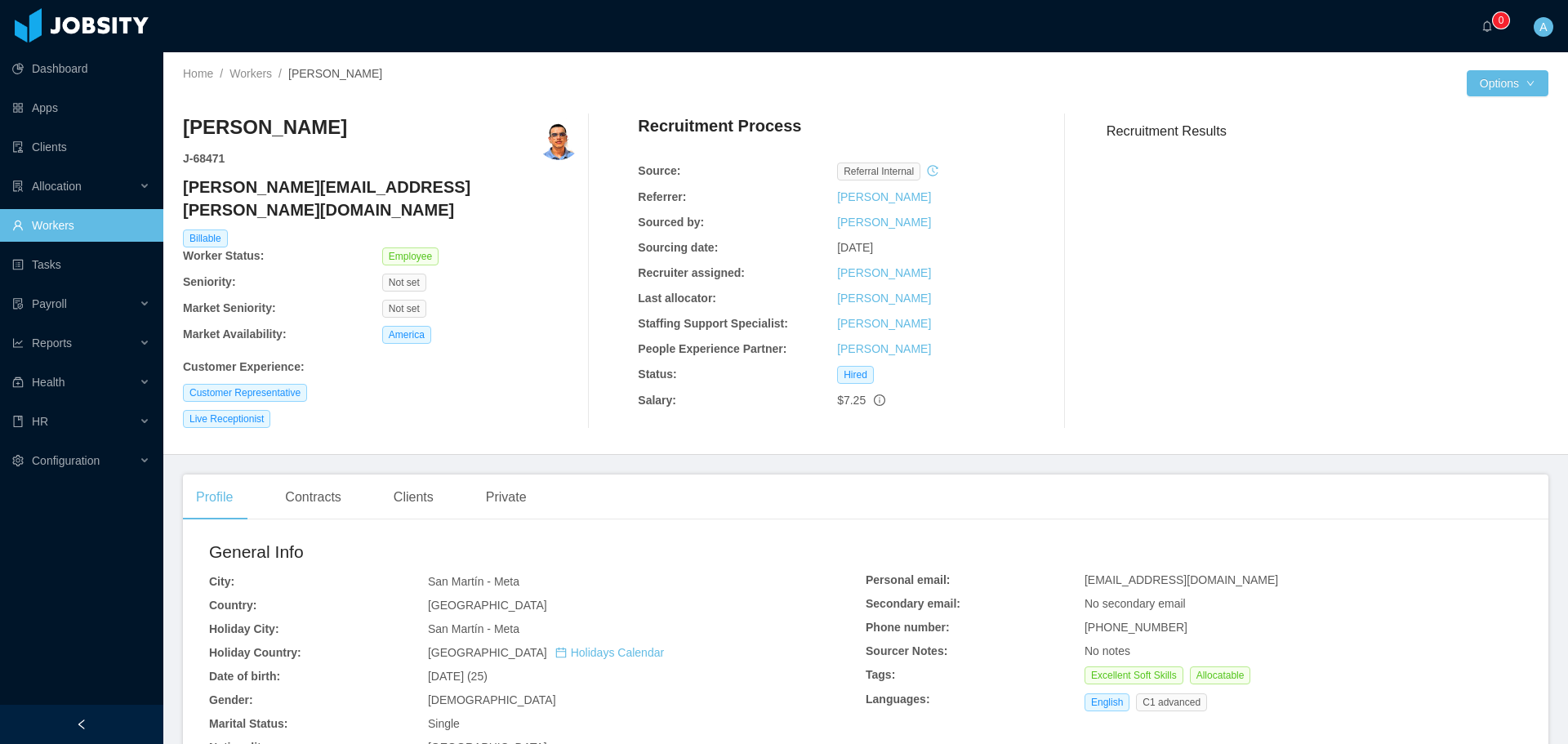
click at [306, 185] on h4 "[PERSON_NAME][EMAIL_ADDRESS][PERSON_NAME][DOMAIN_NAME]" at bounding box center [382, 198] width 398 height 46
click at [254, 72] on link "Workers" at bounding box center [250, 74] width 42 height 13
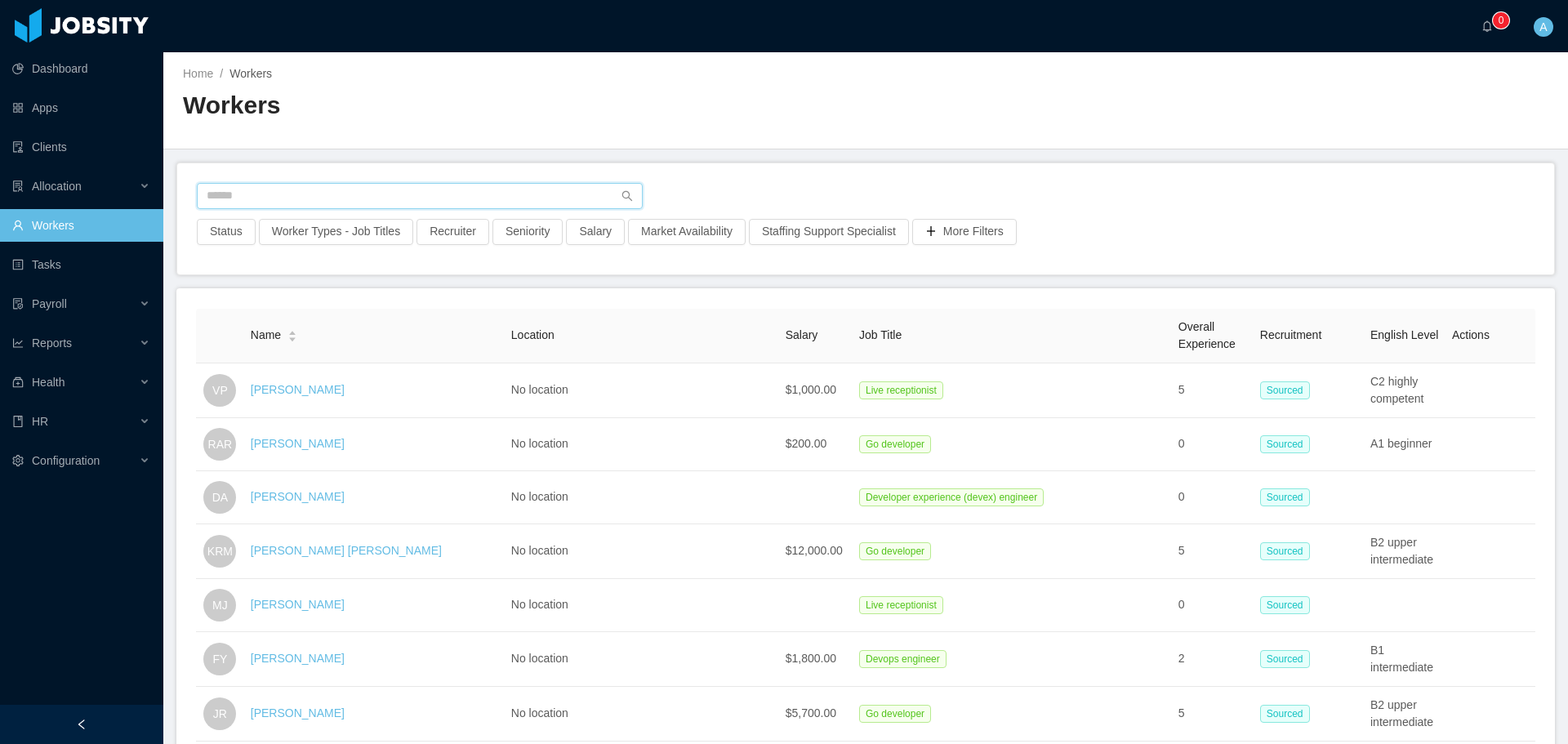
click at [387, 188] on input "text" at bounding box center [419, 195] width 446 height 26
type input "**********"
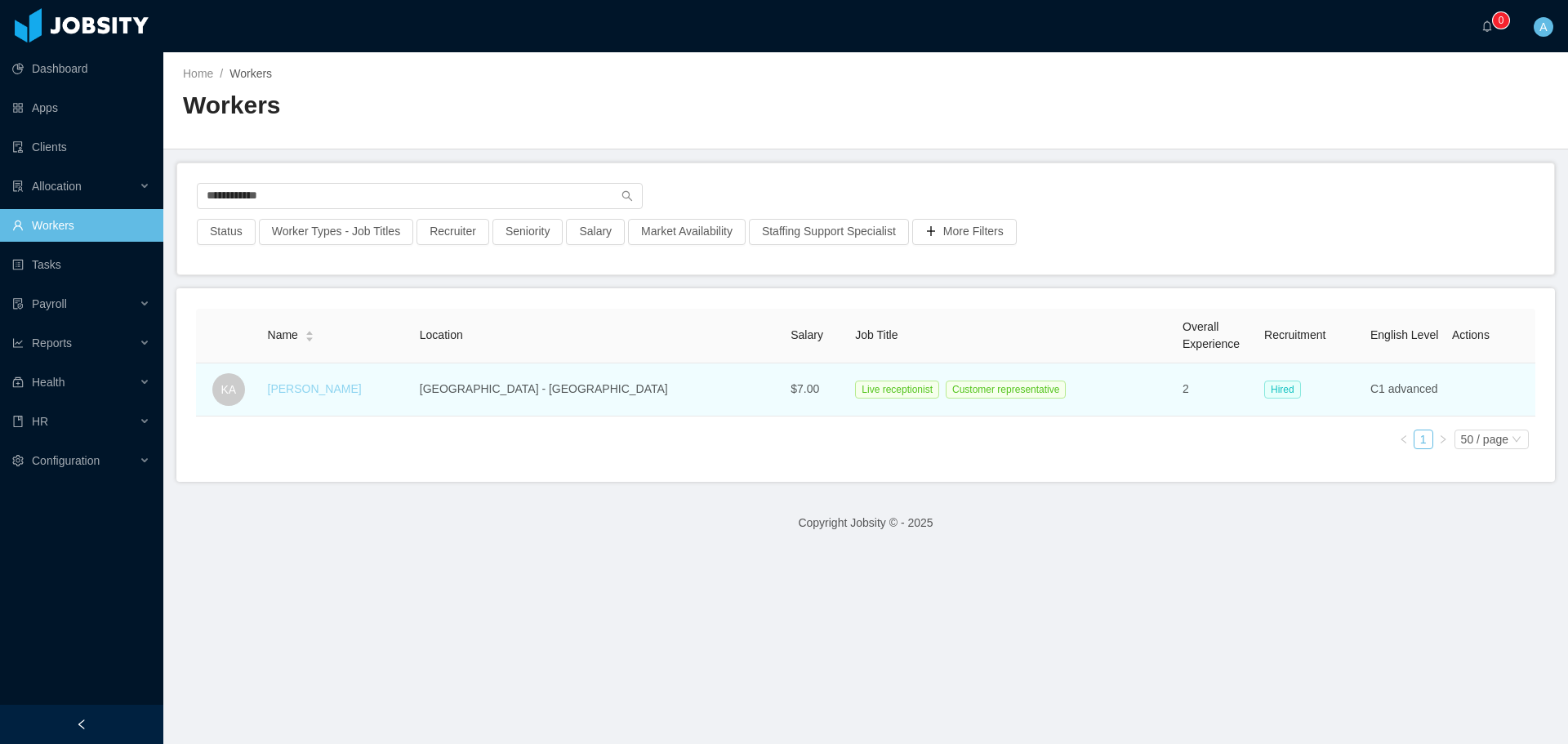
click at [330, 388] on link "[PERSON_NAME]" at bounding box center [315, 389] width 94 height 13
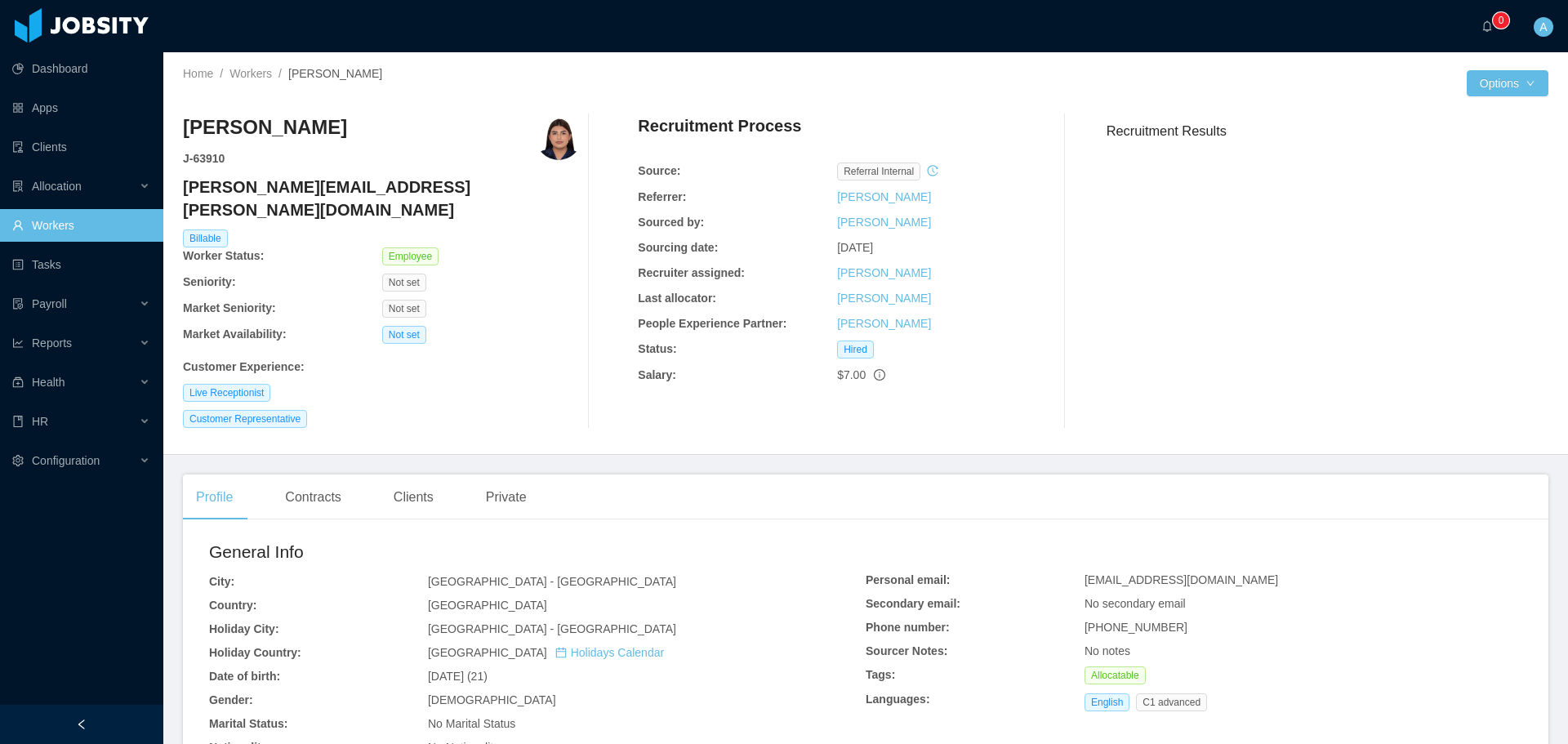
click at [296, 187] on h4 "[PERSON_NAME][EMAIL_ADDRESS][PERSON_NAME][DOMAIN_NAME]" at bounding box center [382, 198] width 398 height 46
click at [261, 76] on link "Workers" at bounding box center [250, 74] width 42 height 13
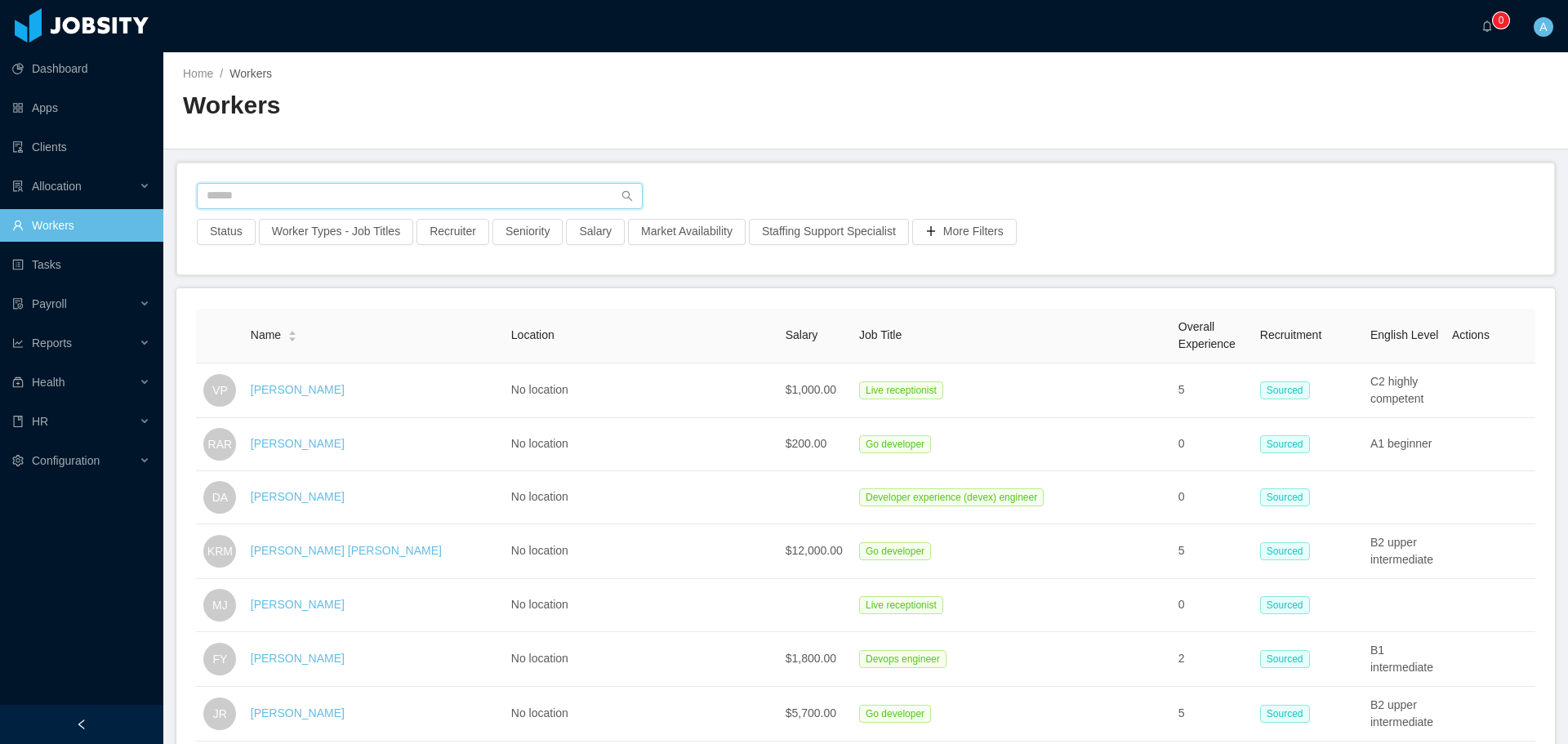
click at [437, 193] on input "text" at bounding box center [419, 195] width 446 height 26
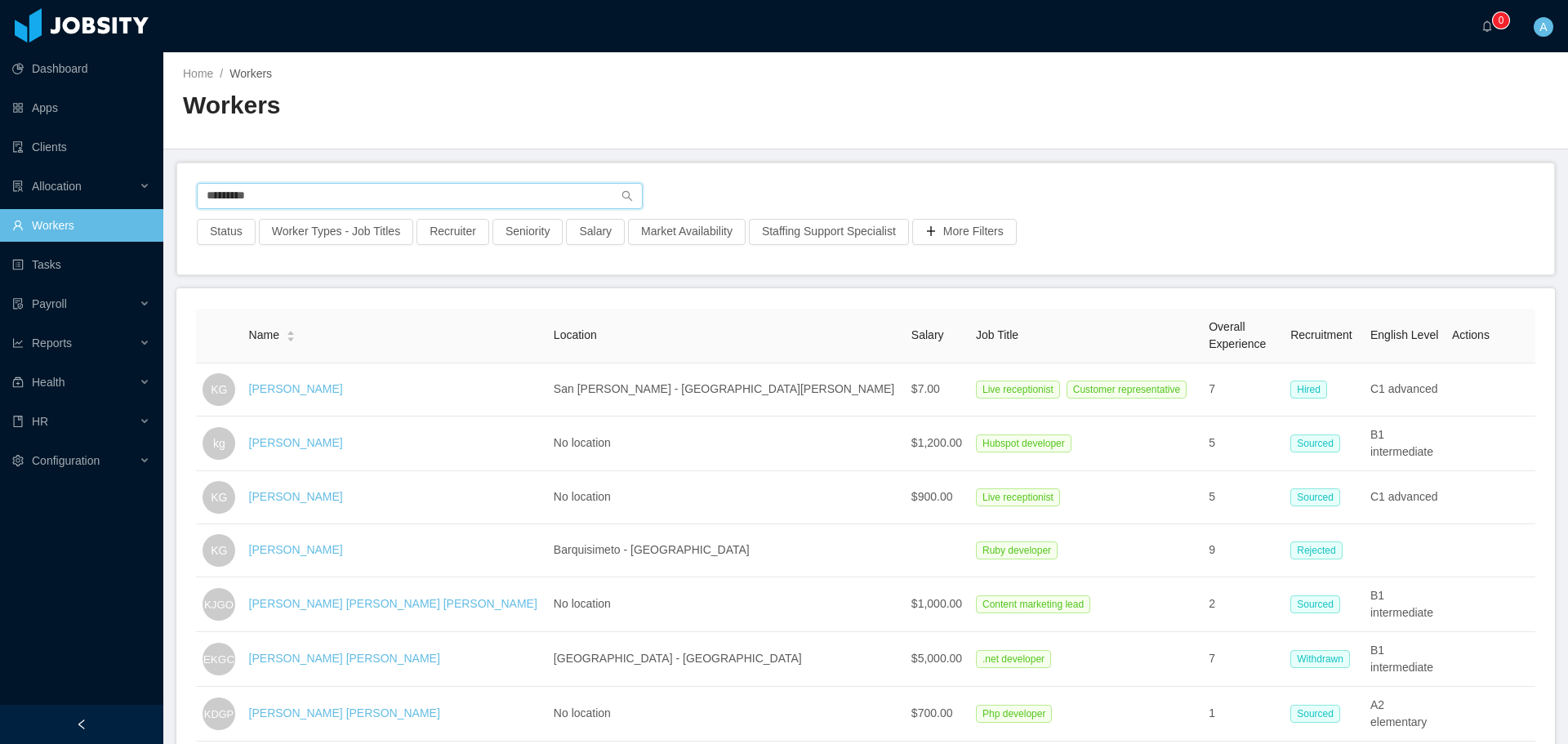
click at [408, 202] on input "*********" at bounding box center [419, 195] width 446 height 26
type input "**********"
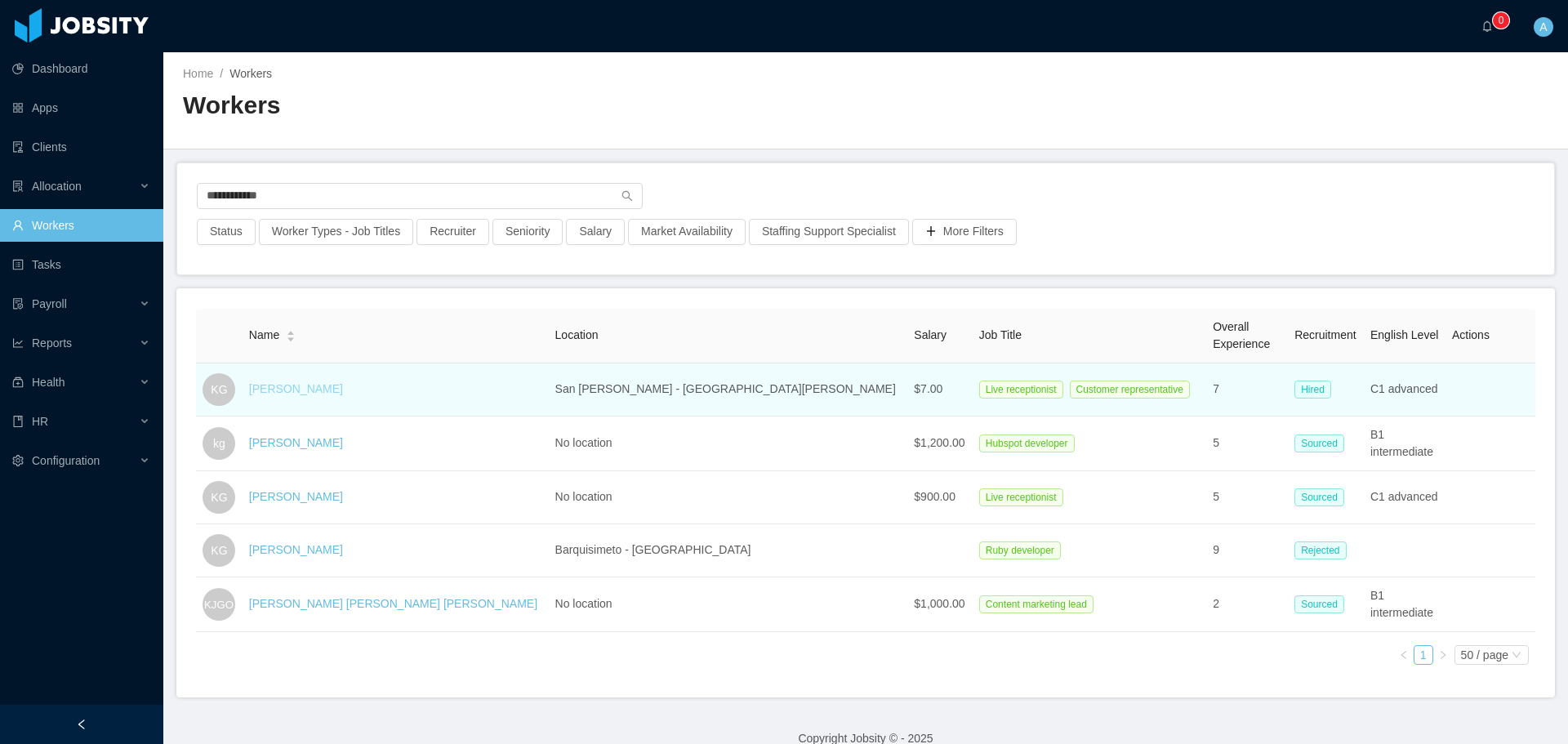
click at [306, 388] on link "[PERSON_NAME]" at bounding box center [296, 389] width 94 height 13
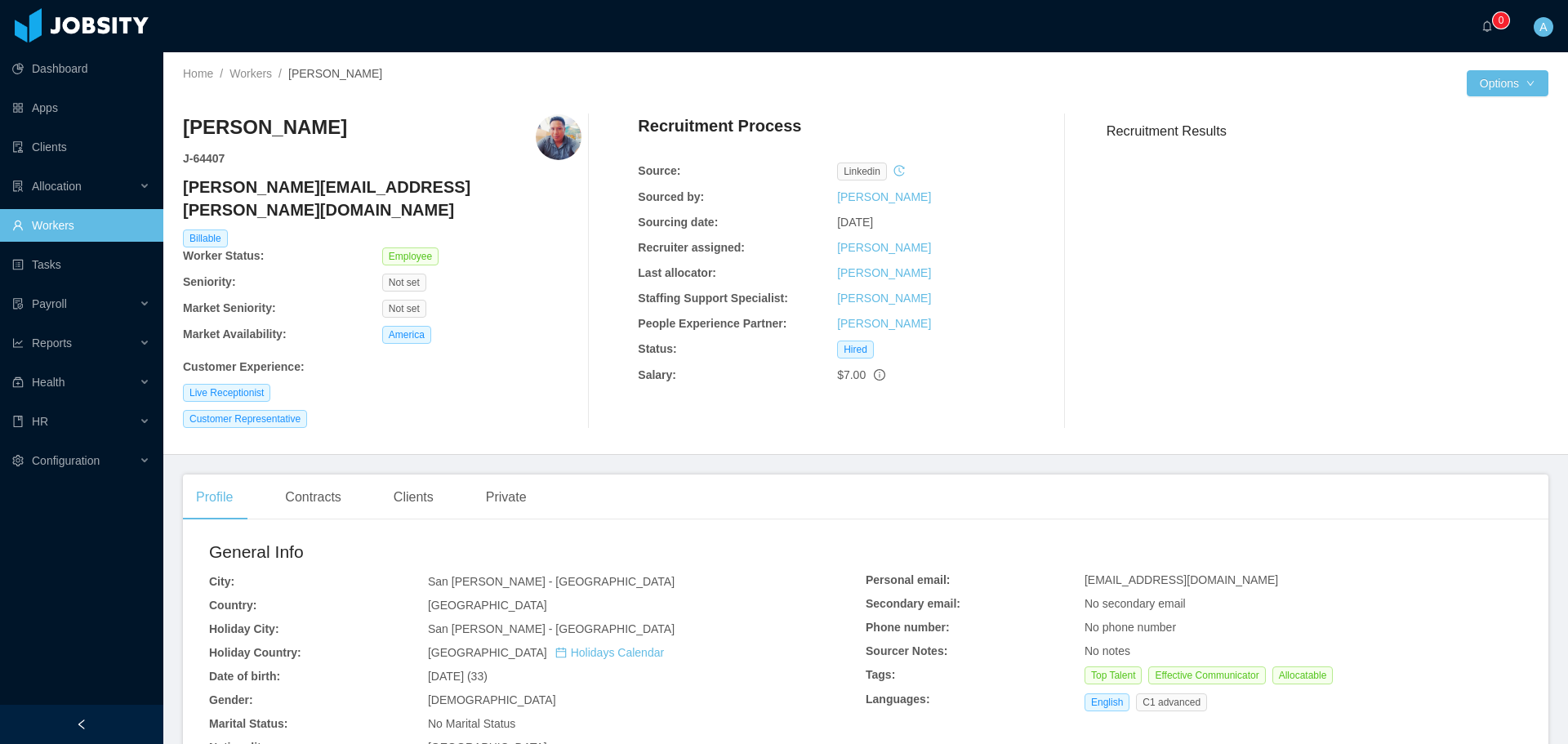
click at [290, 181] on h4 "[PERSON_NAME][EMAIL_ADDRESS][PERSON_NAME][DOMAIN_NAME]" at bounding box center [382, 198] width 398 height 46
click at [258, 73] on link "Workers" at bounding box center [250, 74] width 42 height 13
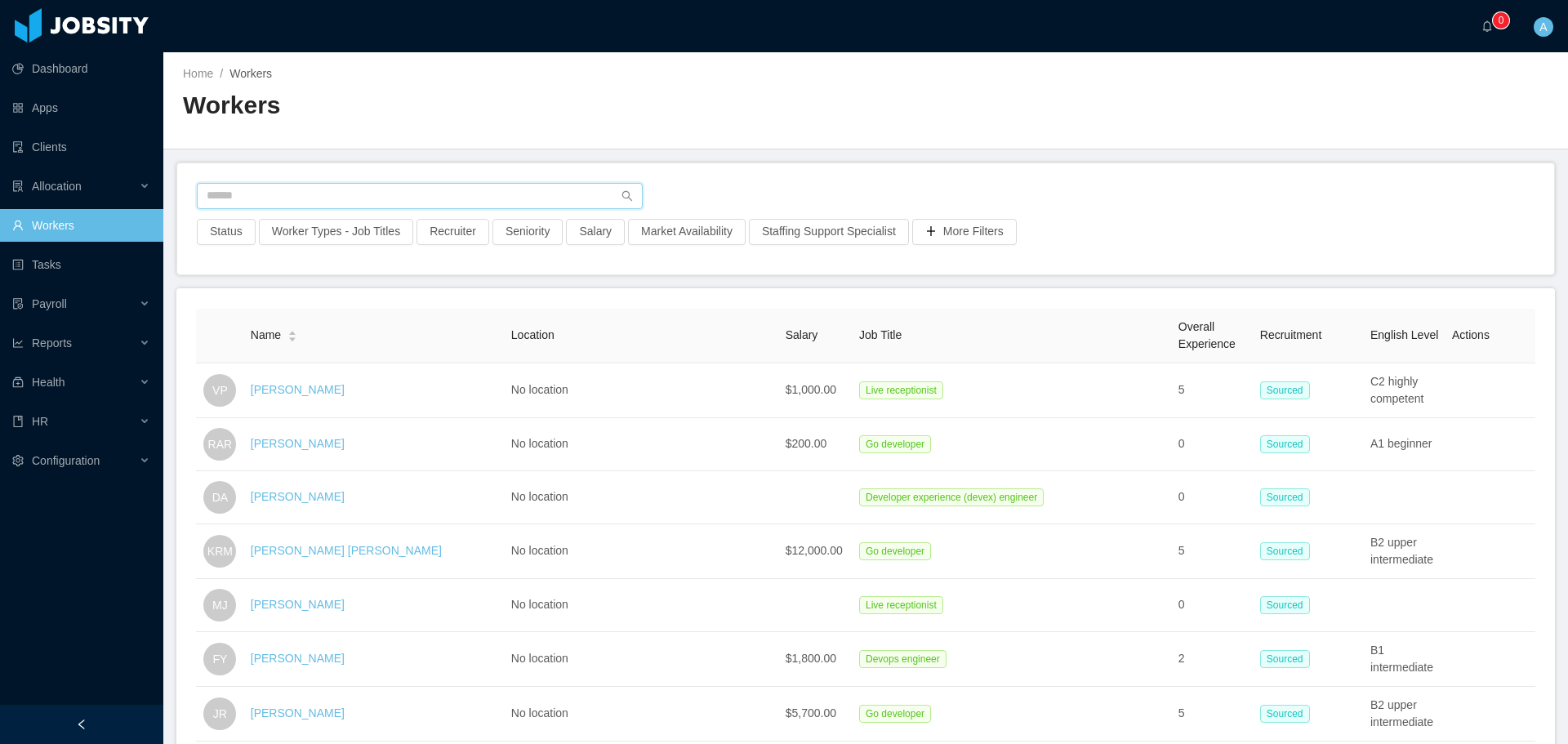
click at [317, 194] on input "text" at bounding box center [419, 195] width 446 height 26
type input "**********"
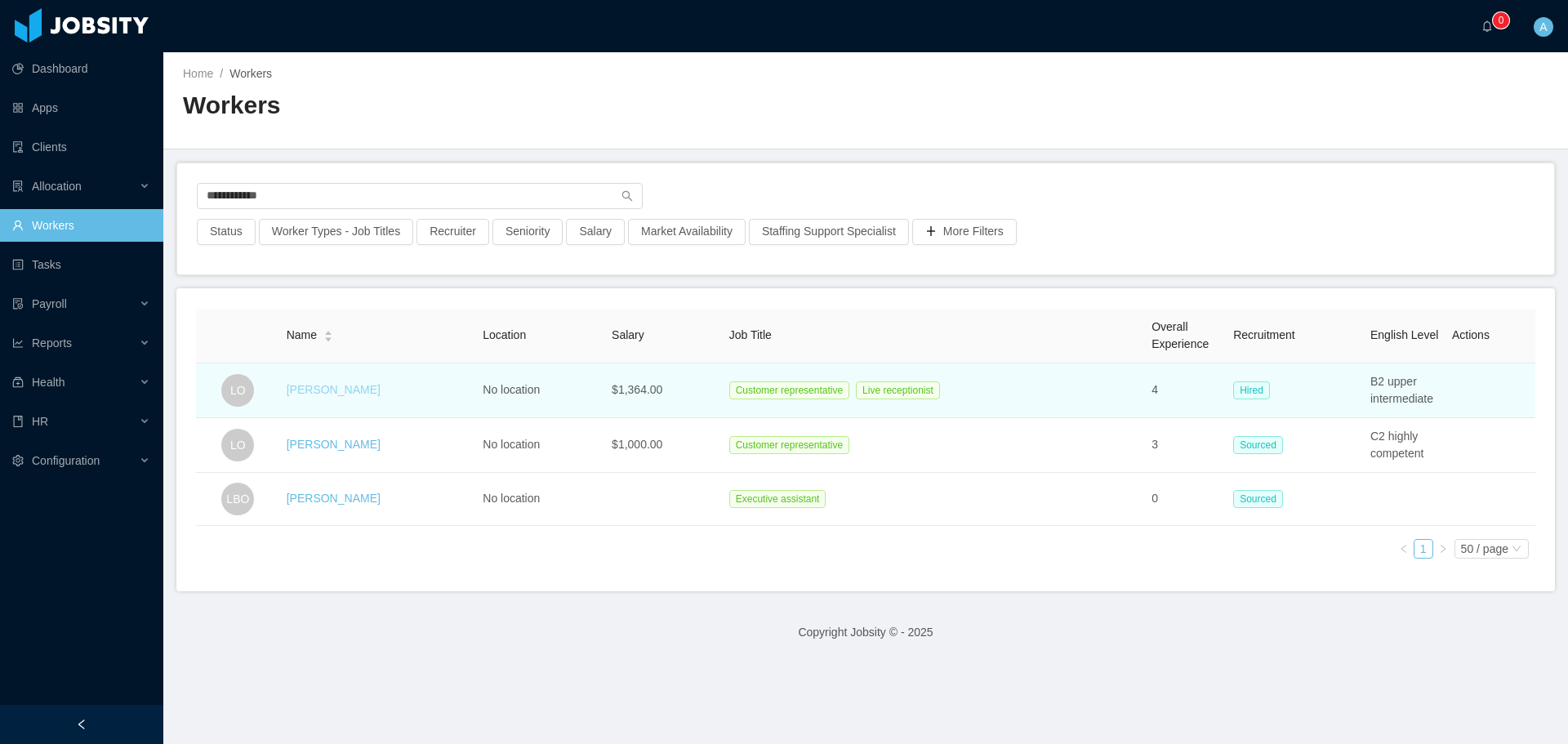
click at [324, 387] on link "[PERSON_NAME]" at bounding box center [333, 389] width 94 height 13
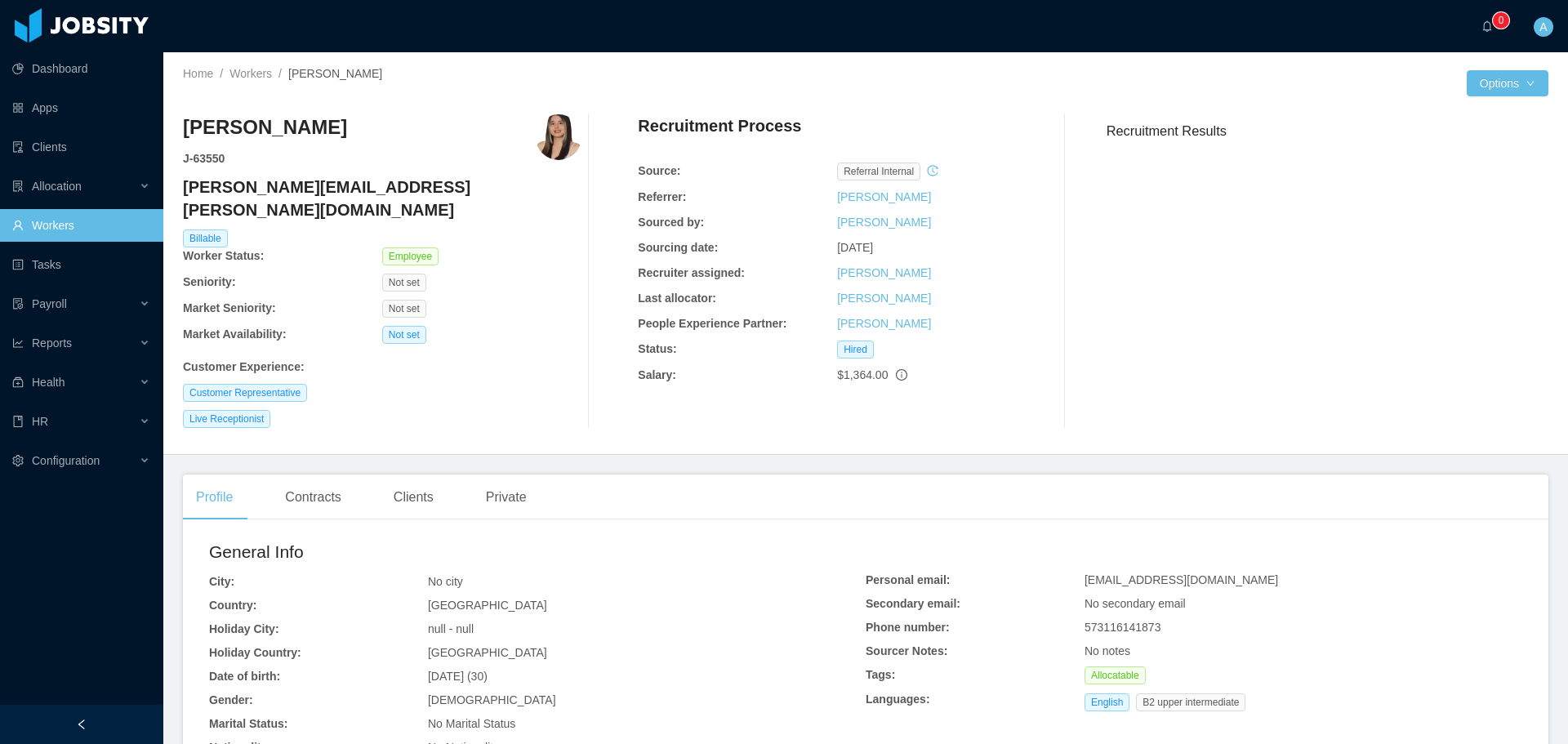
click at [297, 188] on h4 "[PERSON_NAME][EMAIL_ADDRESS][PERSON_NAME][DOMAIN_NAME]" at bounding box center [382, 198] width 398 height 46
click at [248, 69] on link "Workers" at bounding box center [250, 74] width 42 height 13
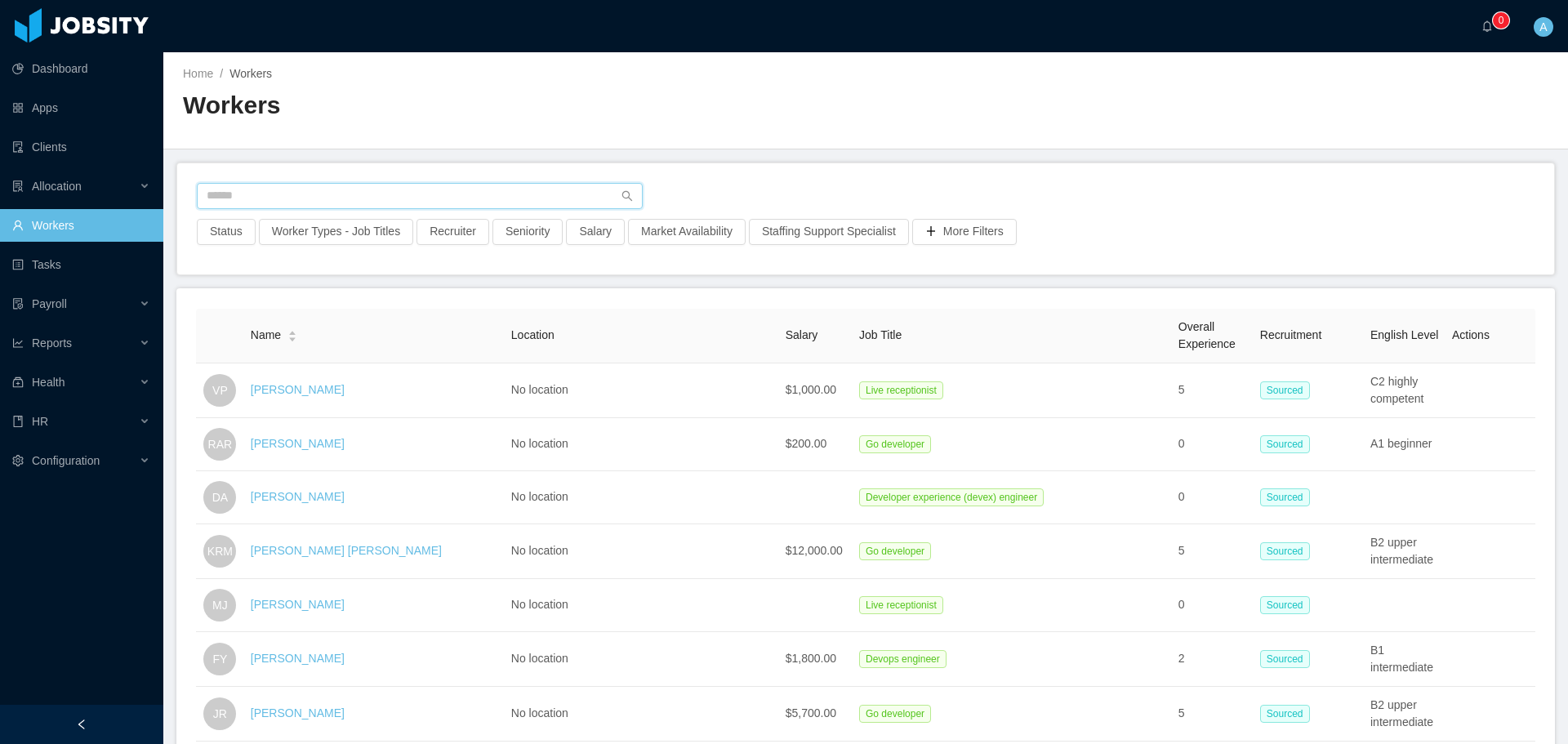
click at [386, 198] on input "text" at bounding box center [419, 195] width 446 height 26
type input "**********"
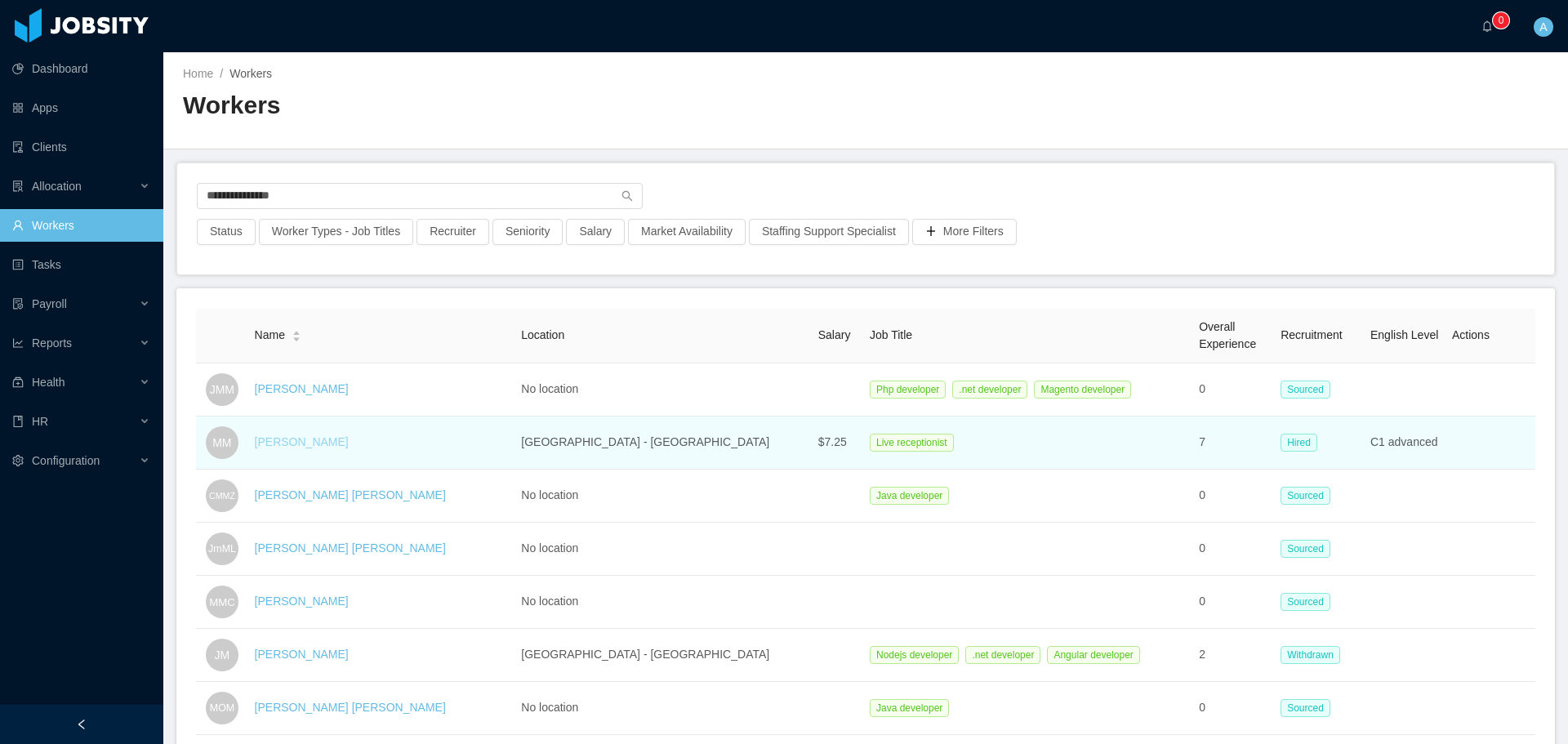
click at [316, 441] on link "[PERSON_NAME]" at bounding box center [301, 442] width 94 height 13
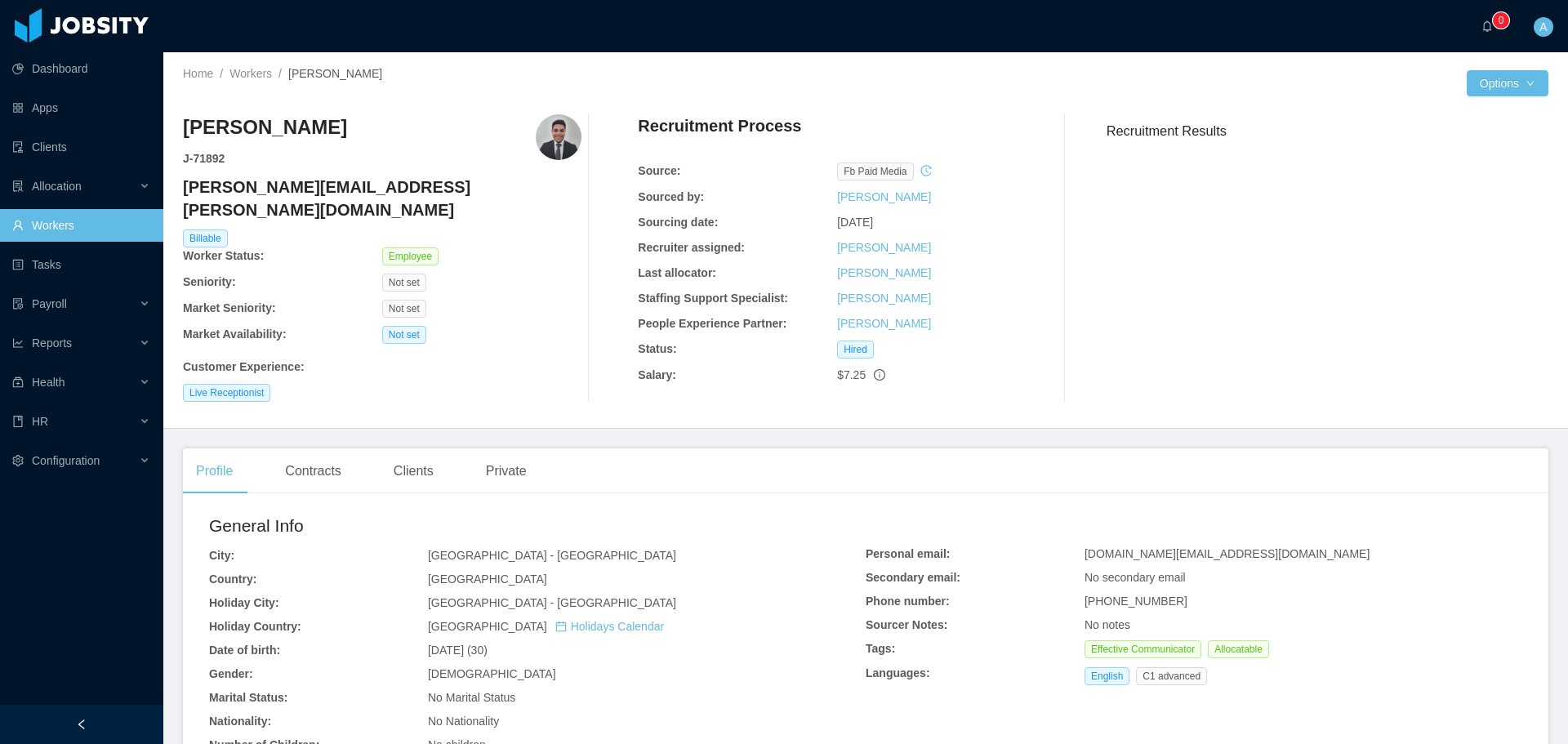
click at [304, 189] on h4 "[PERSON_NAME][EMAIL_ADDRESS][PERSON_NAME][DOMAIN_NAME]" at bounding box center [382, 198] width 398 height 46
click at [259, 76] on link "Workers" at bounding box center [250, 74] width 42 height 13
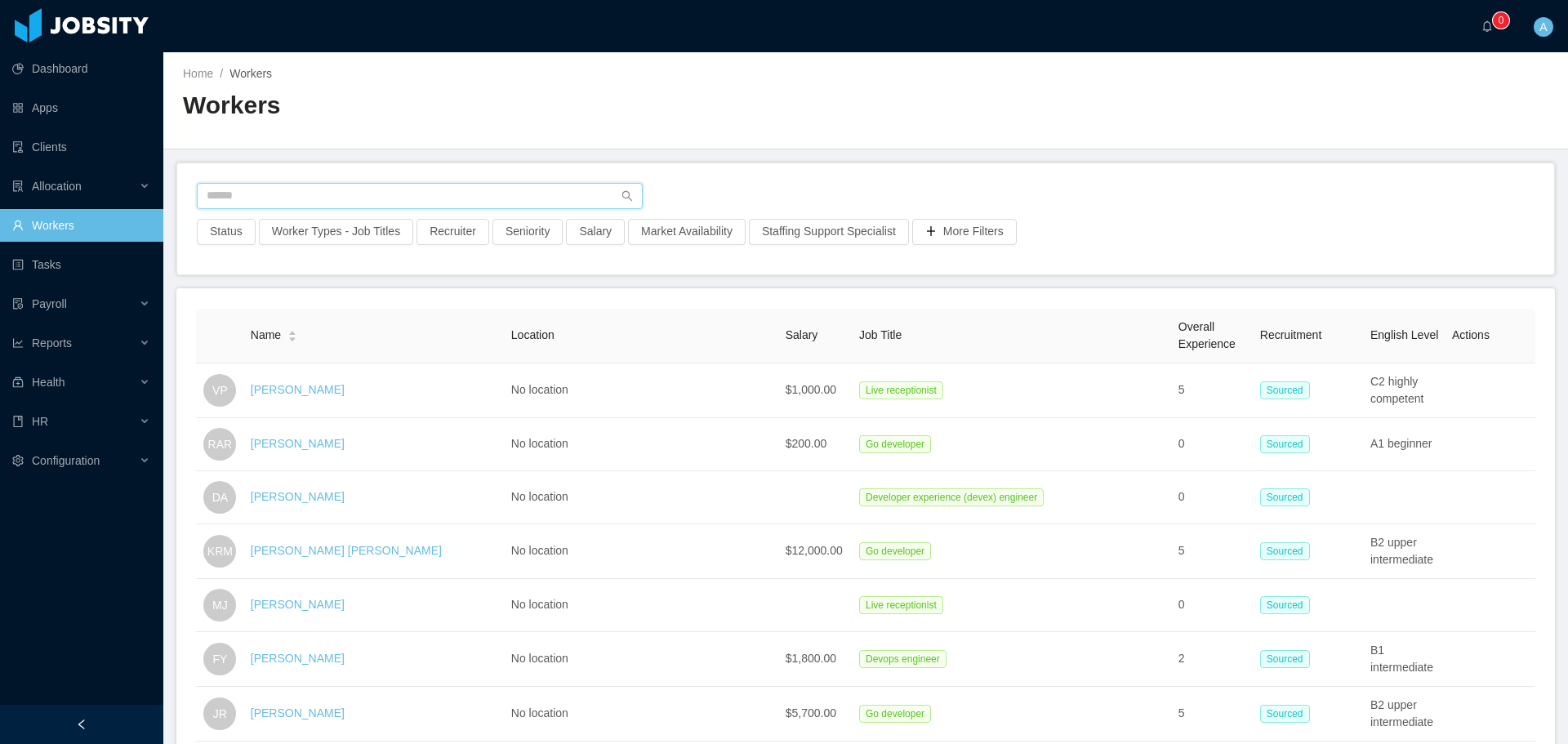
click at [361, 193] on input "text" at bounding box center [419, 195] width 446 height 26
type input "**********"
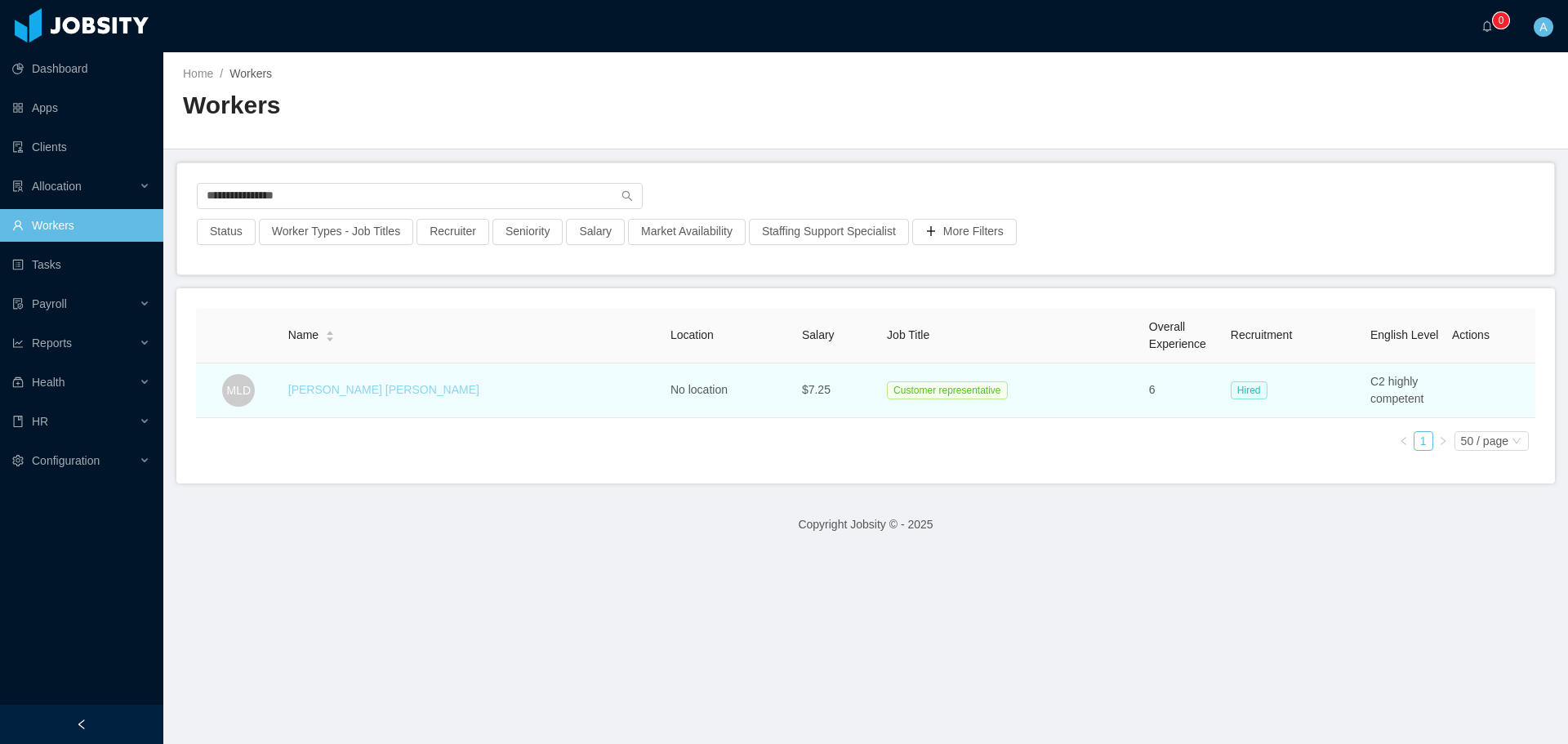
click at [357, 389] on link "[PERSON_NAME] [PERSON_NAME]" at bounding box center [383, 389] width 191 height 13
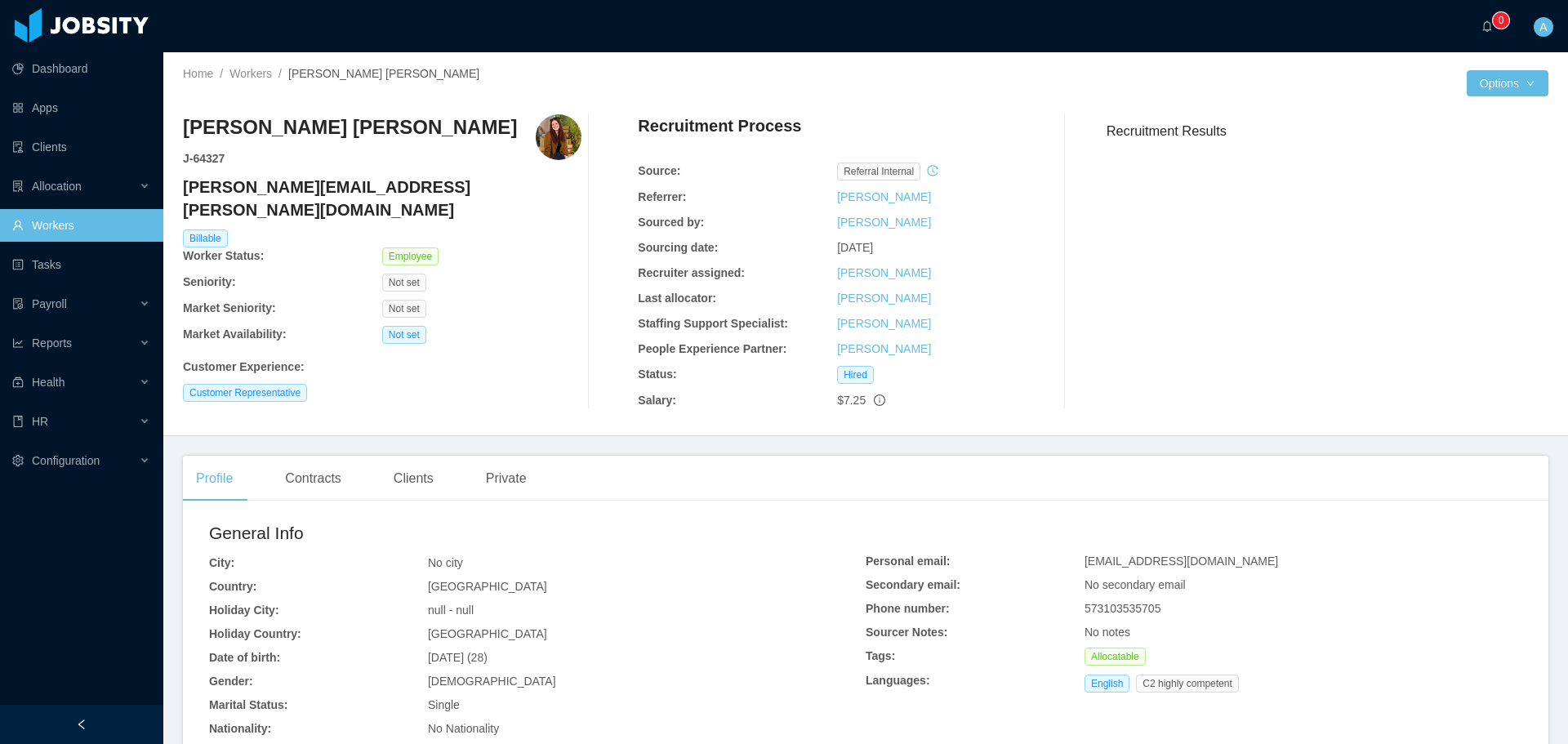
click at [268, 186] on h4 "[PERSON_NAME][EMAIL_ADDRESS][PERSON_NAME][DOMAIN_NAME]" at bounding box center [382, 198] width 398 height 46
click at [267, 187] on h4 "[PERSON_NAME][EMAIL_ADDRESS][PERSON_NAME][DOMAIN_NAME]" at bounding box center [382, 198] width 398 height 46
click at [258, 75] on link "Workers" at bounding box center [250, 74] width 42 height 13
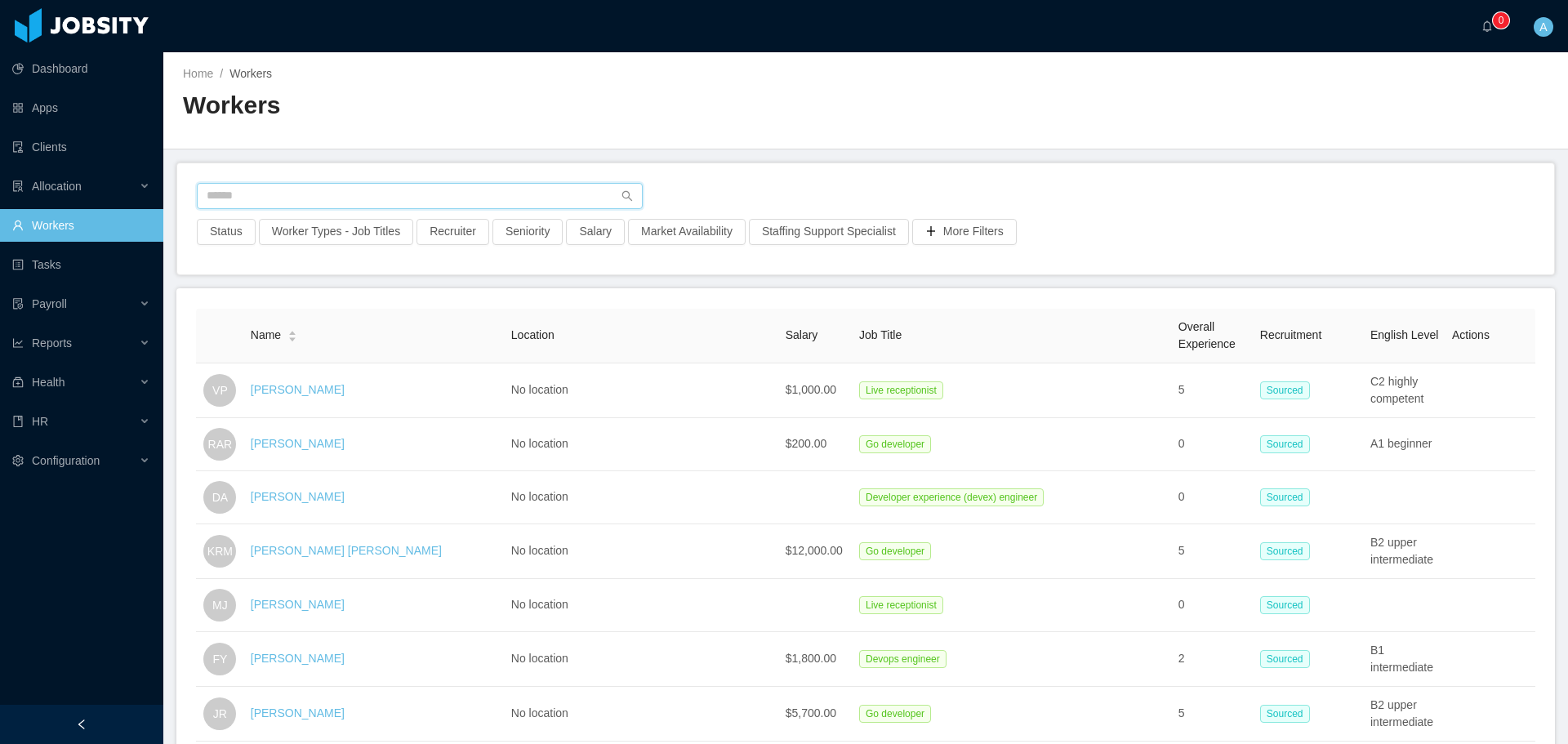
click at [375, 191] on input "text" at bounding box center [419, 195] width 446 height 26
type input "**********"
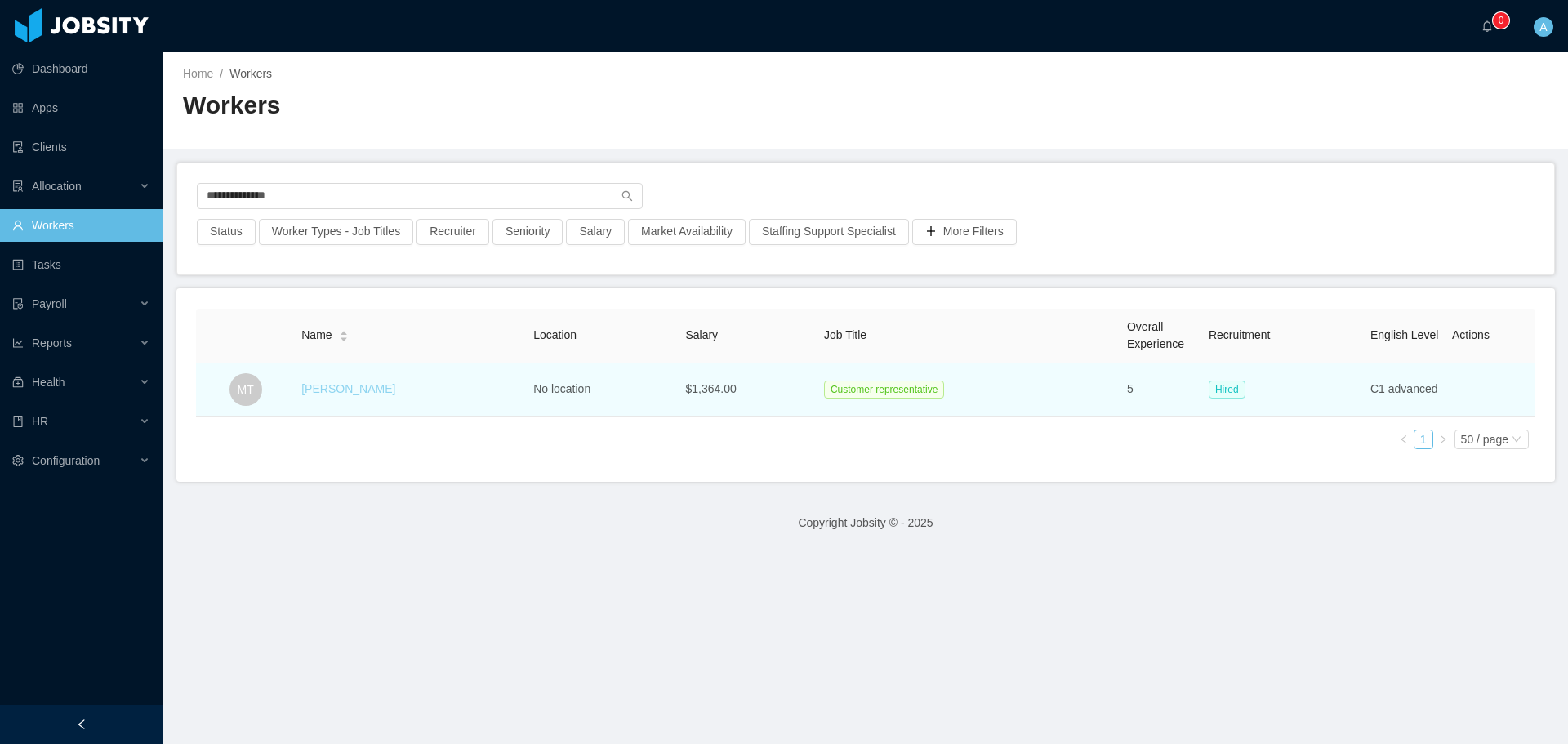
click at [348, 391] on link "[PERSON_NAME]" at bounding box center [348, 389] width 94 height 13
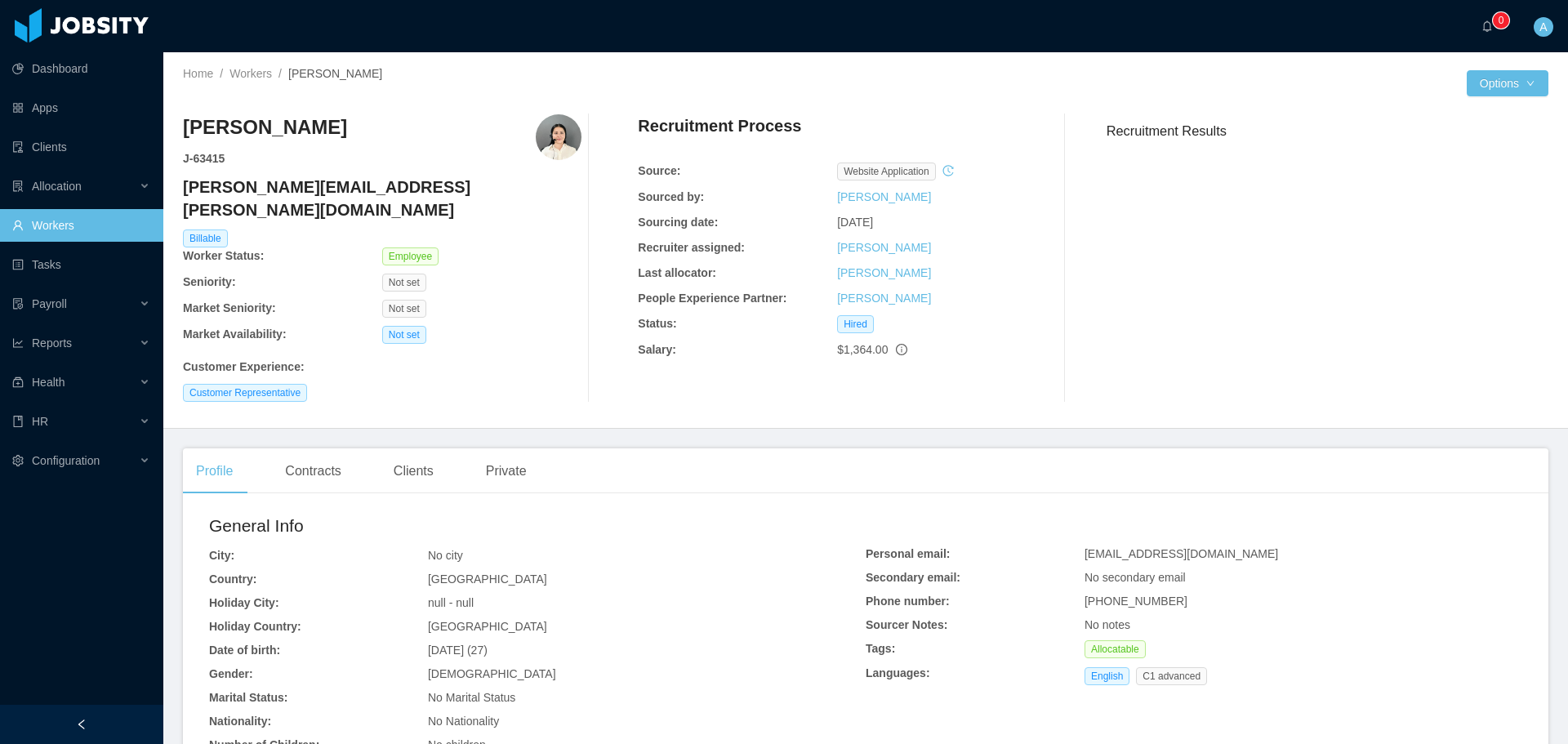
click at [323, 196] on h4 "[PERSON_NAME][EMAIL_ADDRESS][PERSON_NAME][DOMAIN_NAME]" at bounding box center [382, 198] width 398 height 46
click at [248, 76] on link "Workers" at bounding box center [250, 74] width 42 height 13
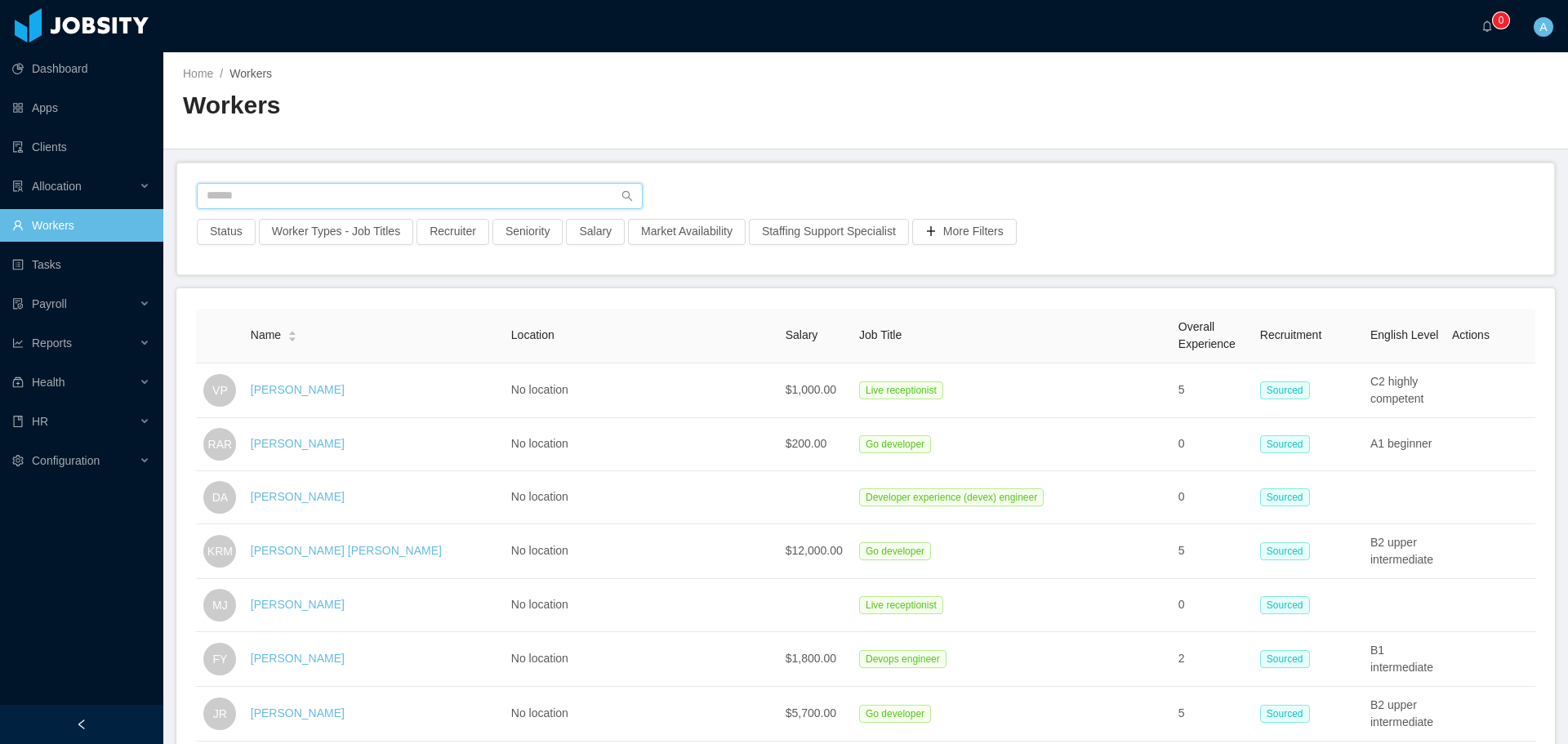
click at [381, 188] on input "text" at bounding box center [419, 195] width 446 height 26
type input "**********"
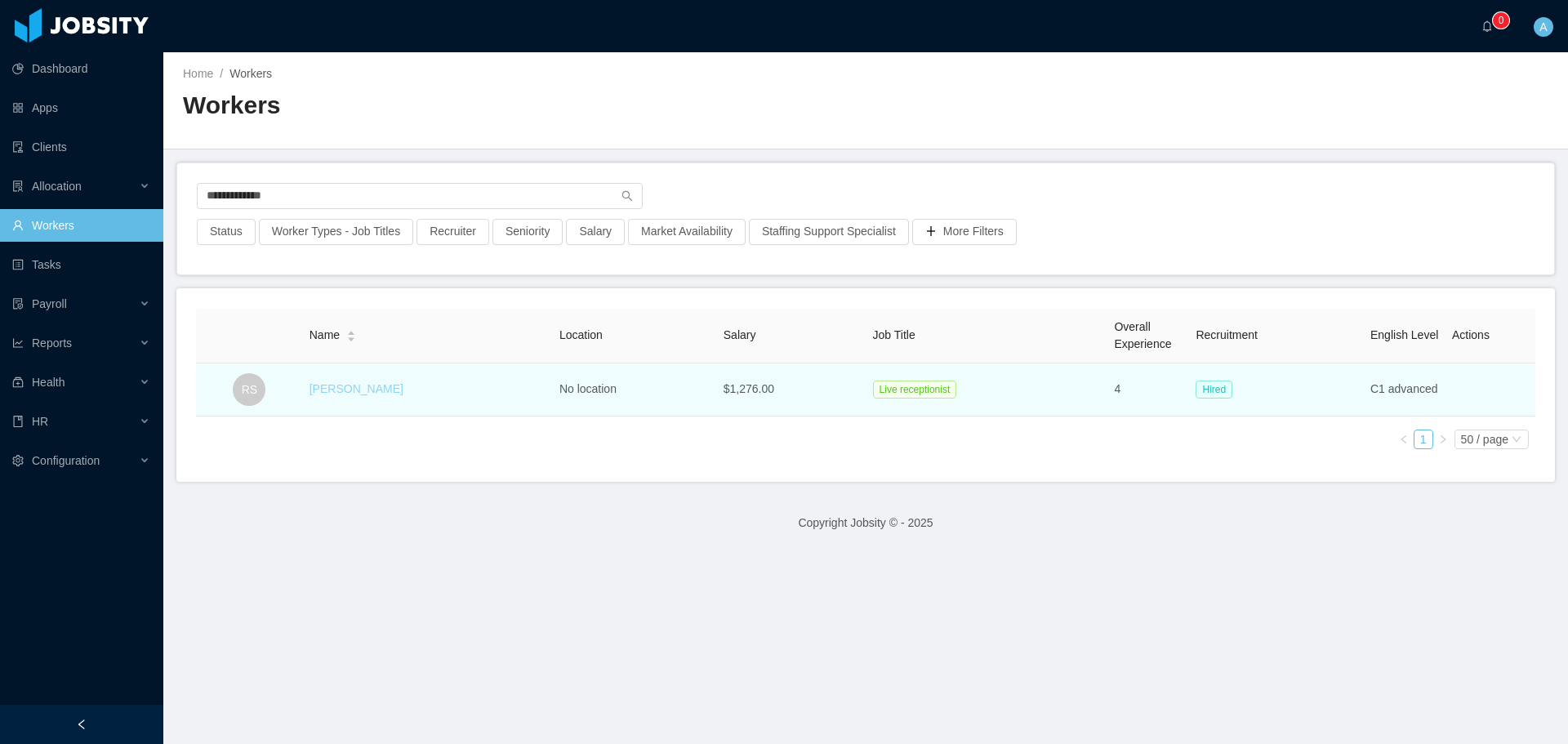
click at [348, 389] on link "[PERSON_NAME]" at bounding box center [356, 389] width 94 height 13
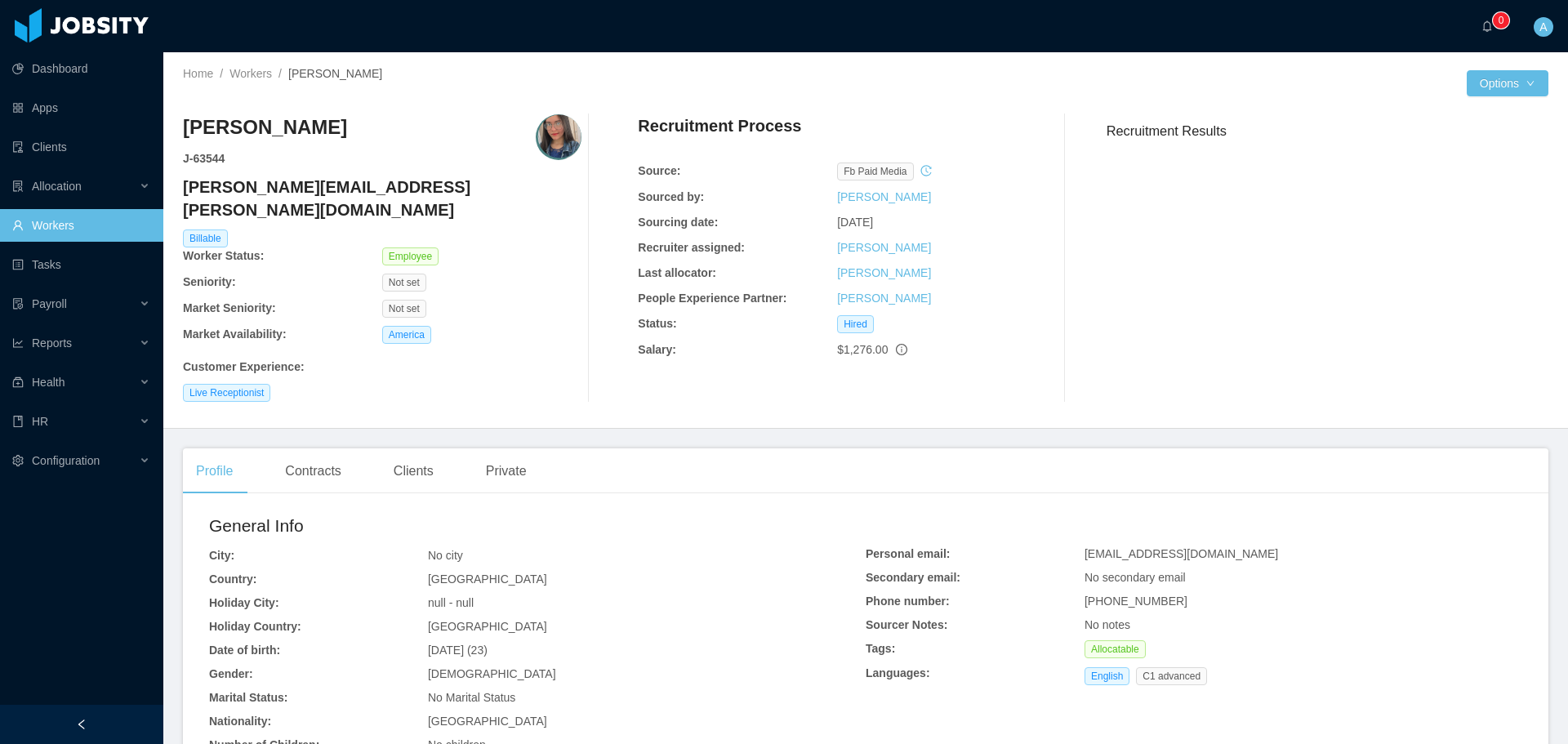
click at [324, 181] on h4 "[PERSON_NAME][EMAIL_ADDRESS][PERSON_NAME][DOMAIN_NAME]" at bounding box center [382, 198] width 398 height 46
click at [325, 181] on h4 "[PERSON_NAME][EMAIL_ADDRESS][PERSON_NAME][DOMAIN_NAME]" at bounding box center [382, 198] width 398 height 46
click at [264, 74] on link "Workers" at bounding box center [250, 74] width 42 height 13
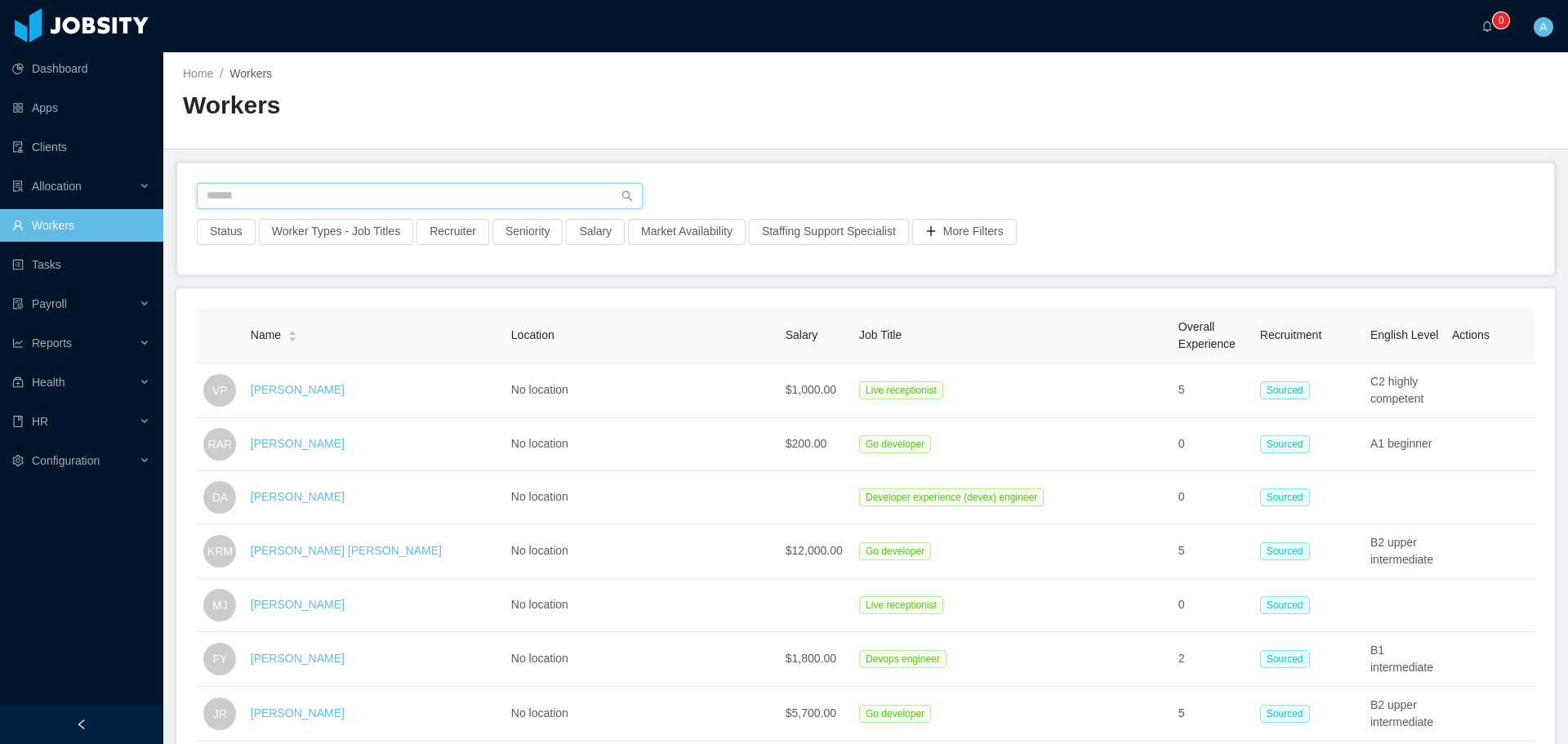
click at [373, 186] on input "text" at bounding box center [419, 195] width 446 height 26
type input "**********"
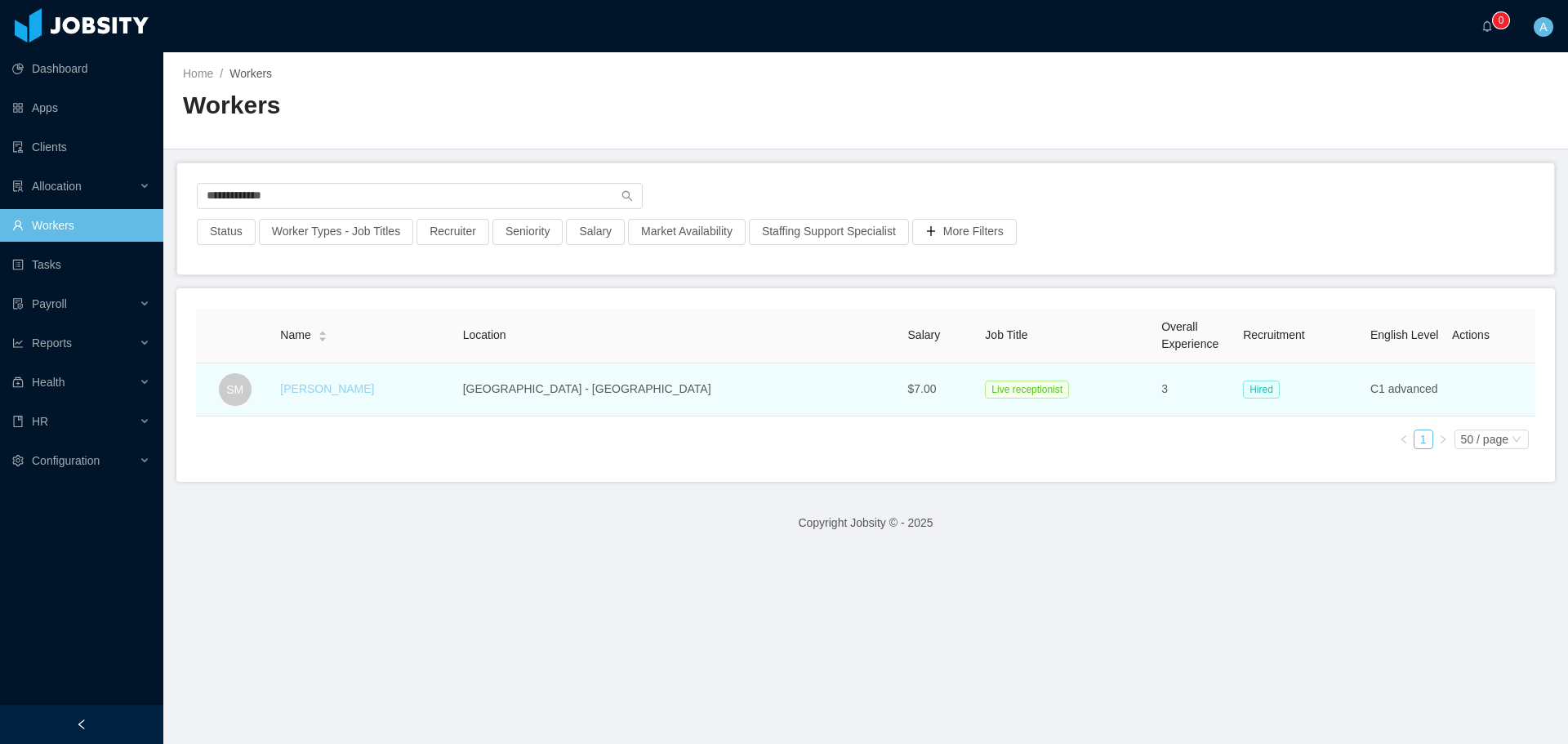
click at [344, 389] on link "[PERSON_NAME]" at bounding box center [326, 389] width 94 height 13
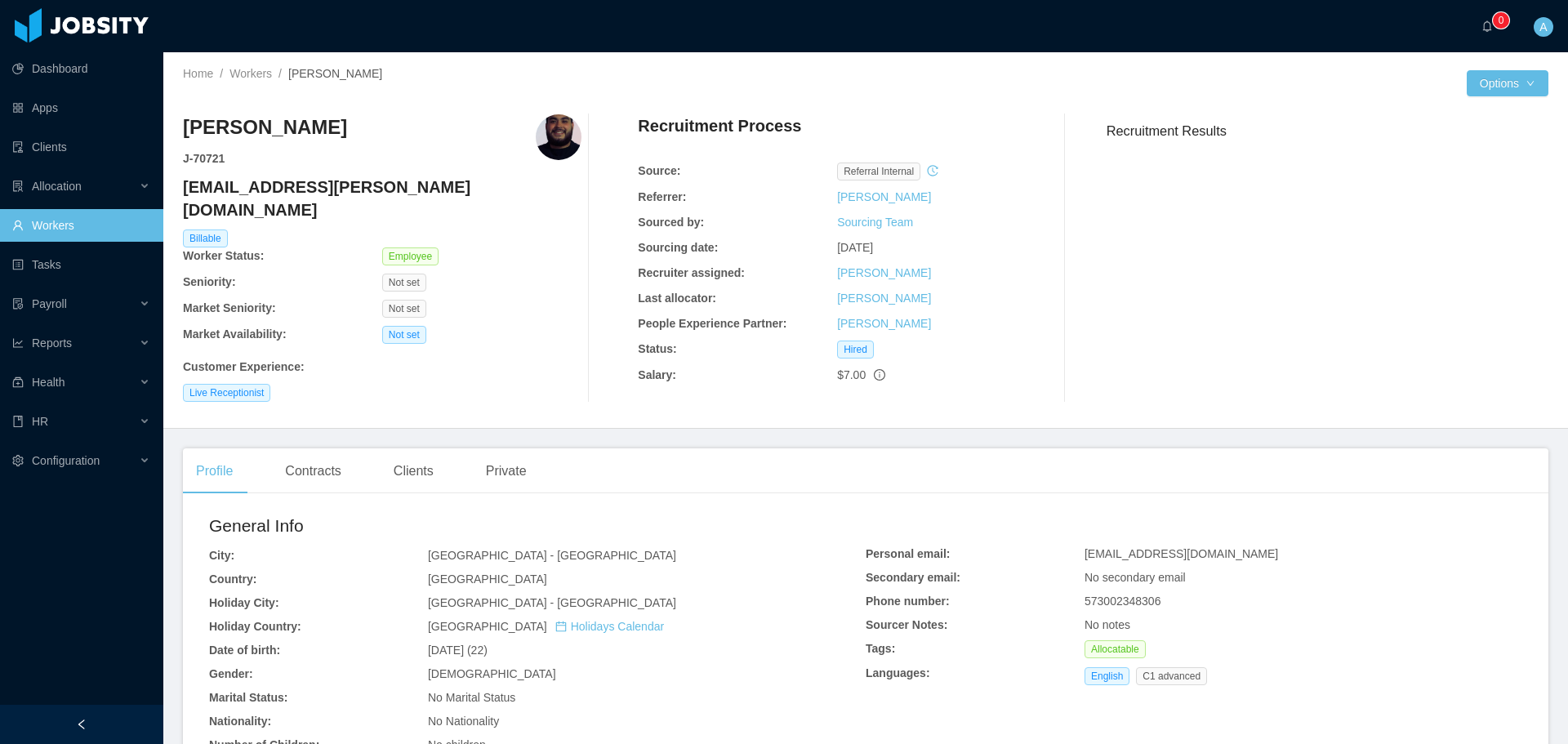
click at [286, 188] on h4 "[EMAIL_ADDRESS][PERSON_NAME][DOMAIN_NAME]" at bounding box center [382, 198] width 398 height 46
